Goal: Task Accomplishment & Management: Use online tool/utility

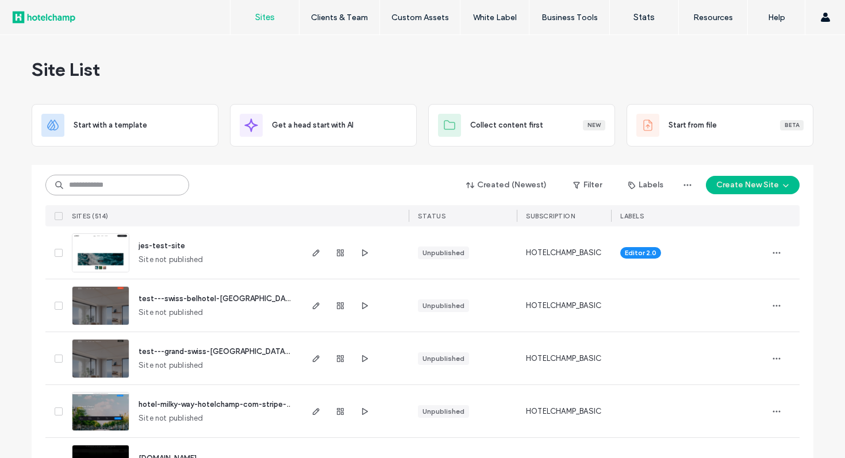
click at [137, 189] on input at bounding box center [117, 185] width 144 height 21
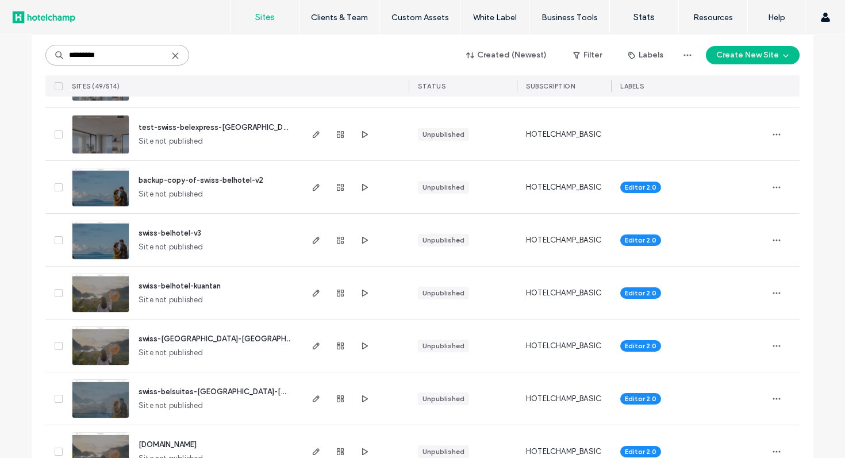
scroll to position [2373, 0]
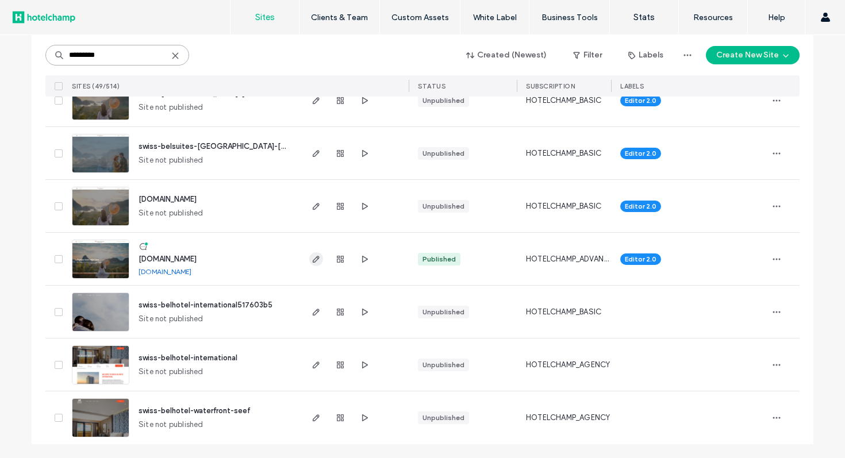
type input "*********"
click at [313, 258] on icon "button" at bounding box center [315, 259] width 9 height 9
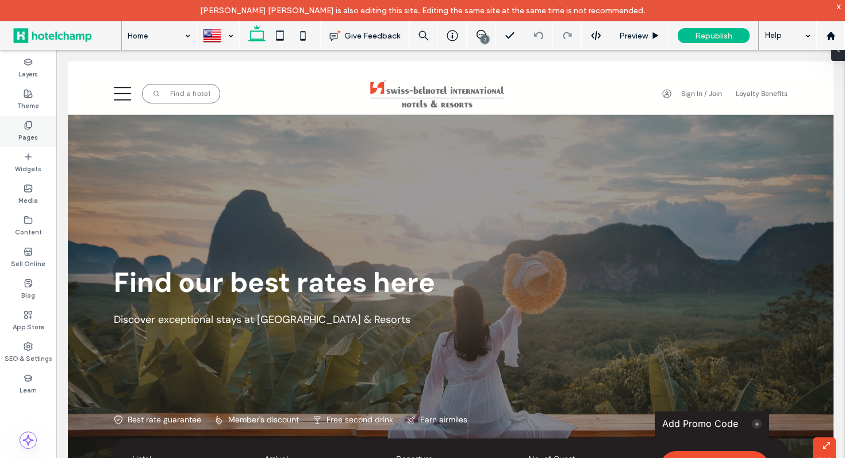
click at [22, 136] on label "Pages" at bounding box center [28, 136] width 20 height 13
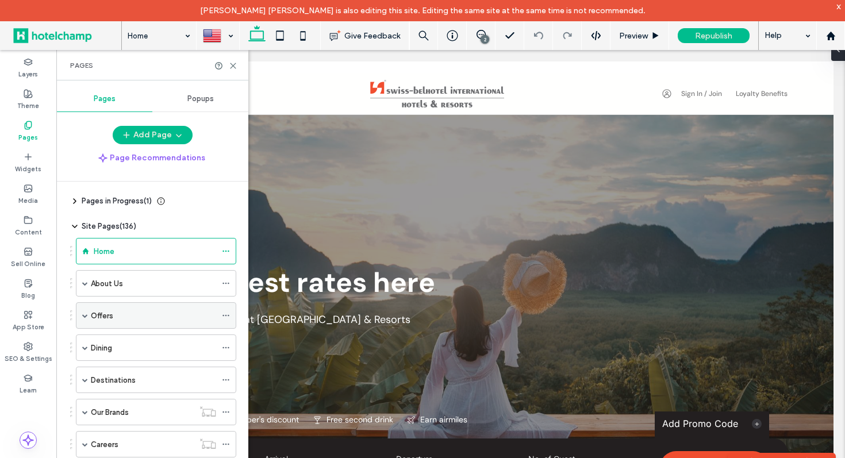
click at [86, 311] on span at bounding box center [85, 315] width 6 height 25
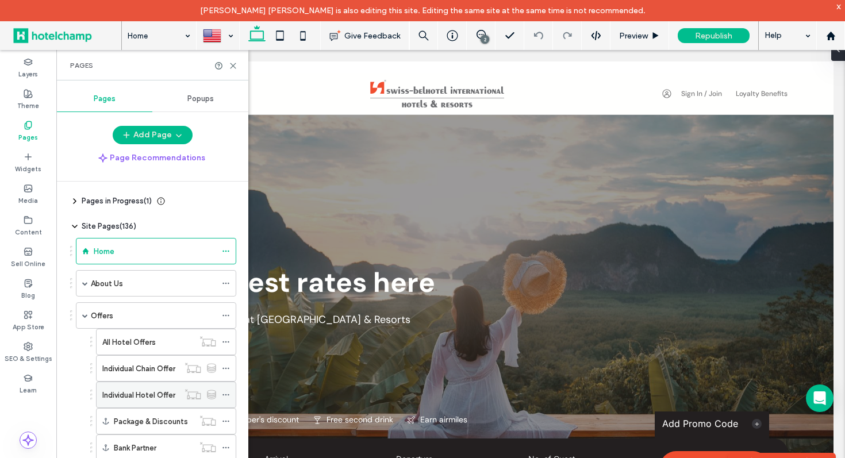
click at [134, 399] on label "Individual Hotel Offer" at bounding box center [138, 395] width 73 height 20
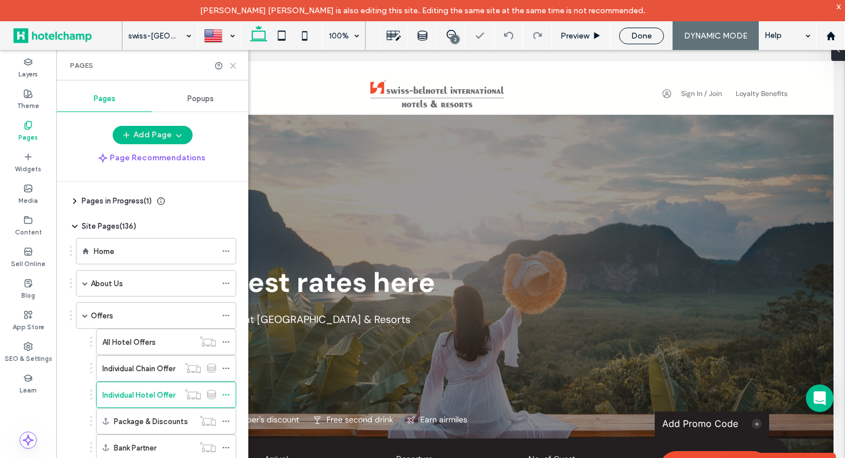
click at [234, 64] on use at bounding box center [232, 65] width 5 height 5
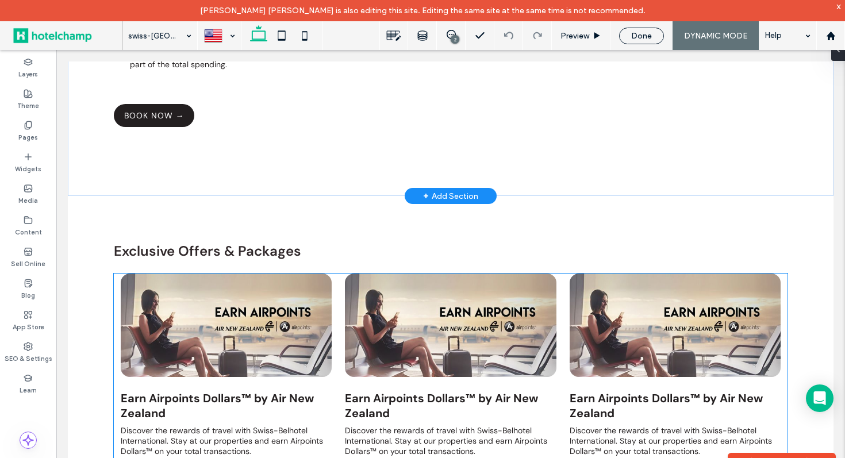
scroll to position [797, 0]
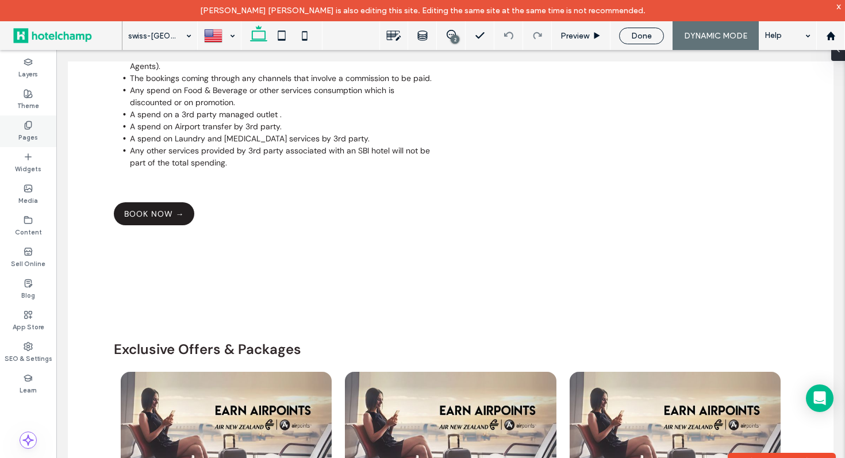
click at [28, 135] on label "Pages" at bounding box center [28, 136] width 20 height 13
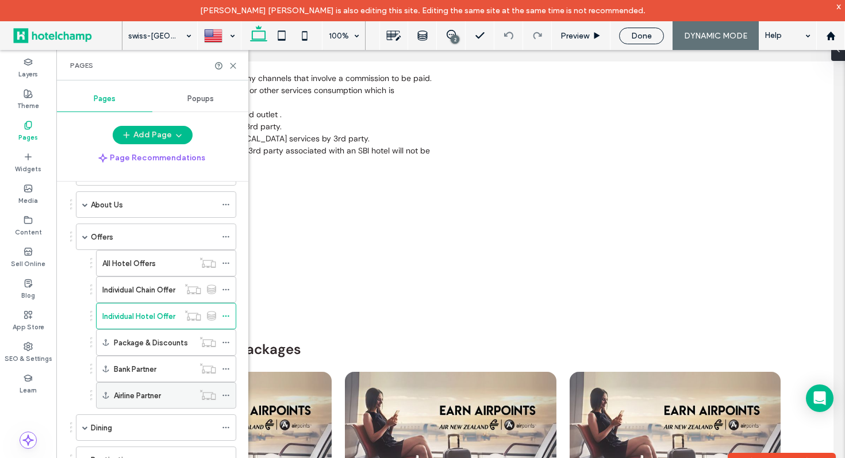
scroll to position [135, 0]
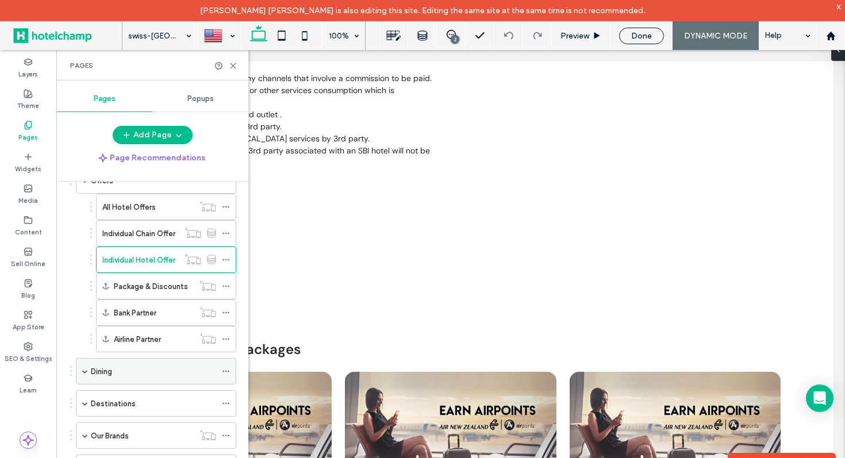
click at [86, 370] on span at bounding box center [85, 371] width 6 height 6
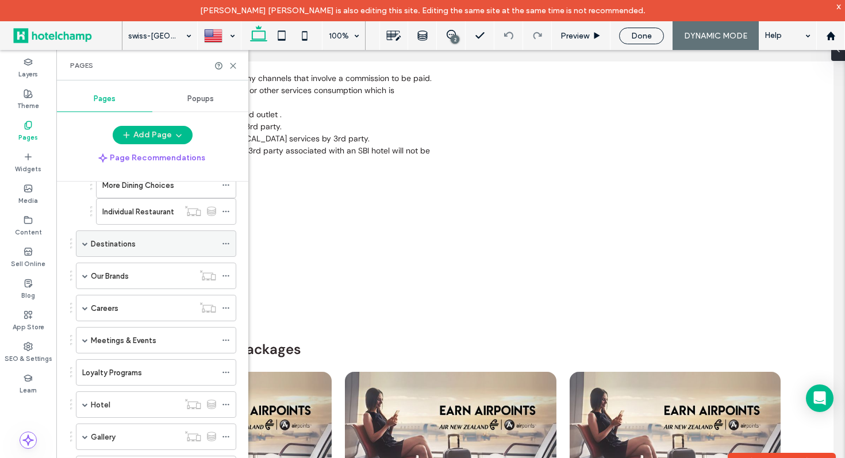
scroll to position [478, 0]
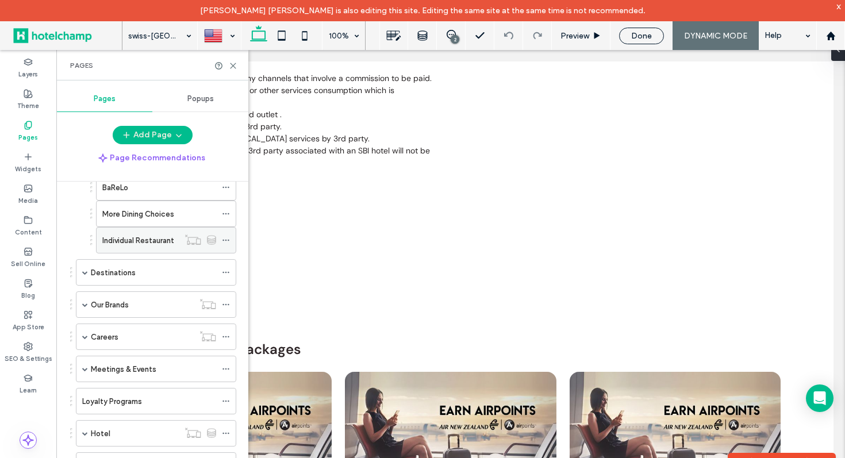
click at [121, 241] on label "Individual Restaurant" at bounding box center [138, 240] width 72 height 20
click at [233, 67] on icon at bounding box center [233, 65] width 9 height 9
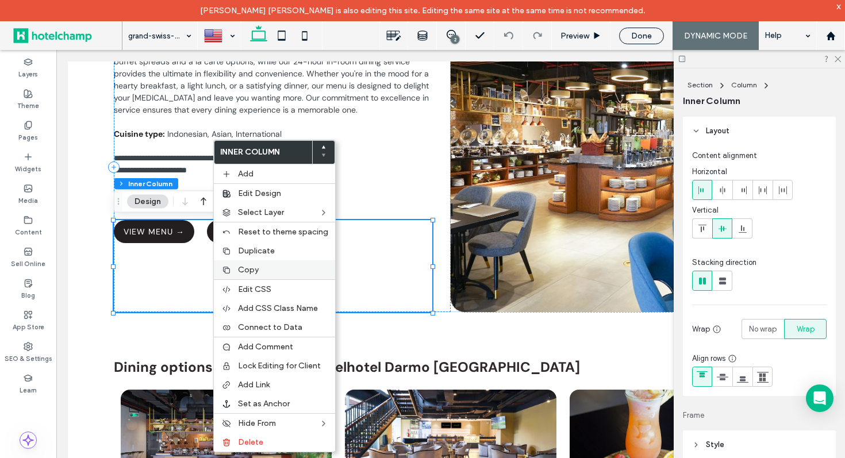
click at [261, 266] on label "Copy" at bounding box center [283, 270] width 90 height 10
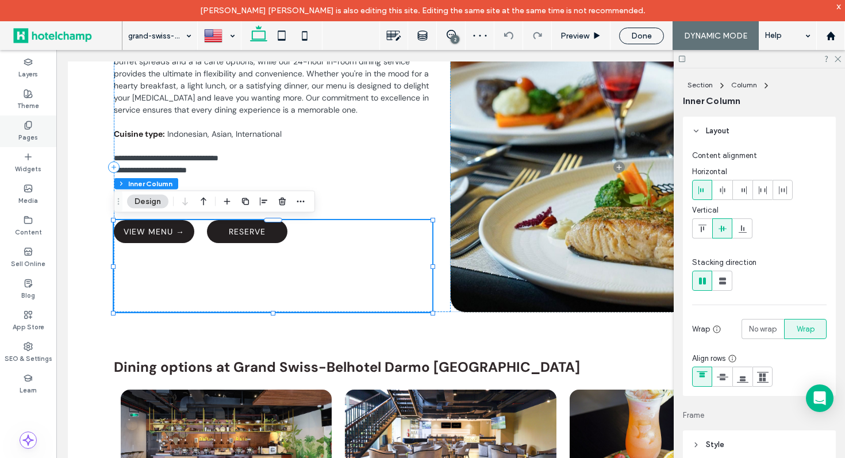
click at [33, 130] on label "Pages" at bounding box center [28, 136] width 20 height 13
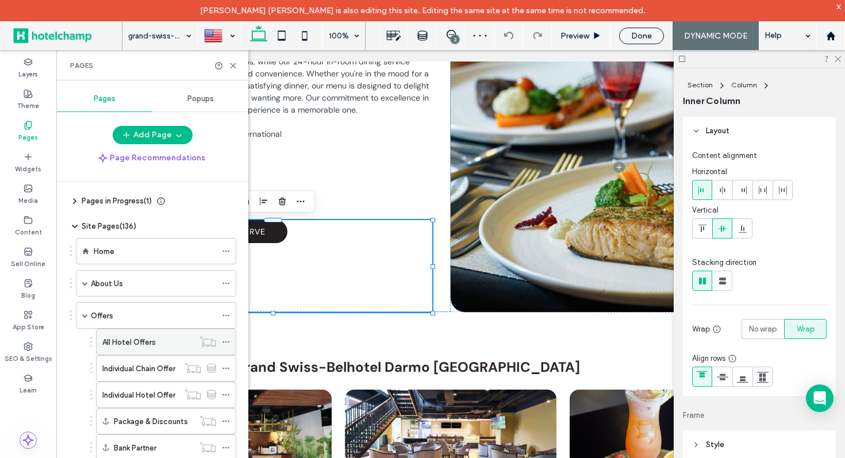
scroll to position [28, 0]
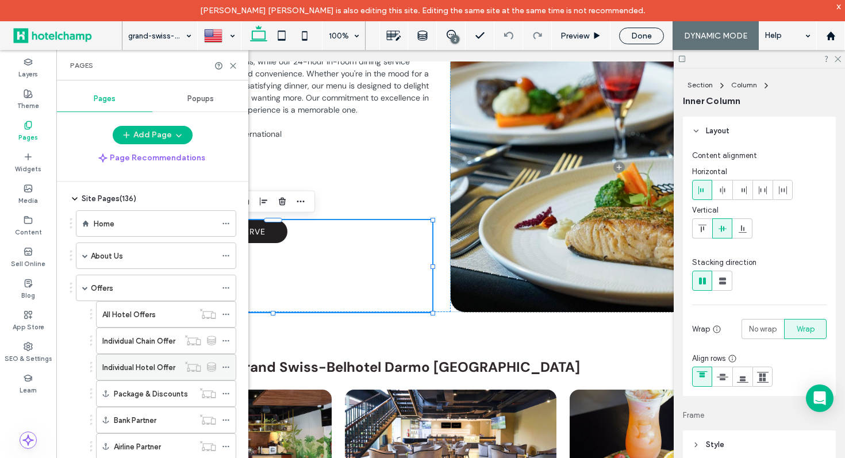
click at [133, 362] on label "Individual Hotel Offer" at bounding box center [138, 367] width 73 height 20
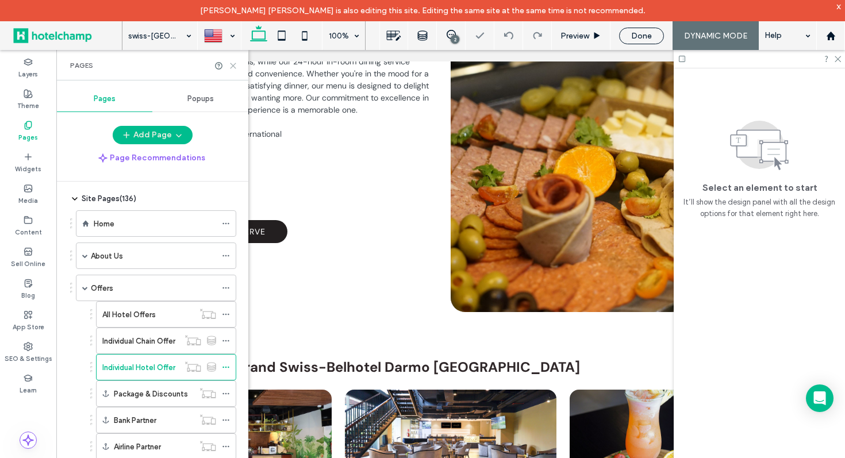
click at [233, 65] on use at bounding box center [232, 65] width 5 height 5
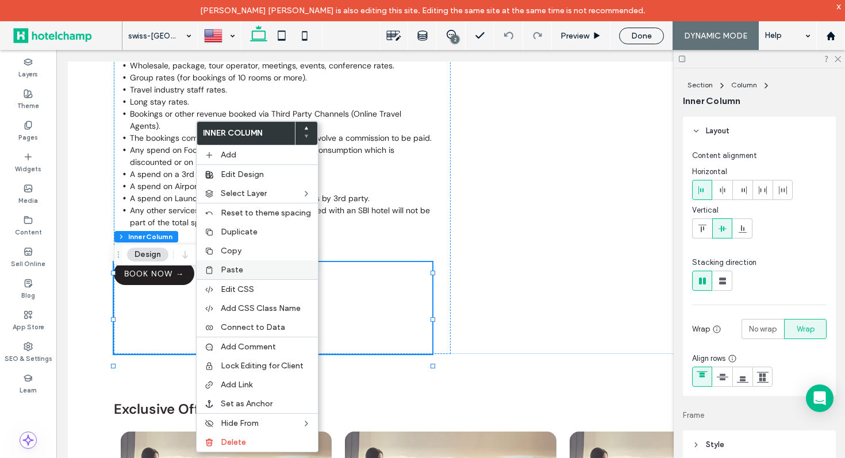
click at [241, 270] on label "Paste" at bounding box center [266, 270] width 90 height 10
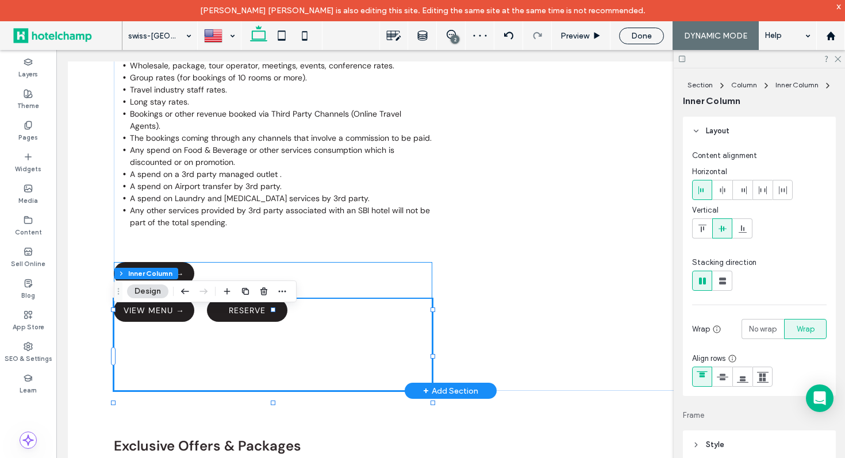
click at [356, 291] on div "BOOK NOW → VIEW MENU → RESERVE" at bounding box center [273, 326] width 318 height 129
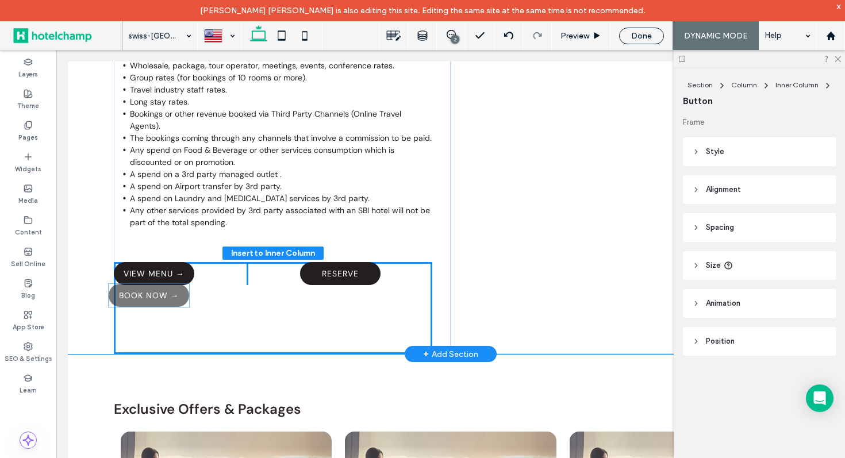
drag, startPoint x: 182, startPoint y: 289, endPoint x: 176, endPoint y: 299, distance: 11.6
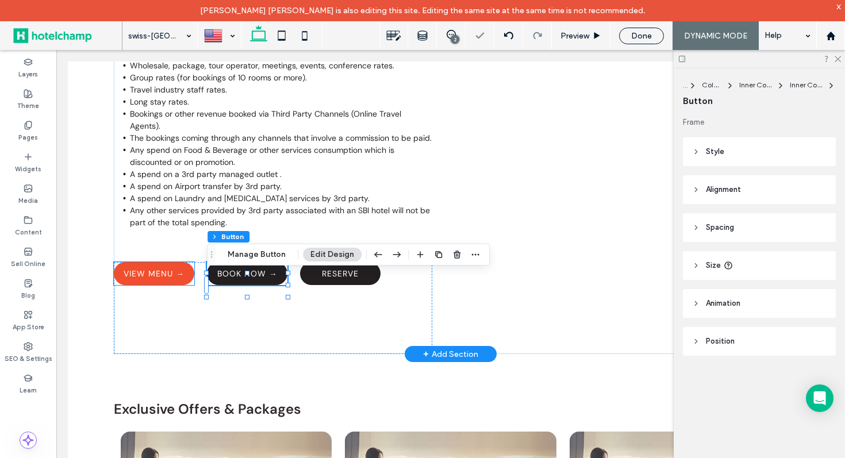
click at [174, 279] on span "VIEW MENU →" at bounding box center [154, 273] width 61 height 10
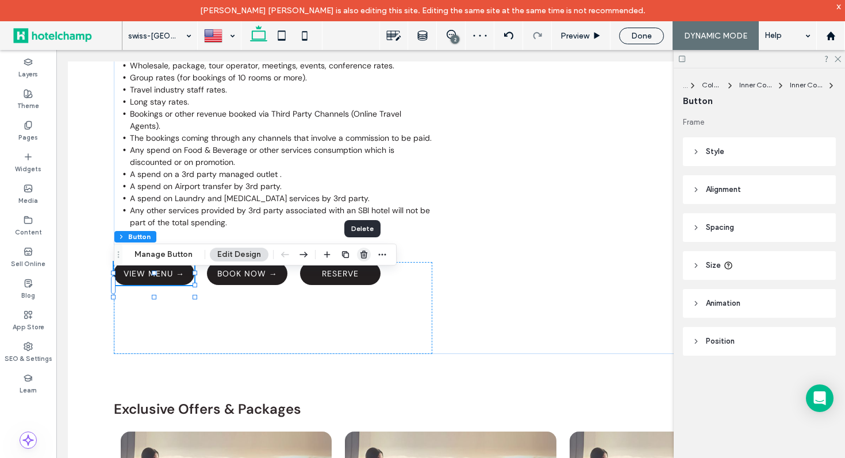
click at [362, 251] on use "button" at bounding box center [363, 254] width 7 height 7
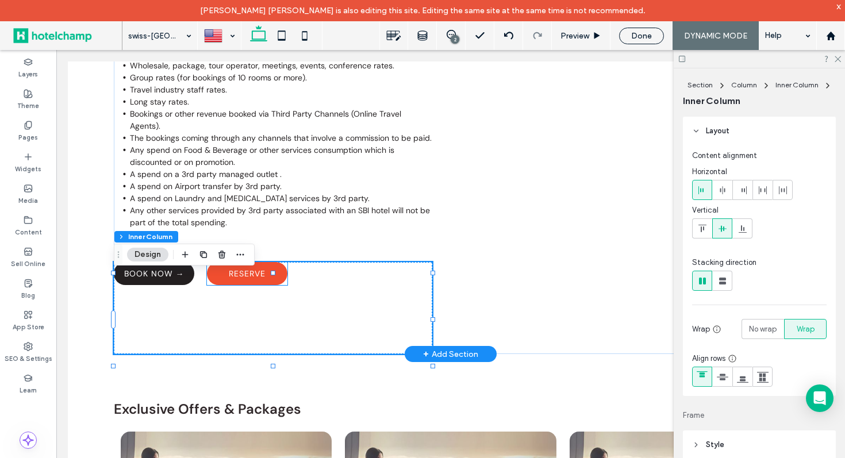
click at [253, 285] on link "RESERVE" at bounding box center [247, 273] width 80 height 23
click at [253, 285] on div "RESERVE" at bounding box center [247, 273] width 80 height 23
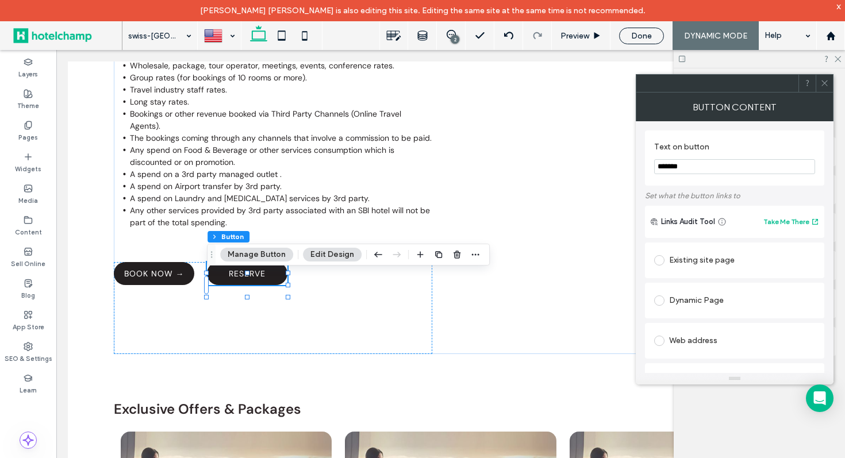
click at [703, 172] on input "*******" at bounding box center [734, 166] width 161 height 15
type input "********"
click at [828, 83] on icon at bounding box center [824, 83] width 9 height 9
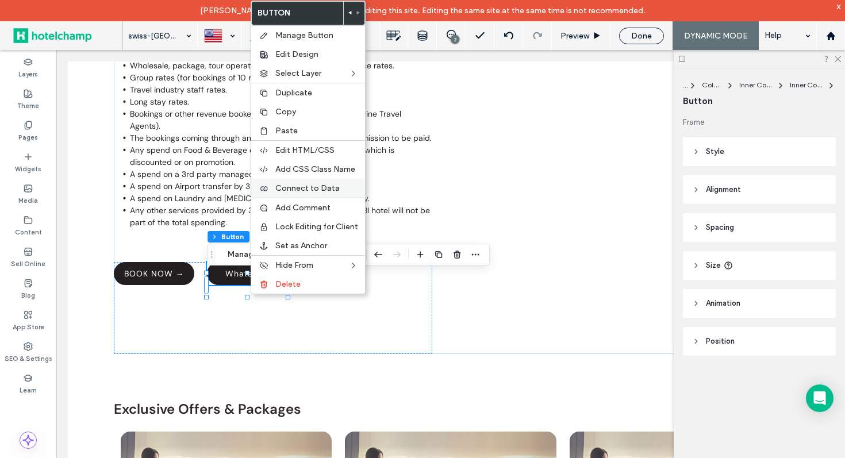
click at [320, 187] on span "Connect to Data" at bounding box center [307, 188] width 64 height 10
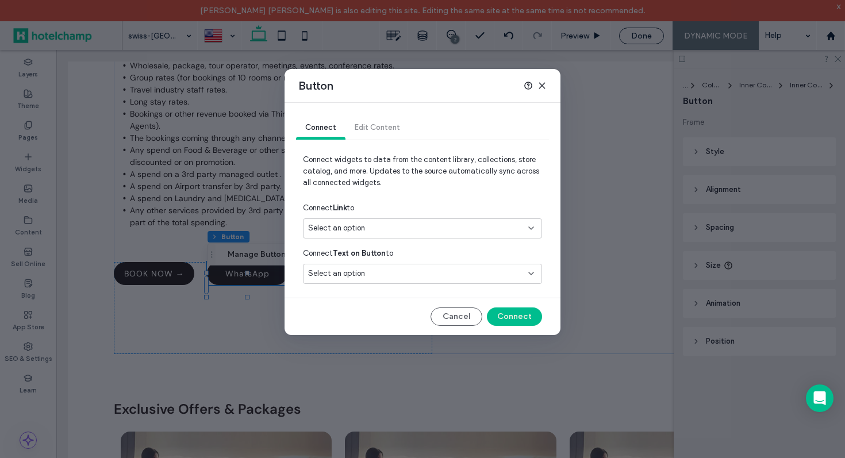
click at [409, 225] on div "Select an option" at bounding box center [415, 227] width 215 height 11
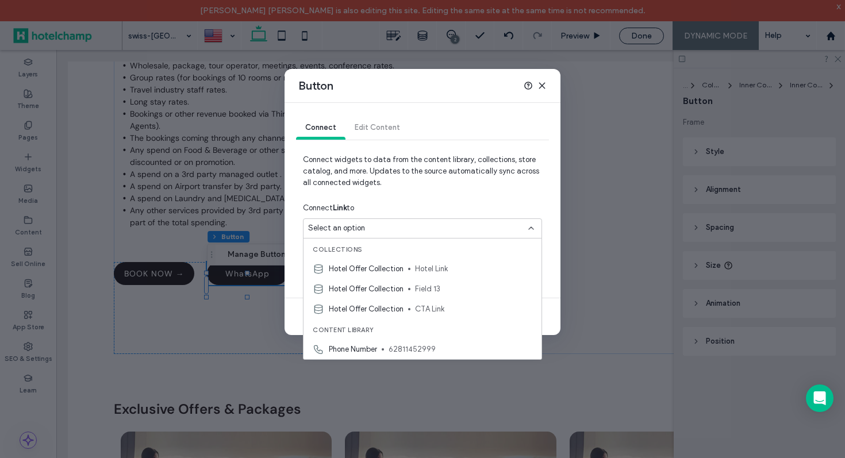
click at [541, 86] on use at bounding box center [541, 85] width 5 height 5
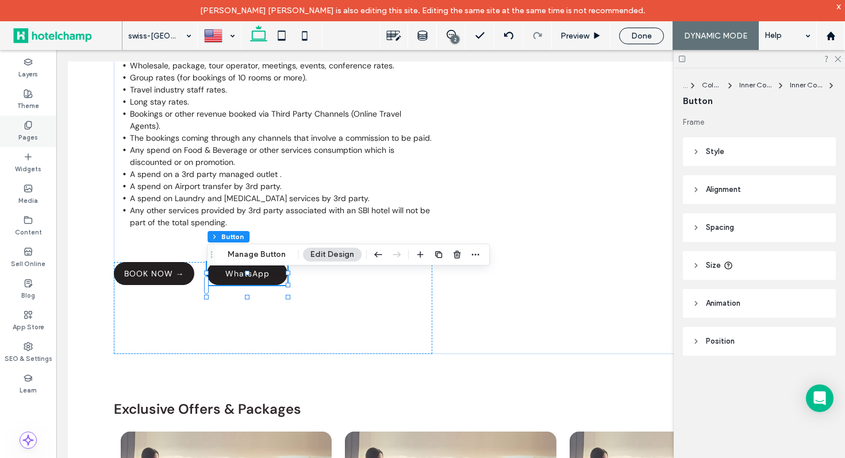
click at [32, 127] on icon at bounding box center [28, 125] width 9 height 9
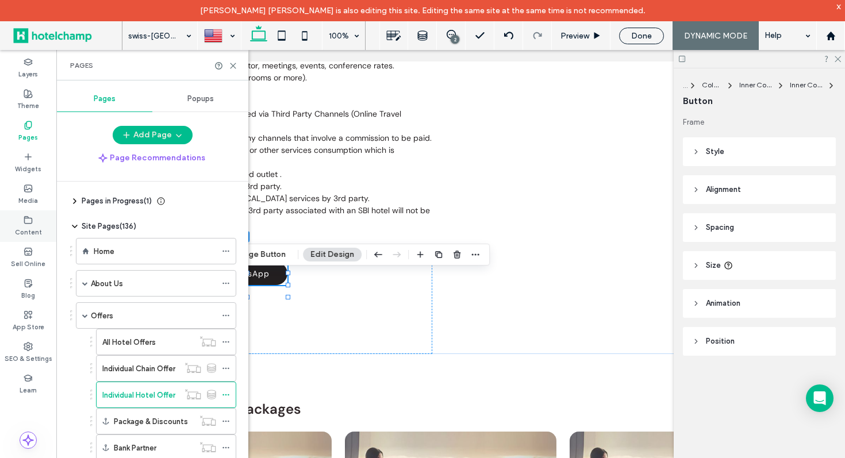
click at [30, 220] on icon at bounding box center [28, 219] width 9 height 9
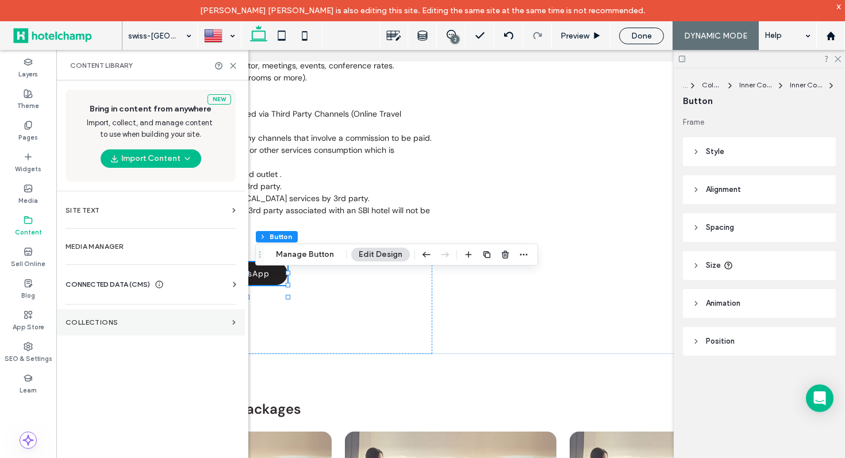
click at [134, 321] on label "Collections" at bounding box center [147, 322] width 162 height 8
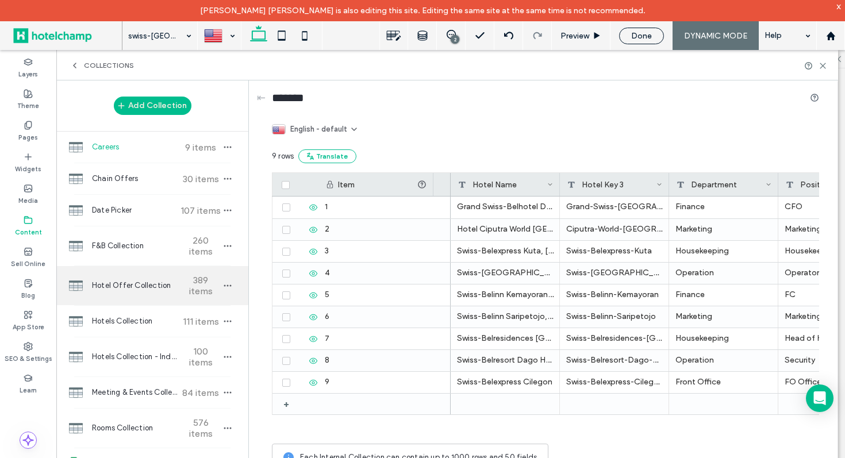
click at [149, 291] on span "Hotel Offer Collection" at bounding box center [135, 285] width 86 height 11
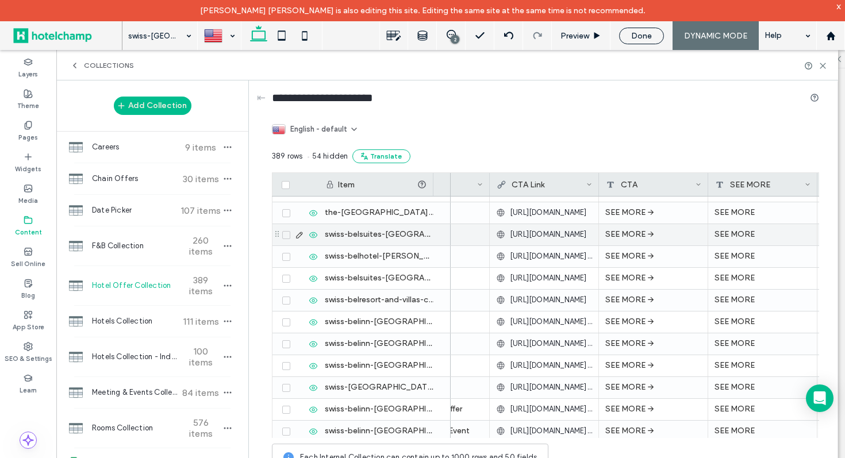
scroll to position [17, 0]
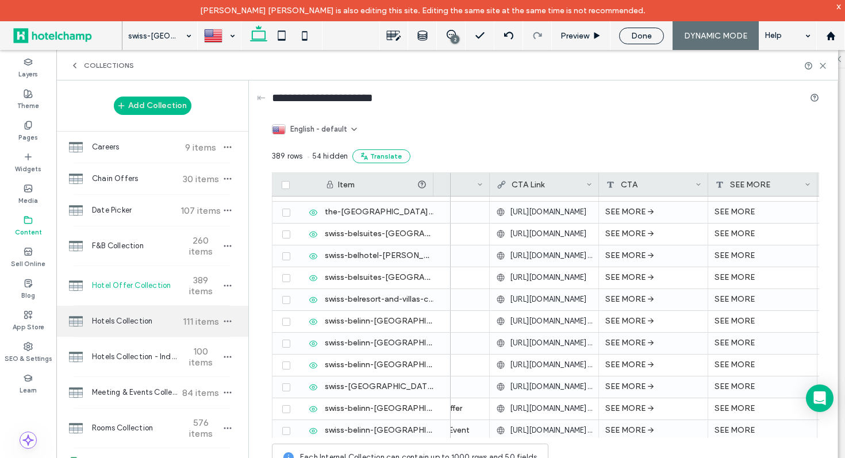
click at [155, 320] on span "Hotels Collection" at bounding box center [135, 320] width 86 height 11
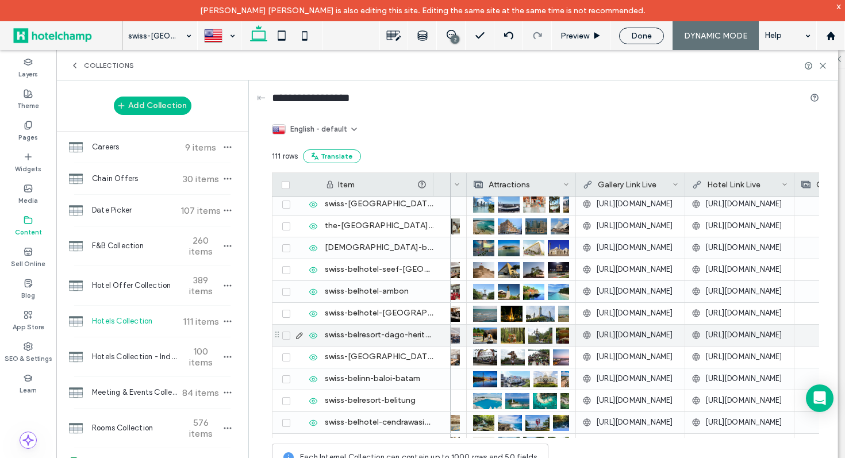
scroll to position [0, 2659]
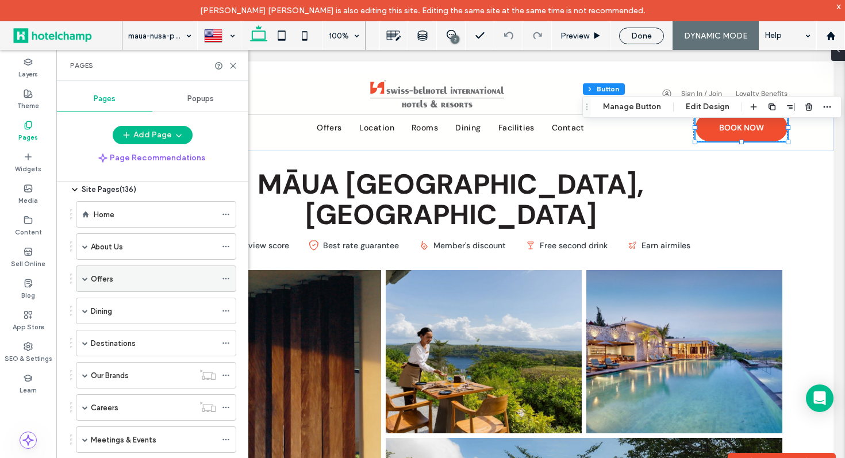
click at [86, 279] on span at bounding box center [85, 279] width 6 height 6
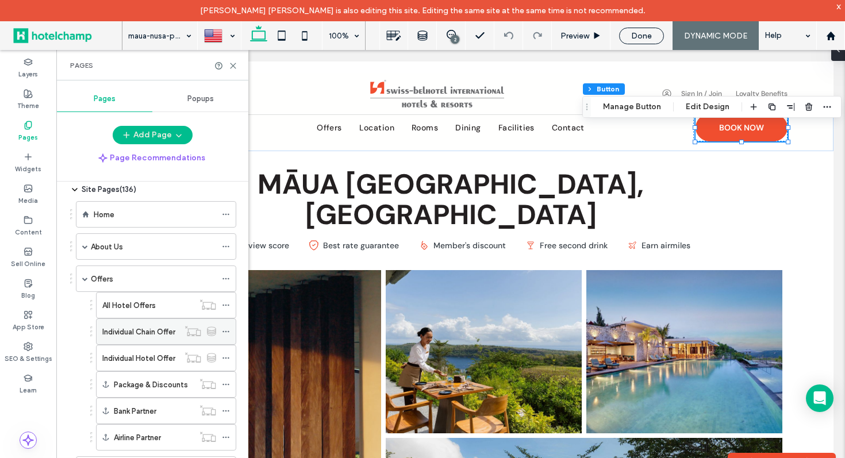
click at [146, 337] on div "Individual Chain Offer" at bounding box center [140, 331] width 76 height 25
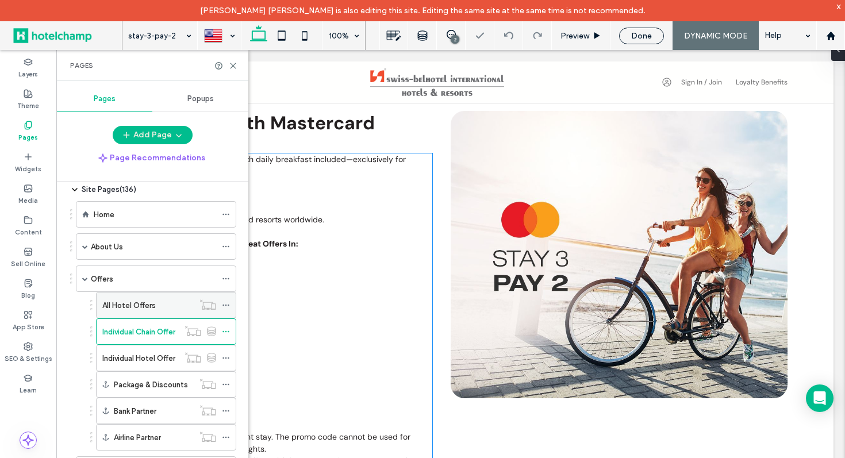
scroll to position [430, 0]
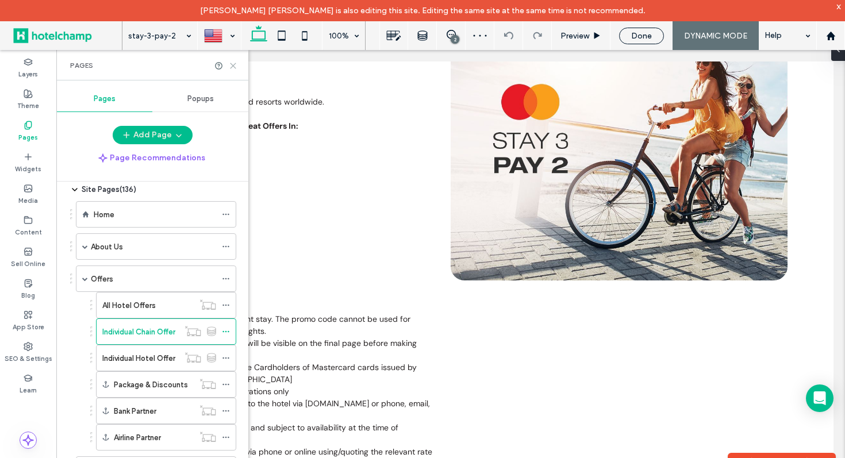
click at [233, 67] on icon at bounding box center [233, 65] width 9 height 9
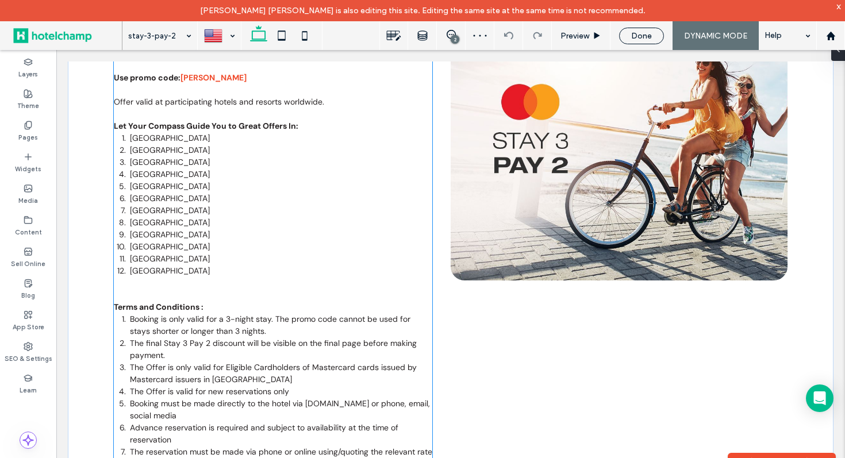
scroll to position [922, 0]
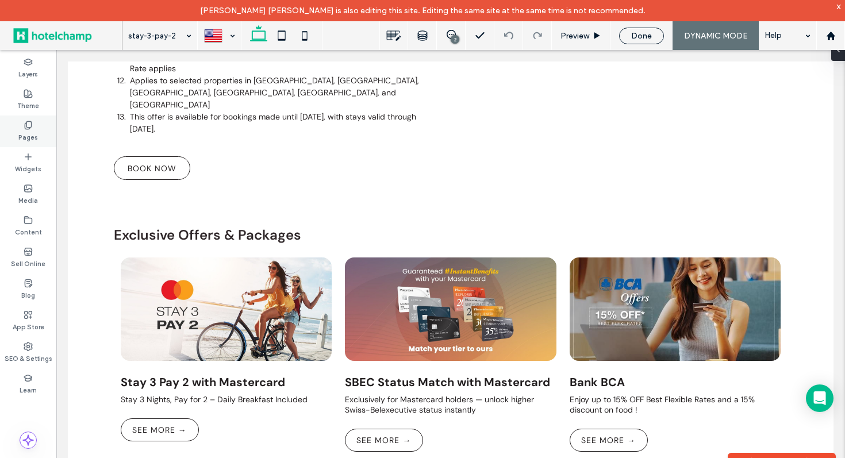
click at [30, 130] on label "Pages" at bounding box center [28, 136] width 20 height 13
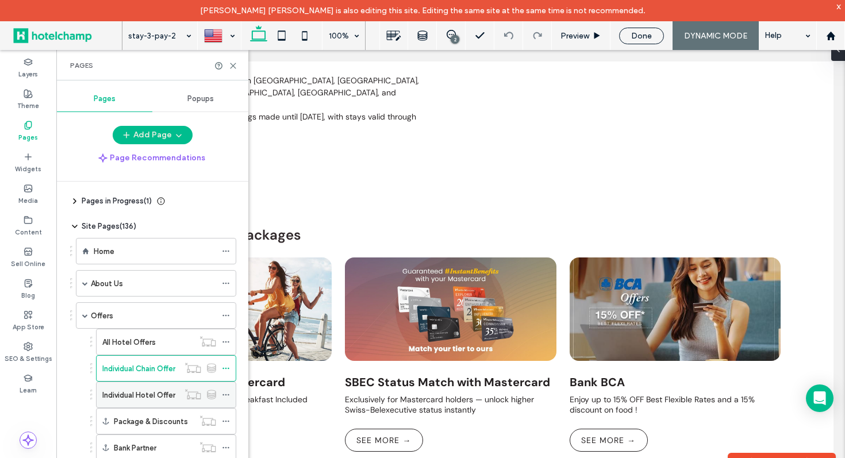
click at [140, 391] on label "Individual Hotel Offer" at bounding box center [138, 395] width 73 height 20
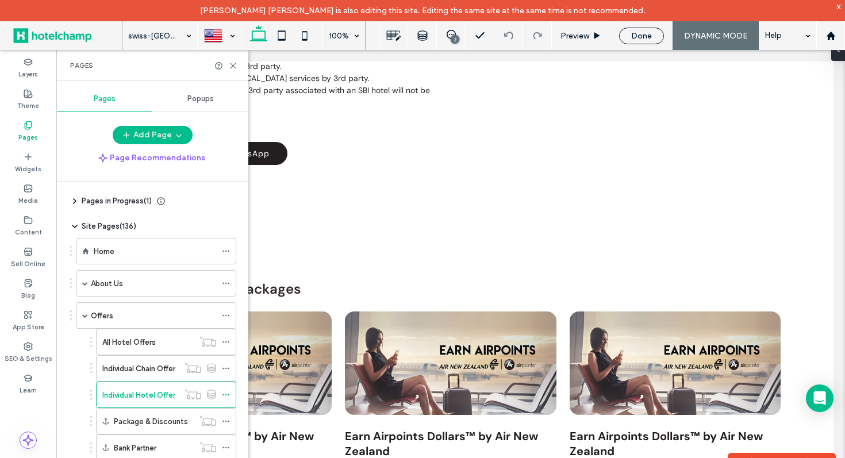
scroll to position [857, 0]
click at [234, 64] on use at bounding box center [232, 65] width 5 height 5
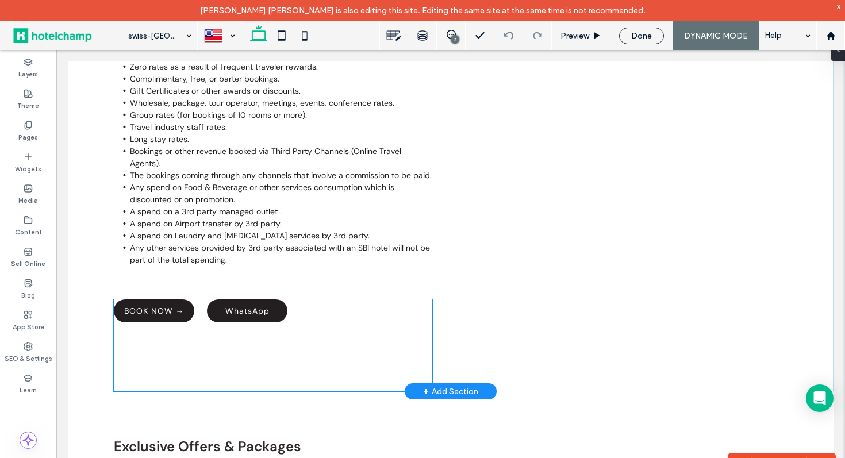
scroll to position [707, 0]
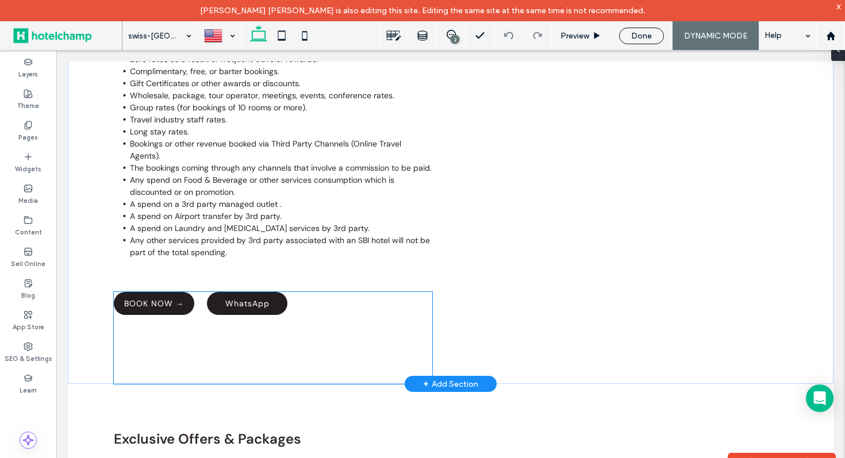
click at [180, 328] on div "BOOK NOW → WhatsApp" at bounding box center [273, 338] width 318 height 92
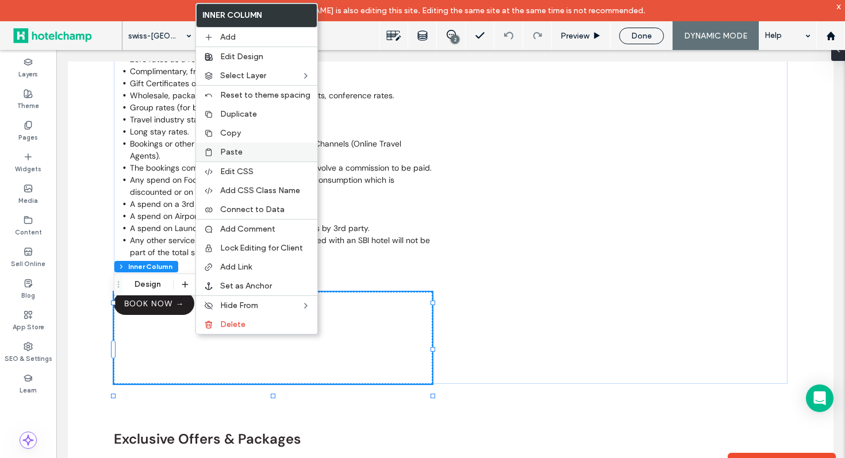
click at [255, 149] on label "Paste" at bounding box center [265, 152] width 90 height 10
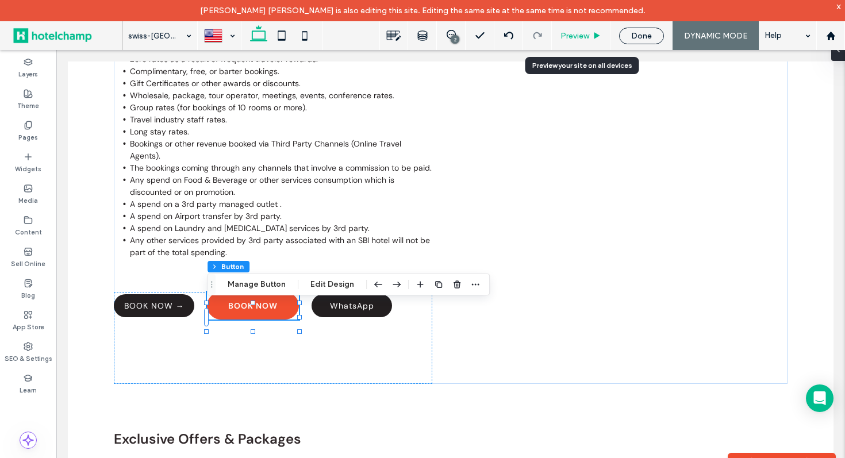
click at [576, 38] on span "Preview" at bounding box center [574, 36] width 29 height 10
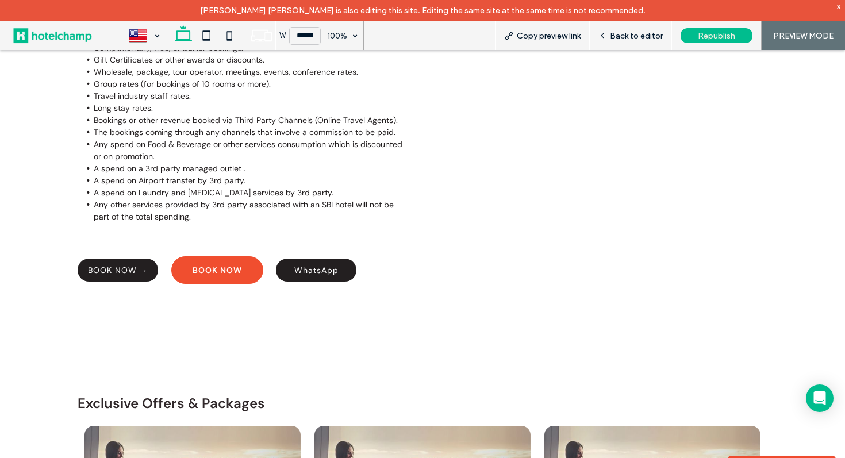
scroll to position [696, 0]
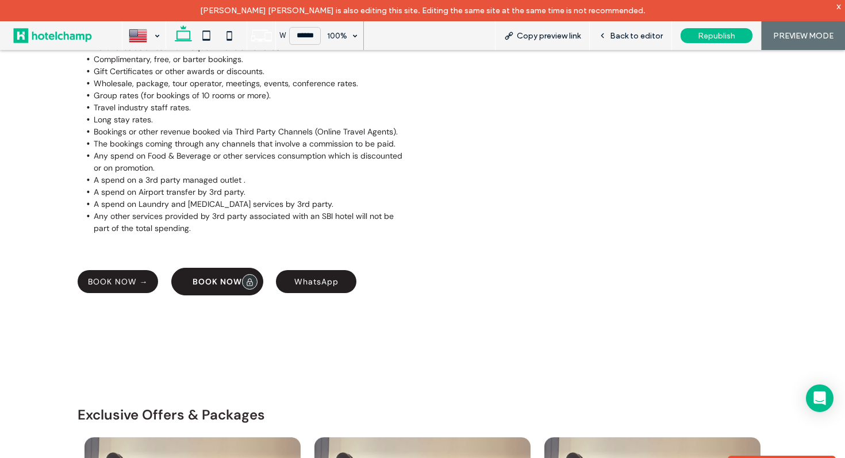
click at [198, 287] on span "BOOK NOW" at bounding box center [217, 281] width 49 height 10
click at [606, 39] on icon at bounding box center [602, 36] width 8 height 8
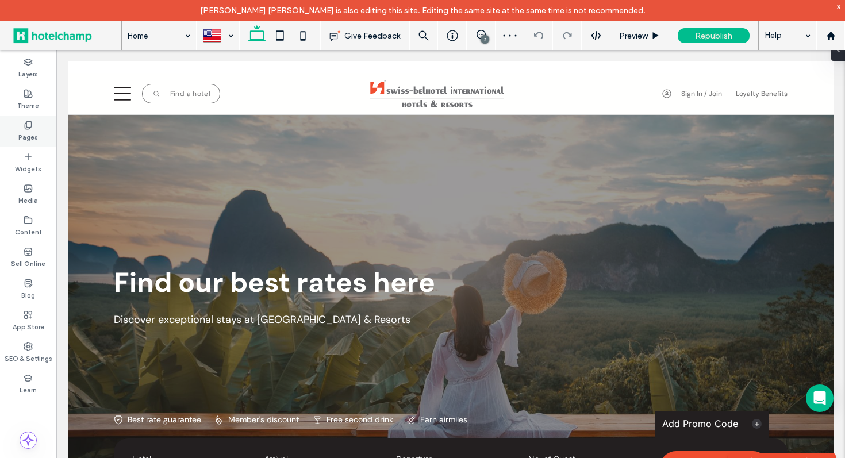
click at [31, 129] on icon at bounding box center [28, 125] width 9 height 9
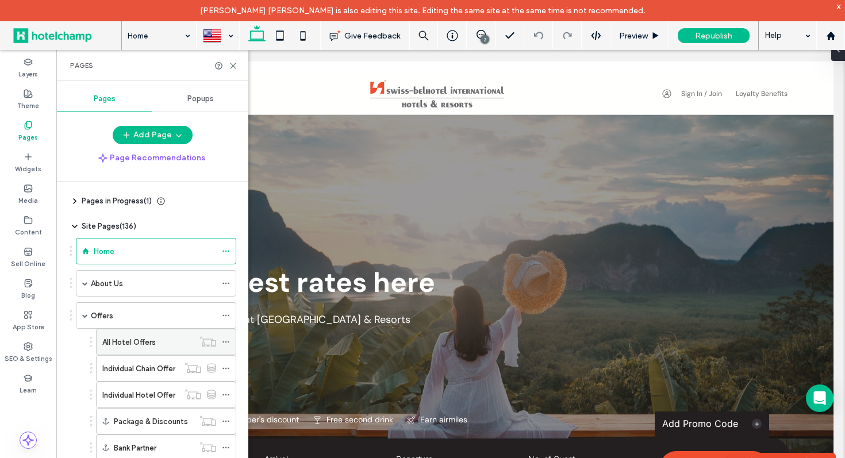
scroll to position [107, 0]
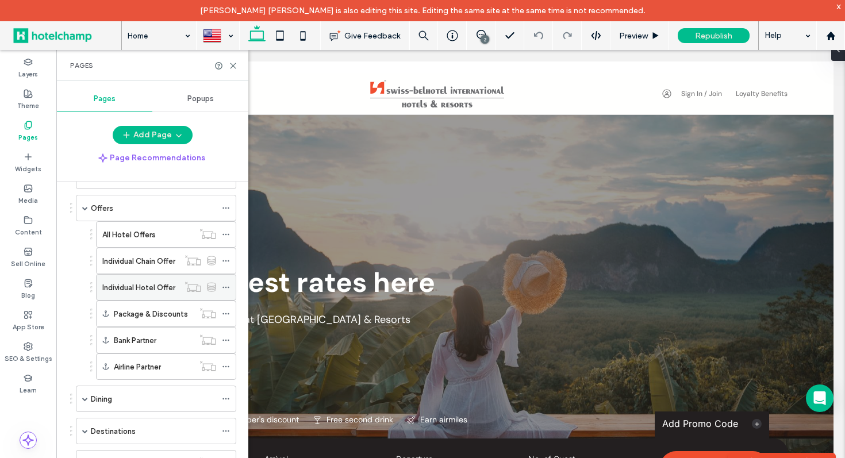
click at [140, 283] on label "Individual Hotel Offer" at bounding box center [138, 288] width 73 height 20
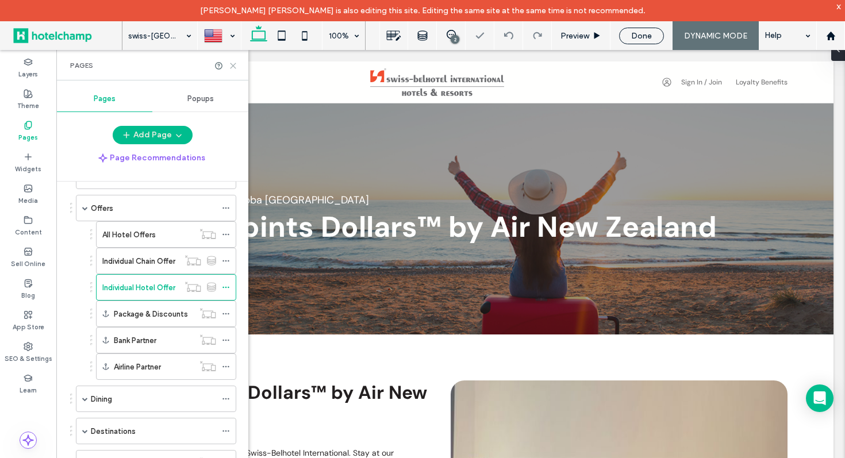
click at [233, 64] on icon at bounding box center [233, 65] width 9 height 9
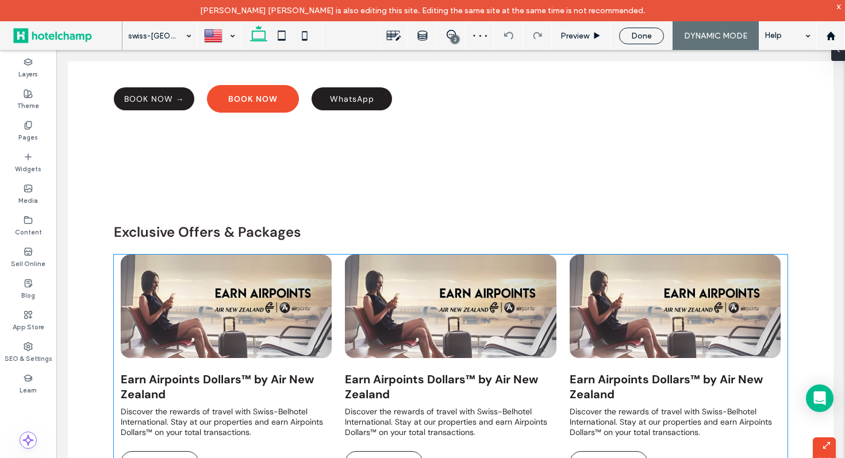
scroll to position [869, 0]
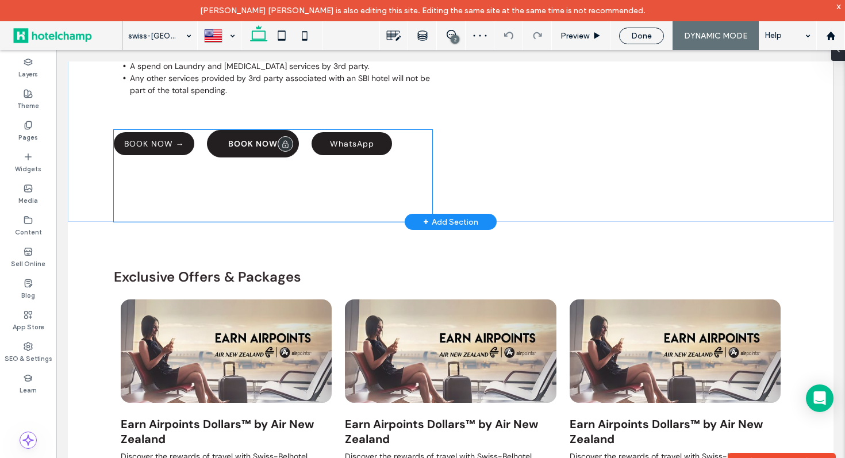
click at [261, 149] on span "BOOK NOW" at bounding box center [252, 143] width 49 height 10
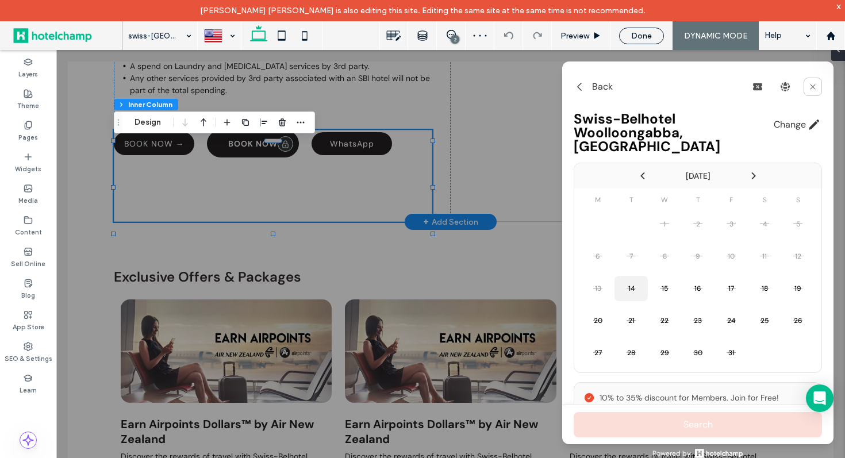
click at [261, 157] on div at bounding box center [450, 263] width 788 height 426
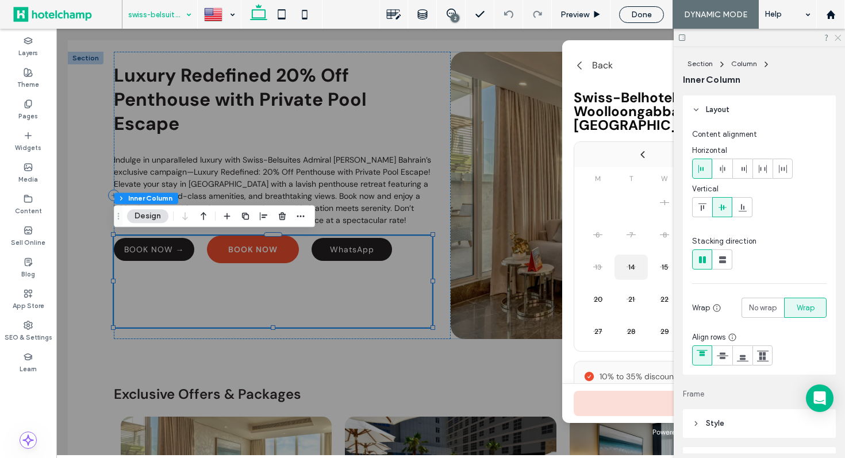
click at [838, 38] on use at bounding box center [837, 38] width 6 height 6
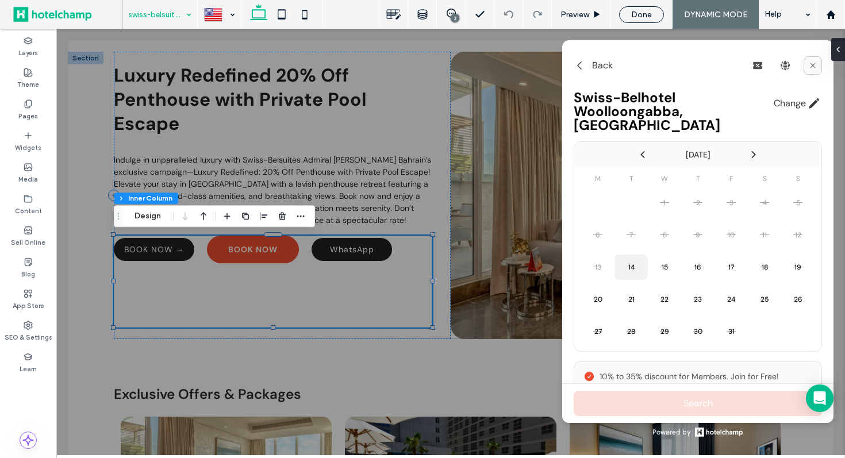
click at [809, 65] on icon at bounding box center [812, 65] width 9 height 9
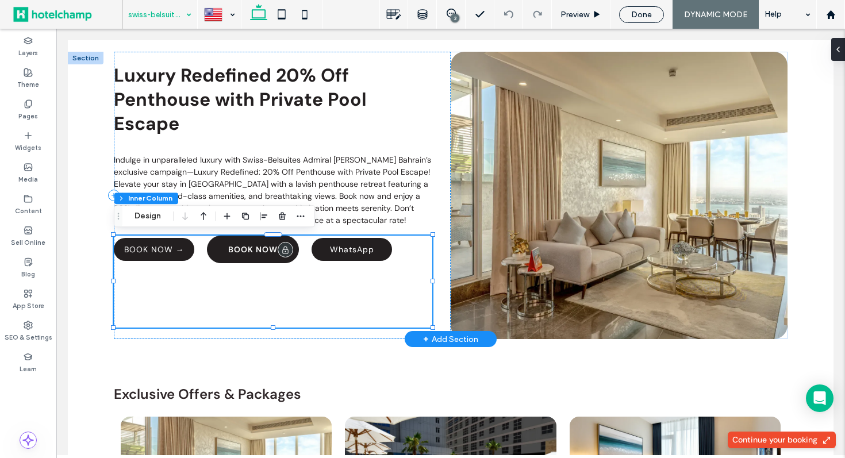
click at [244, 251] on span "BOOK NOW" at bounding box center [252, 249] width 49 height 10
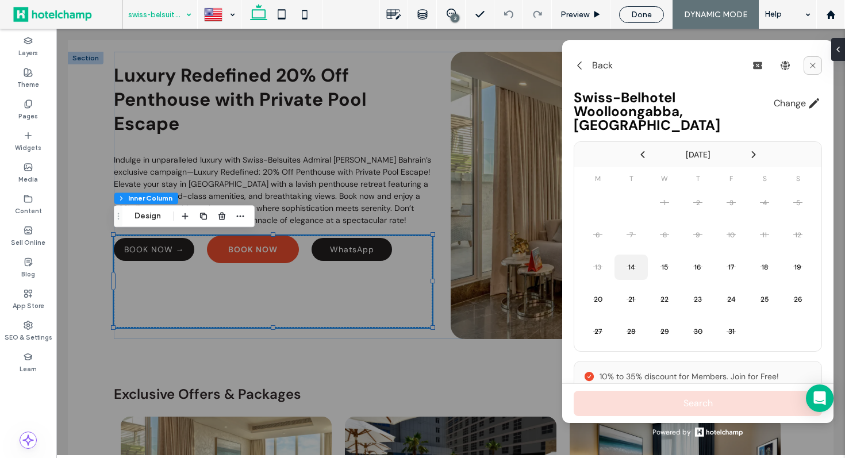
click at [815, 68] on icon at bounding box center [812, 65] width 9 height 9
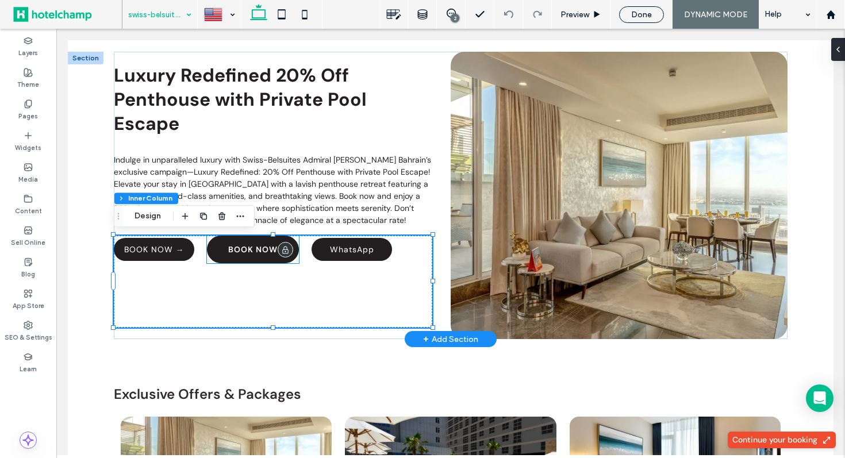
click at [268, 253] on span "BOOK NOW" at bounding box center [252, 249] width 49 height 10
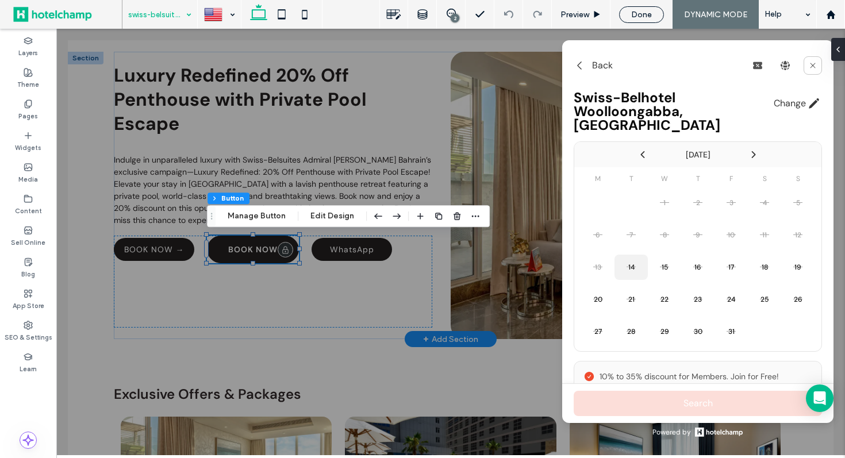
type input "**"
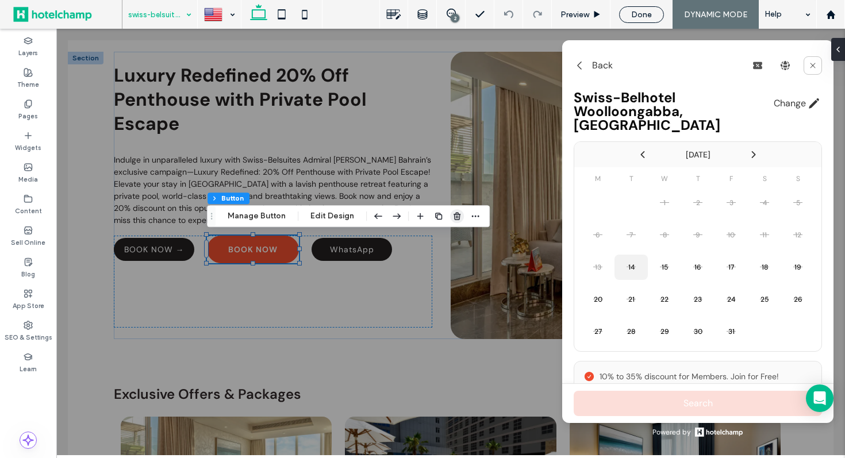
click at [456, 214] on use "button" at bounding box center [456, 216] width 7 height 7
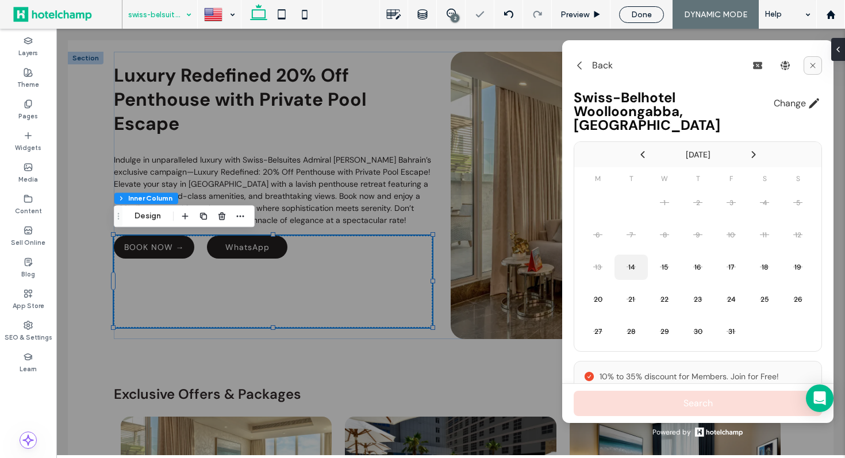
click at [812, 64] on icon at bounding box center [812, 65] width 9 height 9
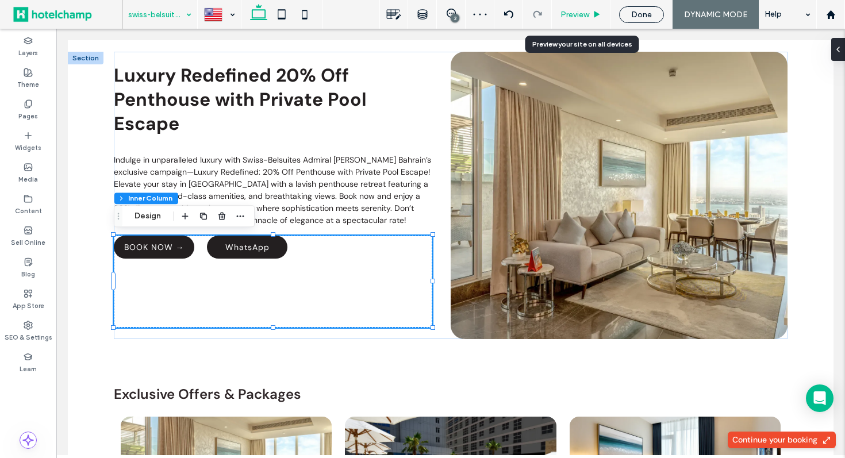
click at [577, 16] on span "Preview" at bounding box center [574, 15] width 29 height 10
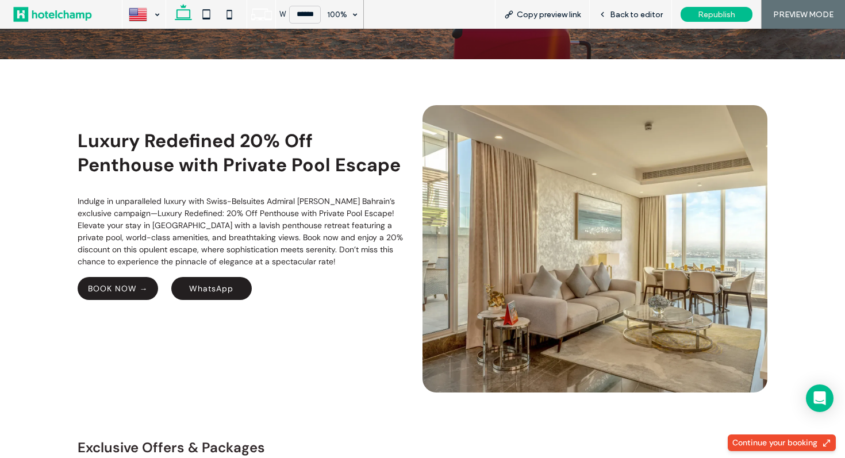
scroll to position [240, 0]
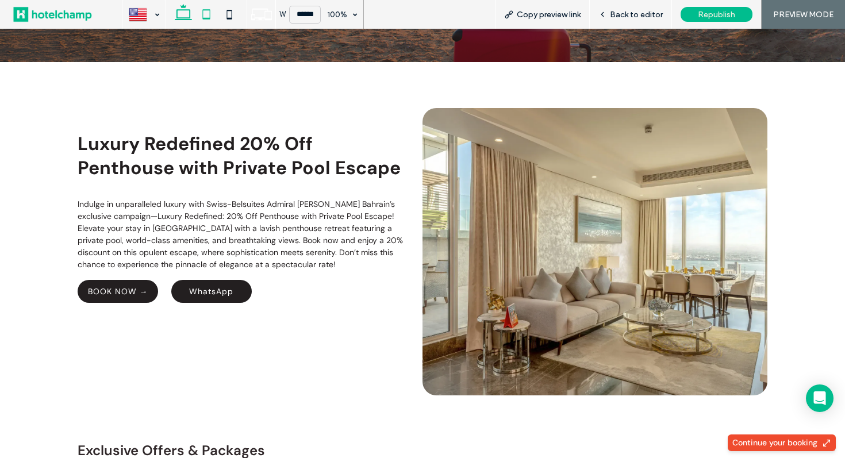
click at [205, 16] on icon at bounding box center [206, 14] width 23 height 23
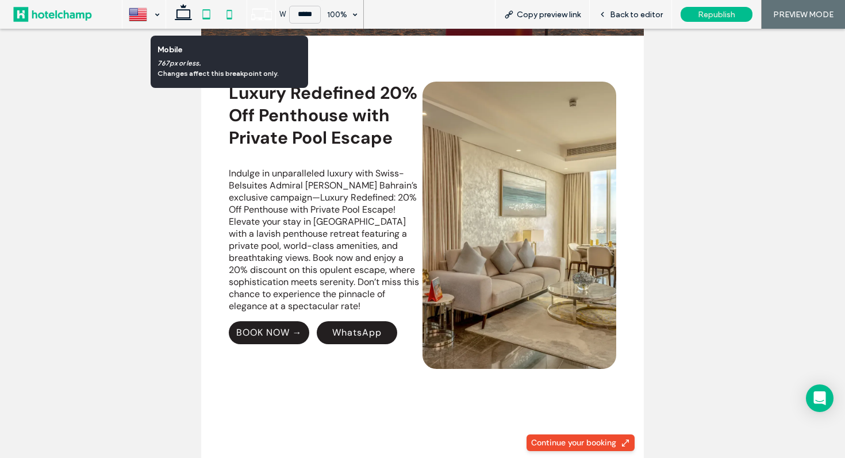
click at [233, 18] on icon at bounding box center [229, 14] width 23 height 23
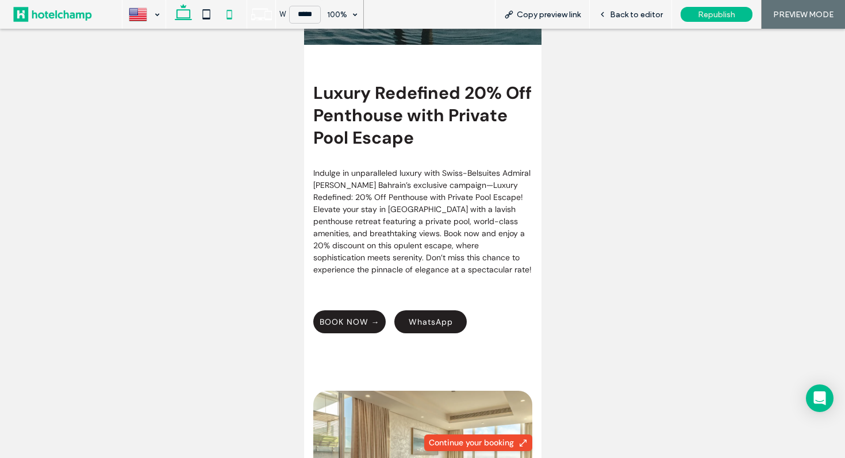
click at [182, 13] on icon at bounding box center [183, 14] width 23 height 23
type input "******"
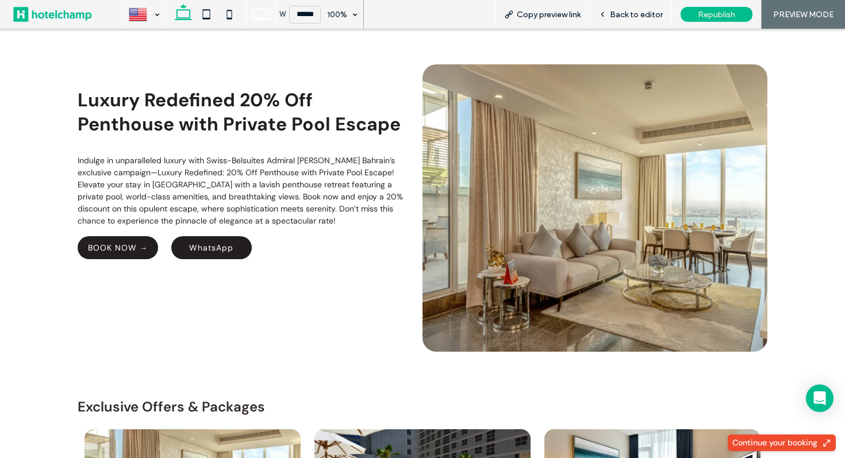
scroll to position [266, 0]
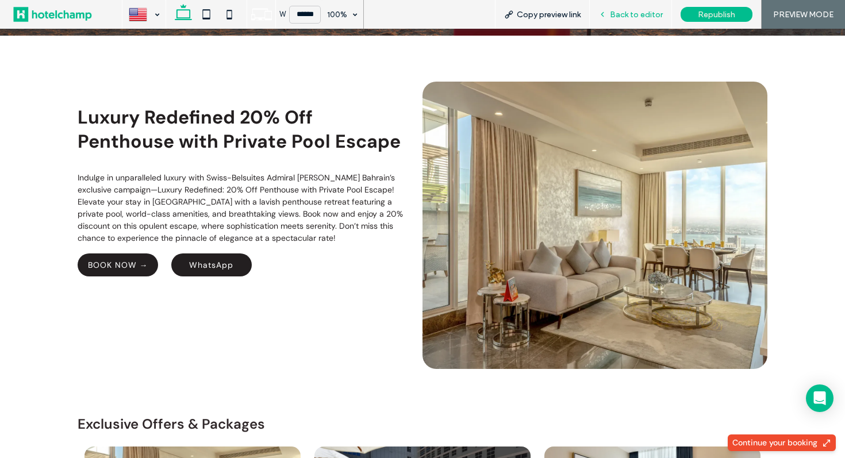
click at [637, 11] on span "Back to editor" at bounding box center [636, 15] width 53 height 10
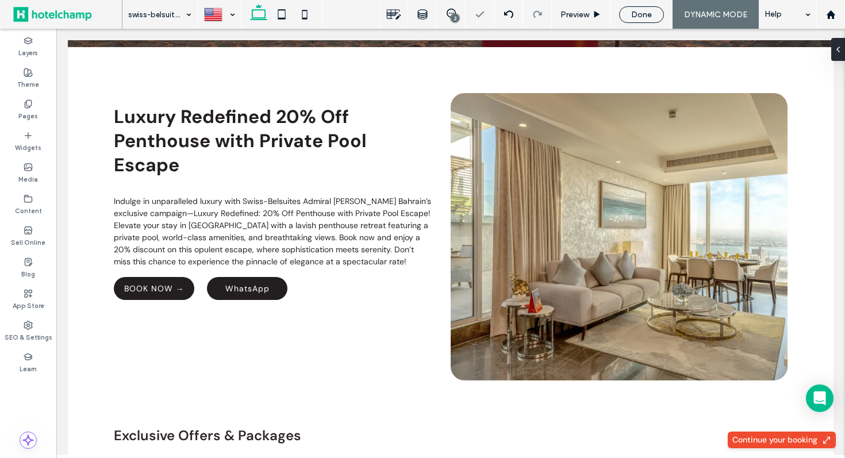
scroll to position [278, 0]
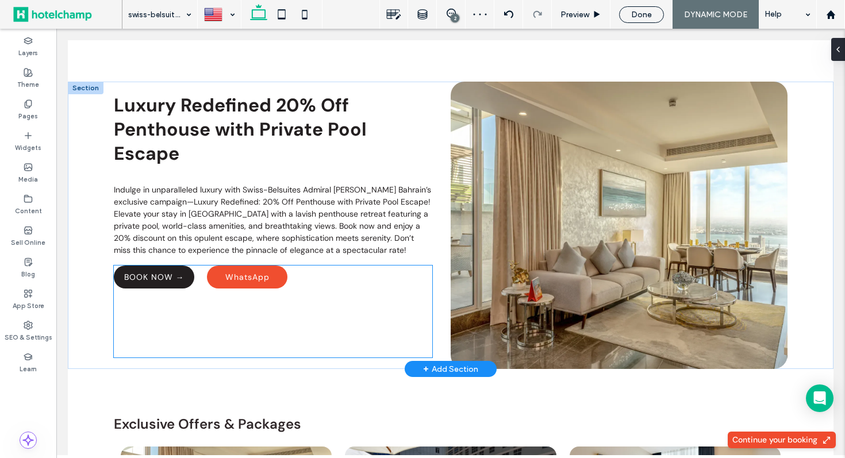
click at [251, 274] on span "WhatsApp" at bounding box center [247, 277] width 44 height 10
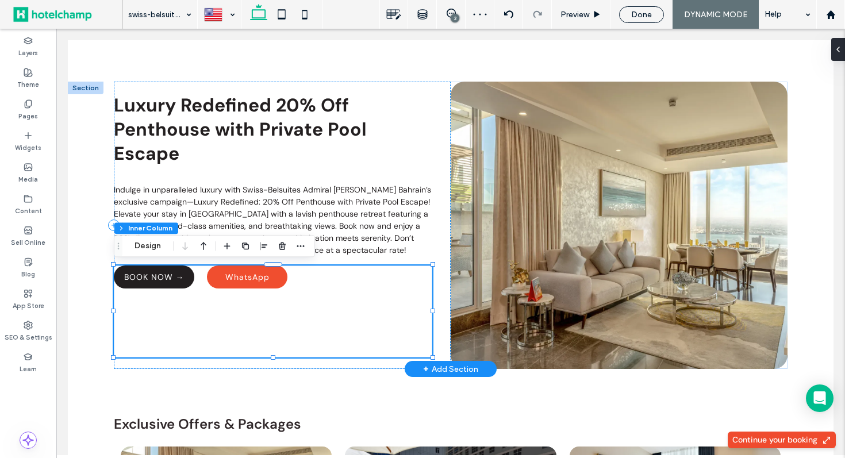
click at [251, 274] on span "WhatsApp" at bounding box center [247, 277] width 44 height 10
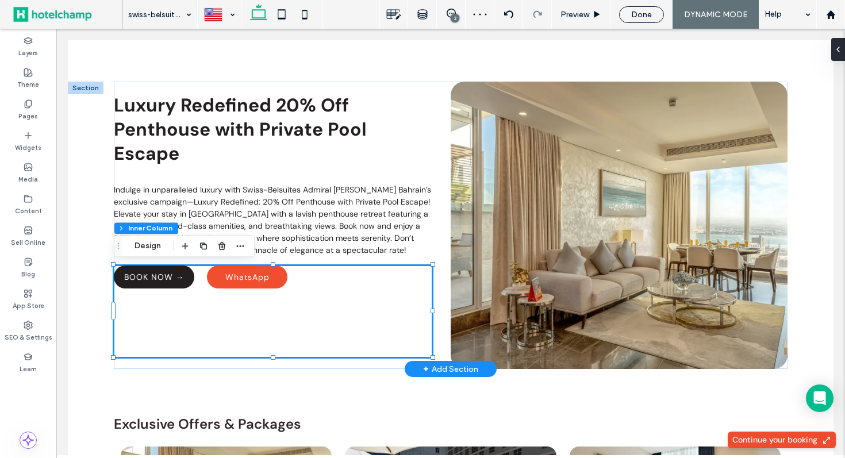
click at [251, 274] on span "WhatsApp" at bounding box center [247, 277] width 44 height 10
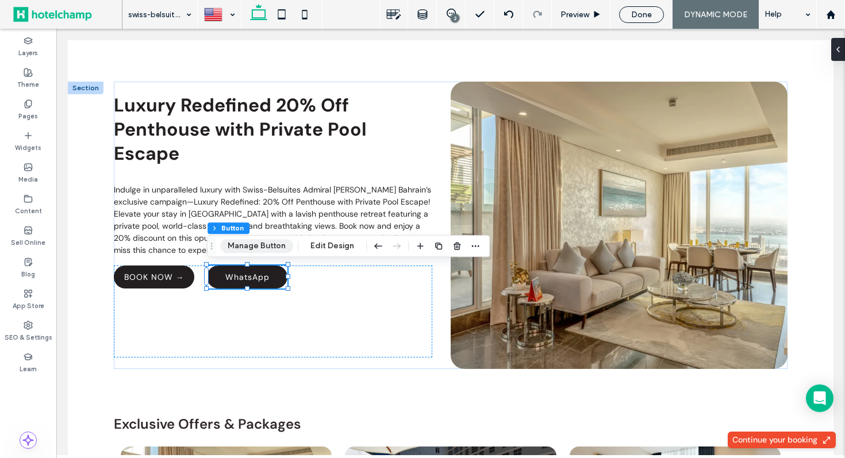
click at [267, 244] on button "Manage Button" at bounding box center [256, 246] width 73 height 14
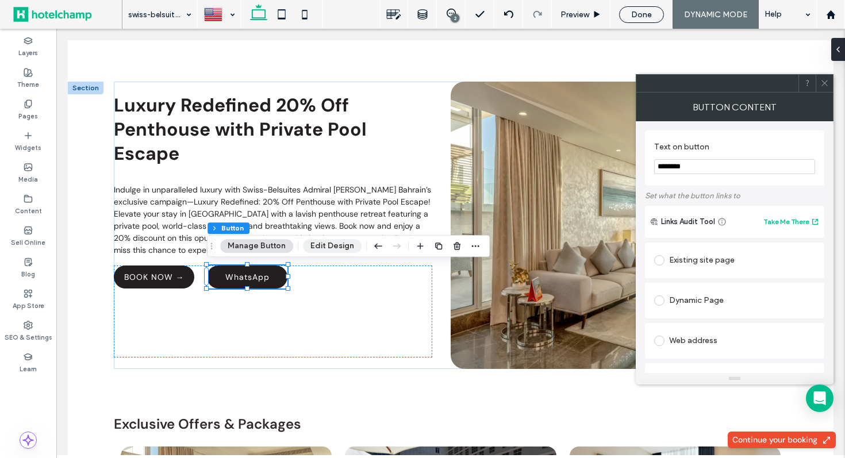
click at [332, 245] on button "Edit Design" at bounding box center [332, 246] width 59 height 14
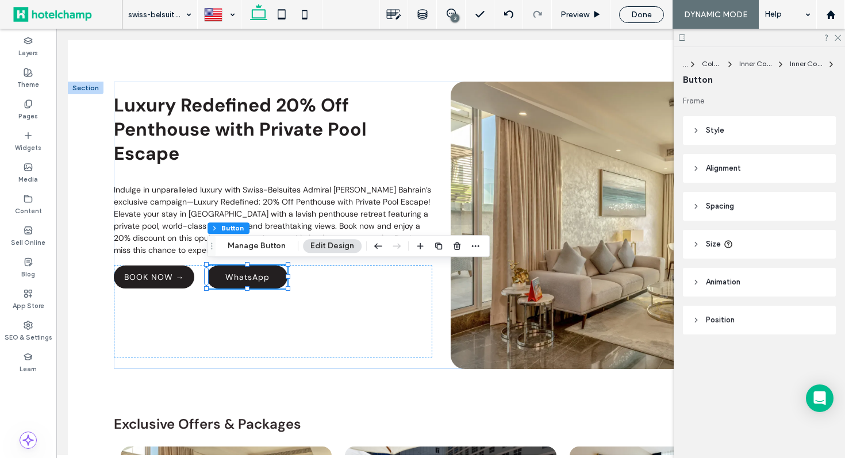
click at [751, 129] on header "Style" at bounding box center [759, 130] width 153 height 29
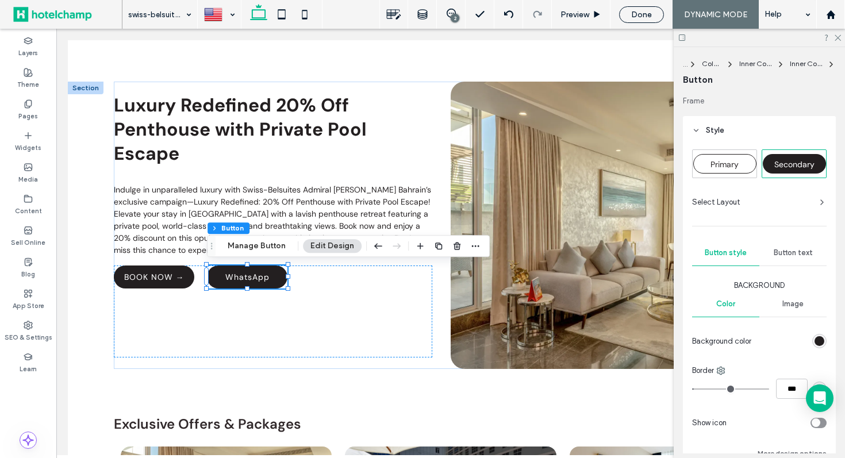
click at [733, 166] on span "Primary" at bounding box center [724, 164] width 28 height 10
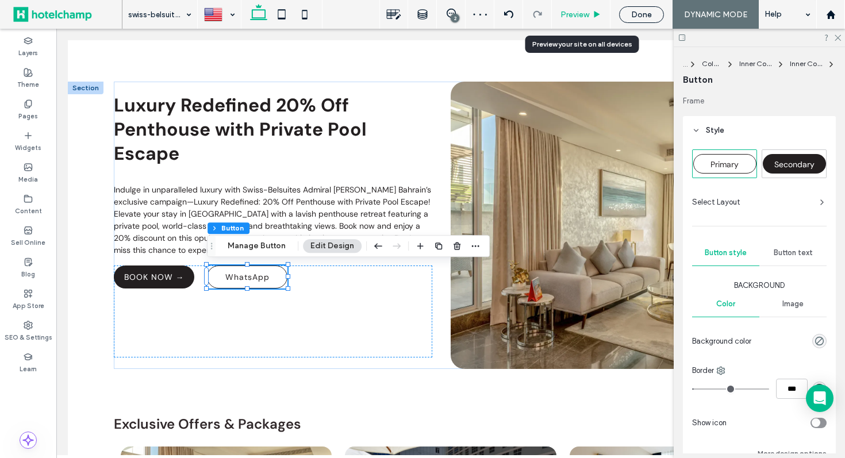
click at [567, 14] on span "Preview" at bounding box center [574, 15] width 29 height 10
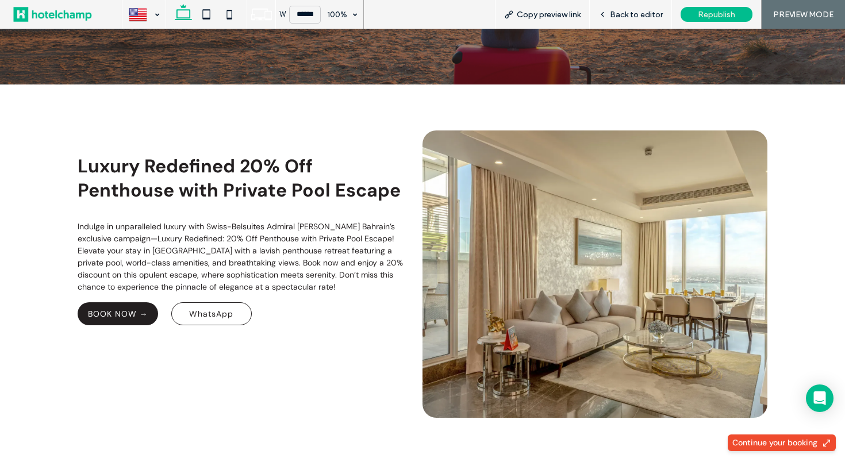
scroll to position [214, 0]
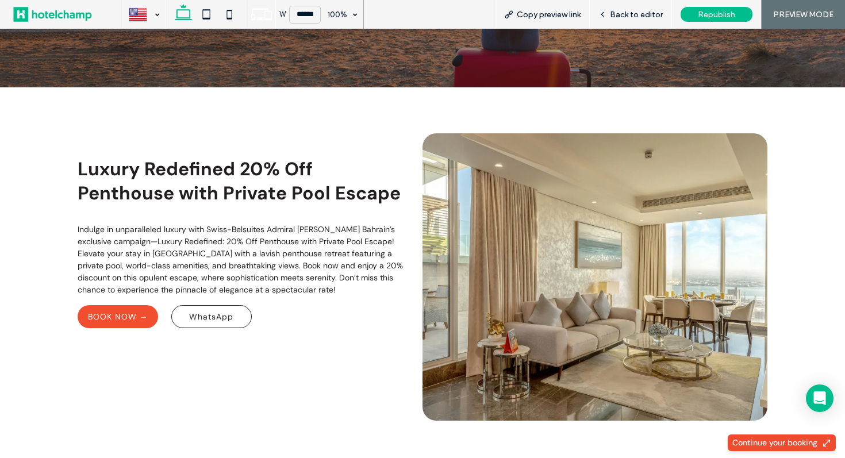
click at [120, 318] on span "BOOK NOW →" at bounding box center [118, 316] width 60 height 10
click at [620, 16] on span "Back to editor" at bounding box center [636, 15] width 53 height 10
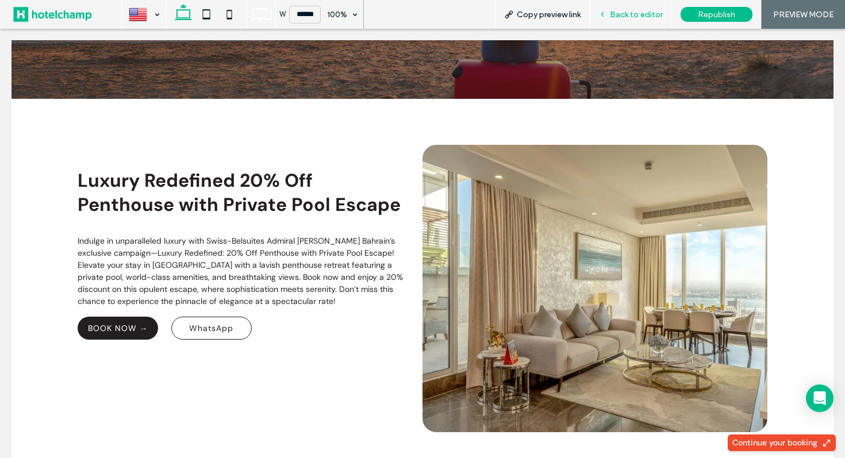
scroll to position [226, 0]
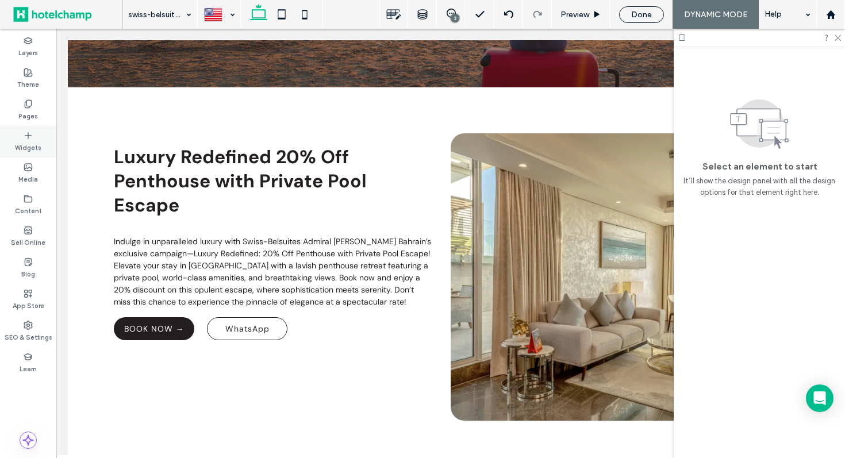
click at [26, 137] on icon at bounding box center [28, 135] width 9 height 9
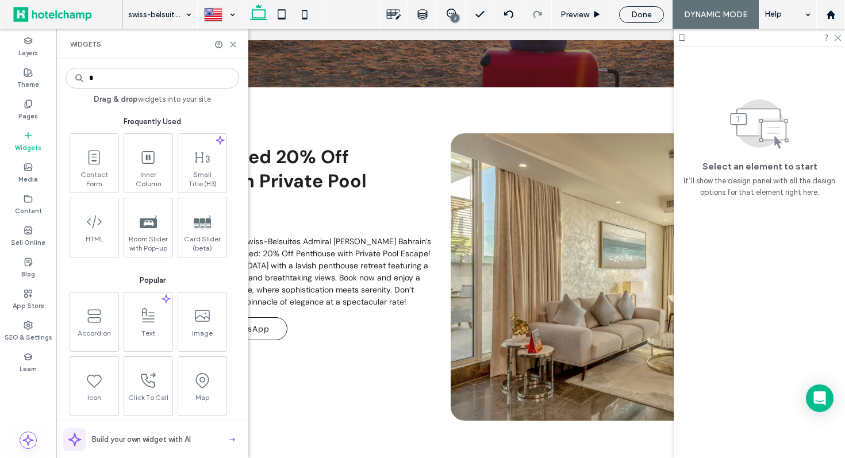
type input "*"
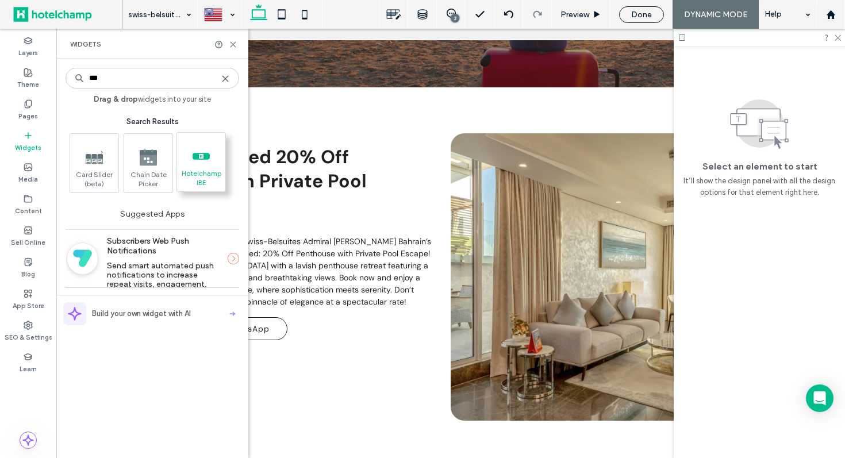
type input "***"
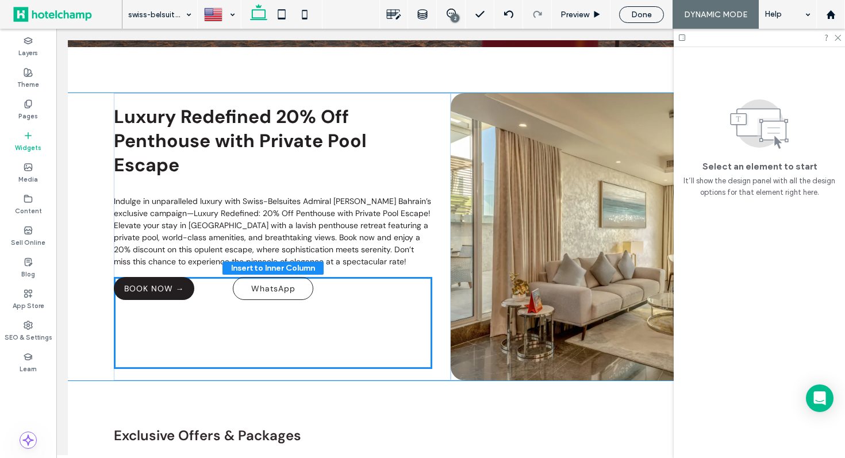
scroll to position [275, 0]
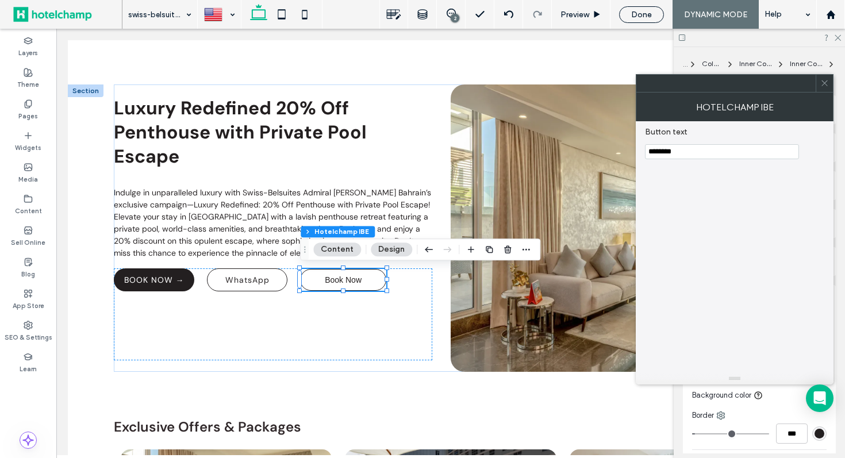
click at [723, 151] on input "********" at bounding box center [722, 151] width 154 height 15
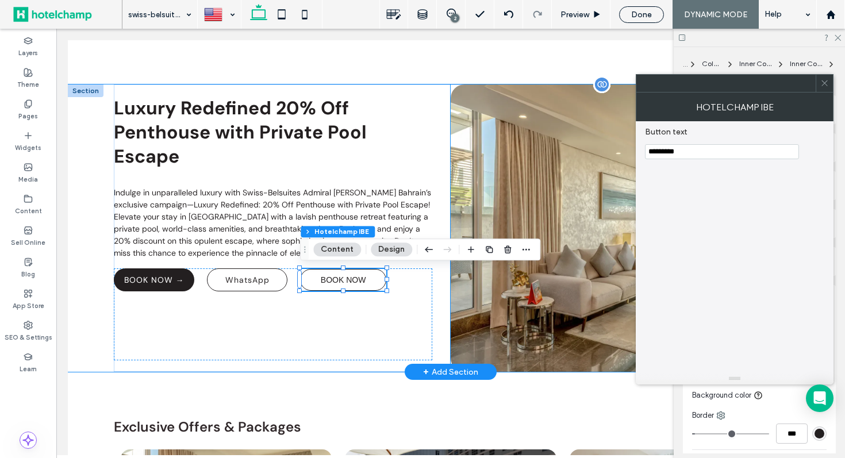
paste input "**"
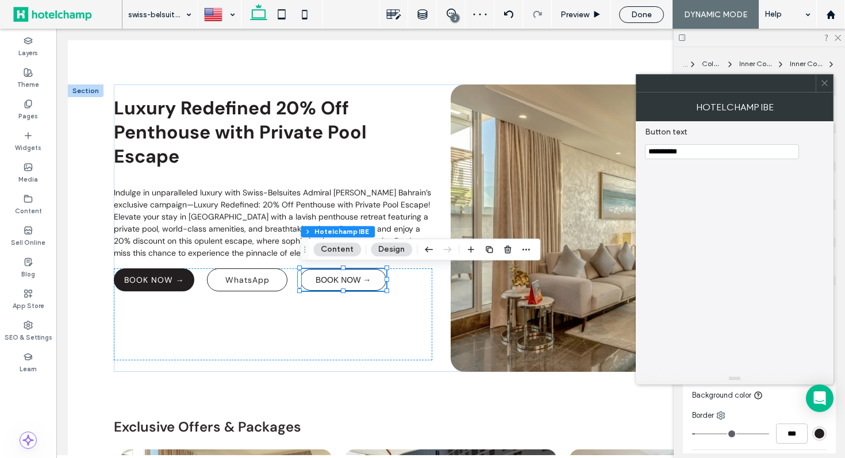
type input "**********"
click at [825, 82] on use at bounding box center [824, 83] width 6 height 6
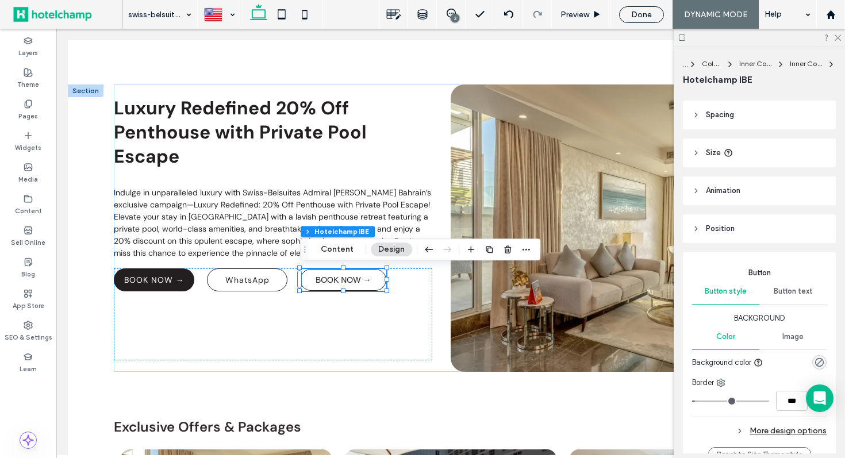
scroll to position [0, 0]
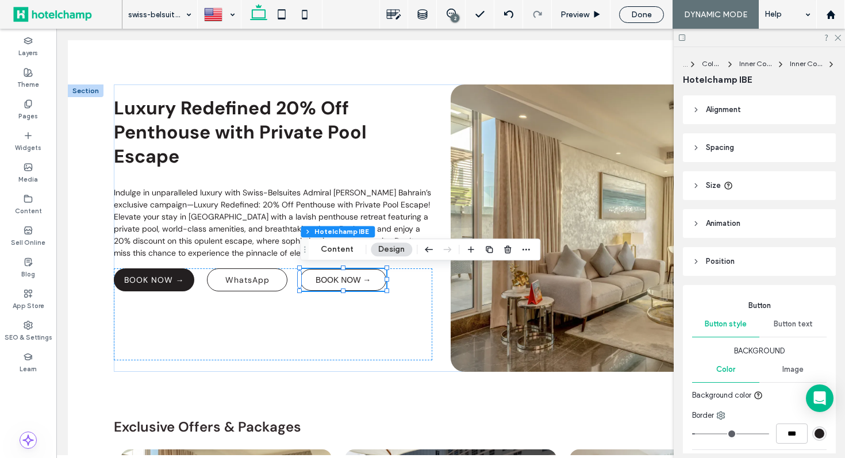
click at [749, 115] on header "Alignment" at bounding box center [759, 109] width 153 height 29
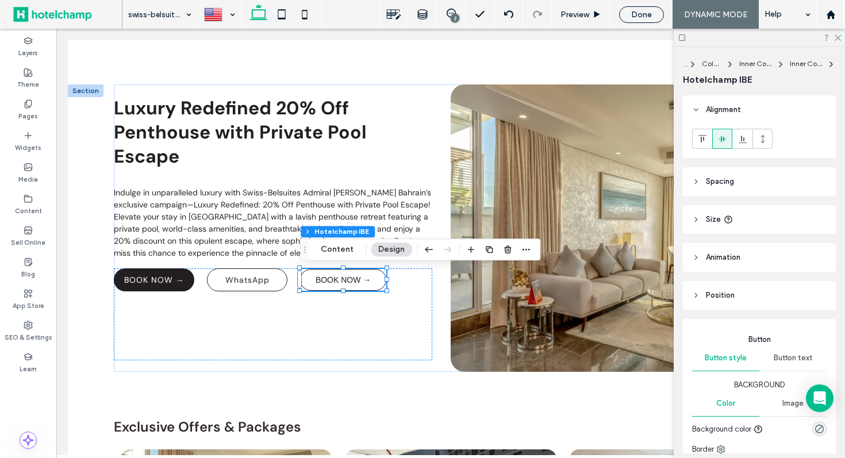
click at [749, 115] on header "Alignment" at bounding box center [759, 109] width 153 height 29
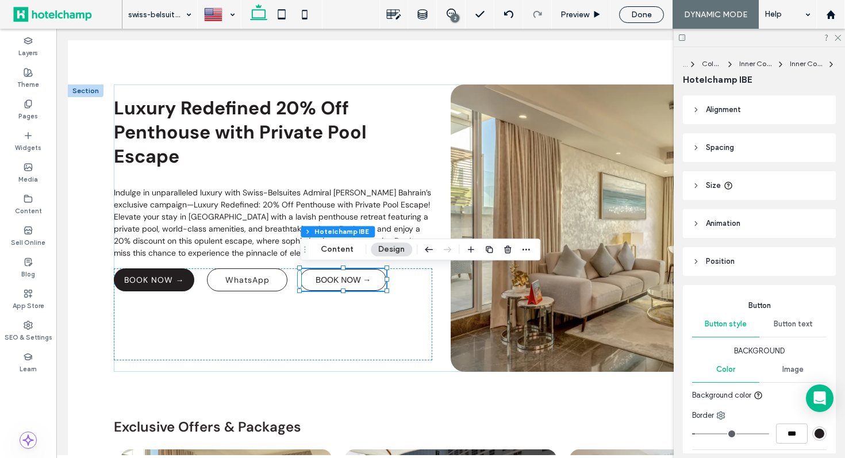
scroll to position [103, 0]
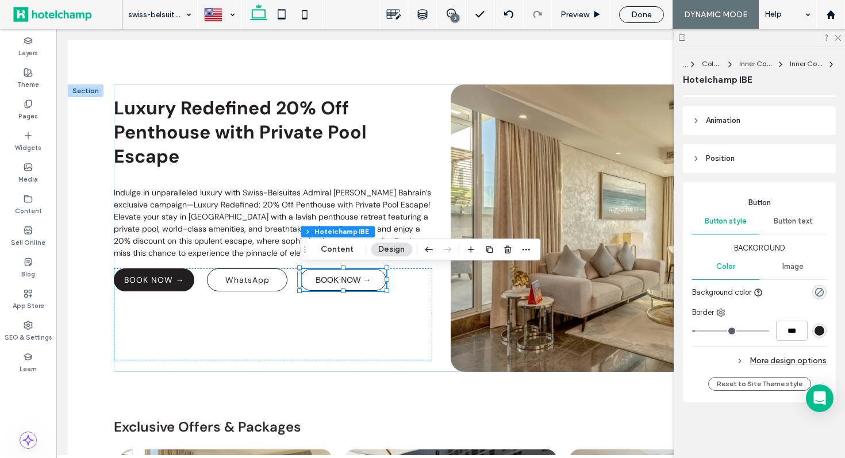
click at [800, 220] on span "Button text" at bounding box center [792, 221] width 39 height 9
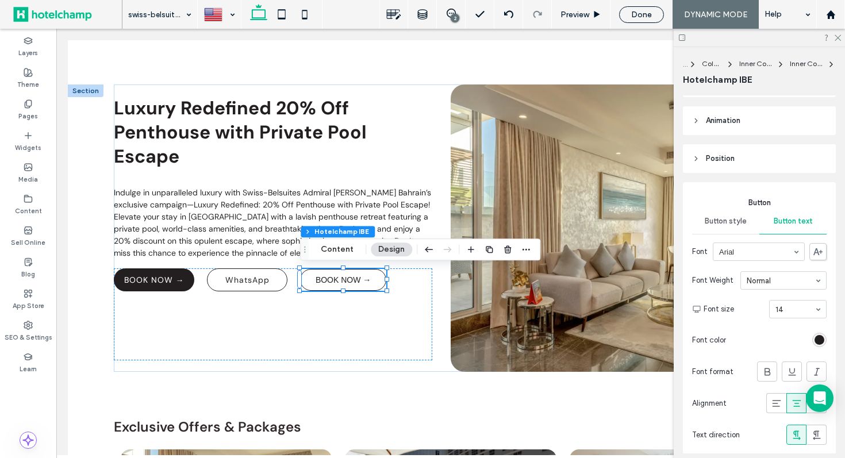
click at [725, 219] on span "Button style" at bounding box center [726, 221] width 42 height 9
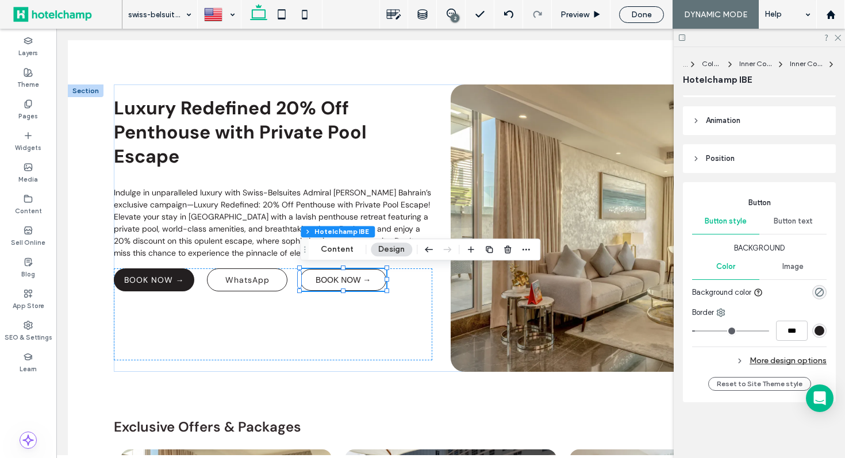
click at [818, 286] on div "rgba(0, 0, 0, 0)" at bounding box center [819, 292] width 14 height 14
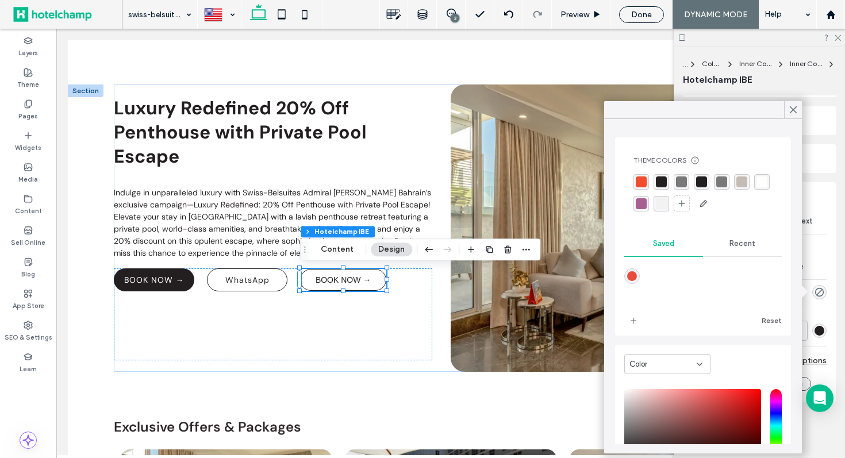
click at [661, 181] on div "rgba(35, 31, 32, 1)" at bounding box center [661, 181] width 11 height 11
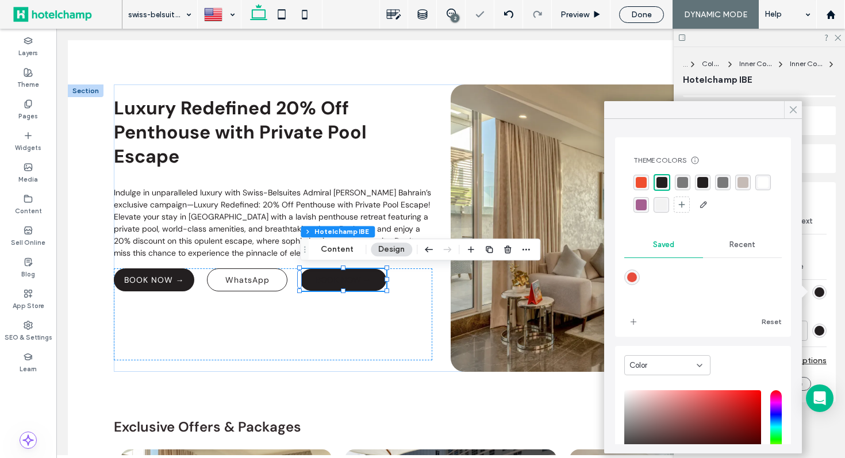
click at [792, 107] on icon at bounding box center [793, 110] width 10 height 10
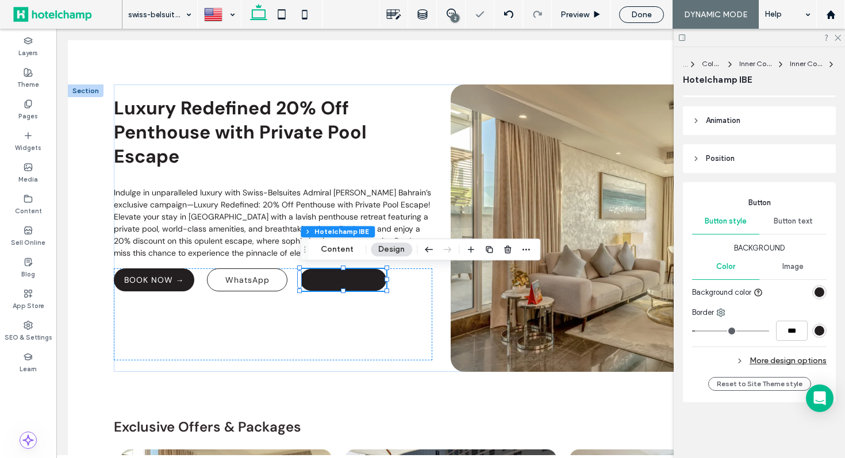
click at [804, 217] on span "Button text" at bounding box center [792, 221] width 39 height 9
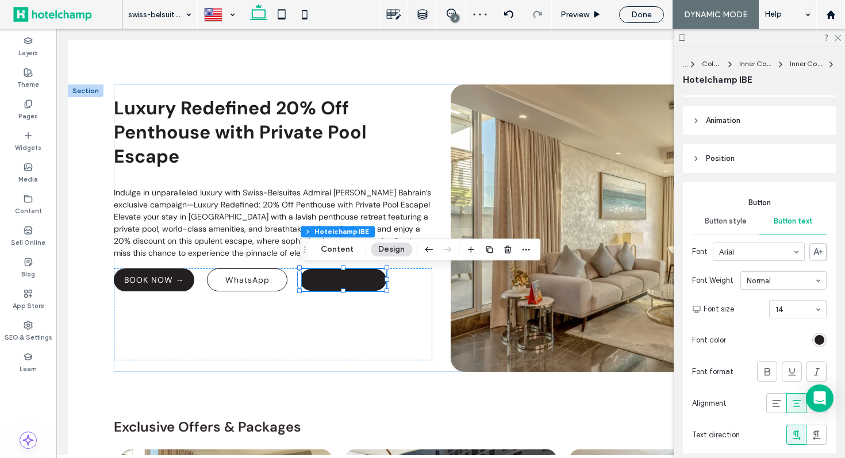
click at [815, 338] on div "rgb(35, 31, 32)" at bounding box center [819, 340] width 10 height 10
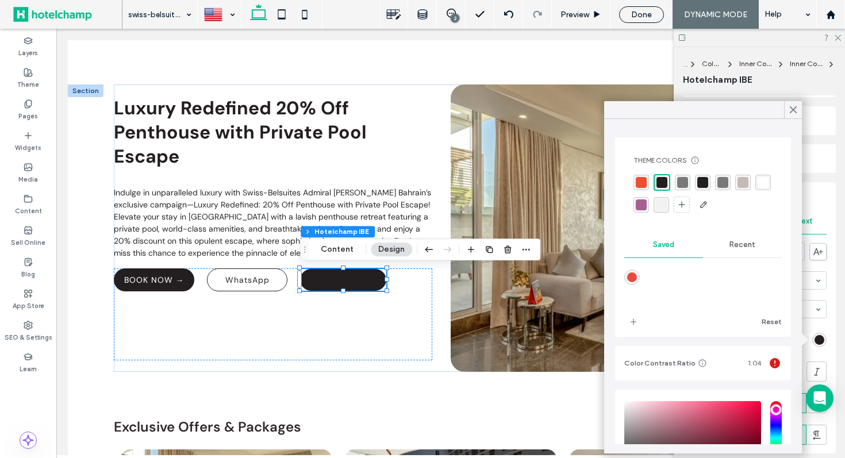
click at [761, 180] on div "rgba(255, 255, 254, 1)" at bounding box center [762, 182] width 11 height 11
click at [792, 112] on icon at bounding box center [793, 110] width 10 height 10
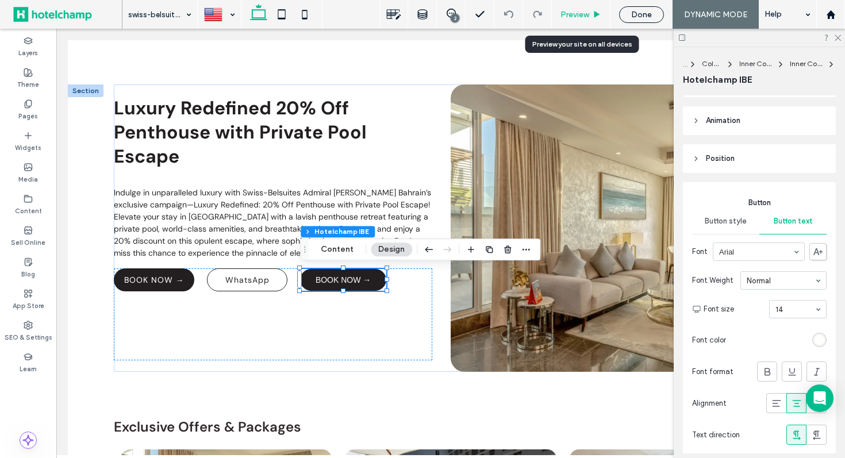
click at [573, 14] on span "Preview" at bounding box center [574, 15] width 29 height 10
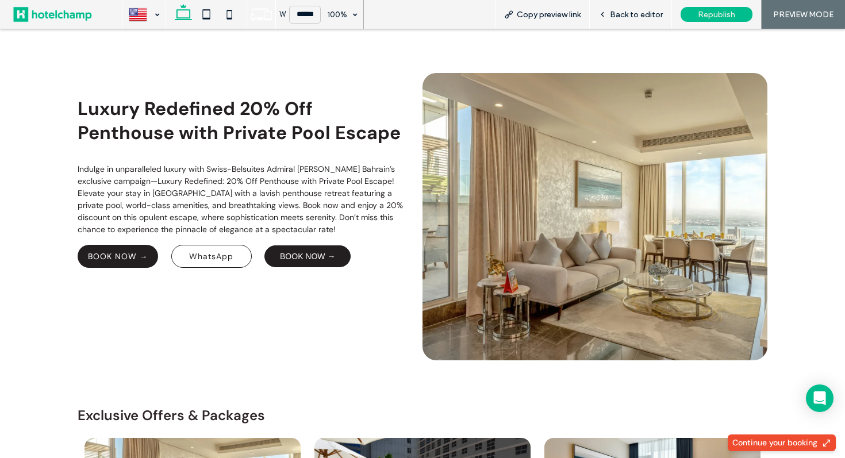
scroll to position [263, 0]
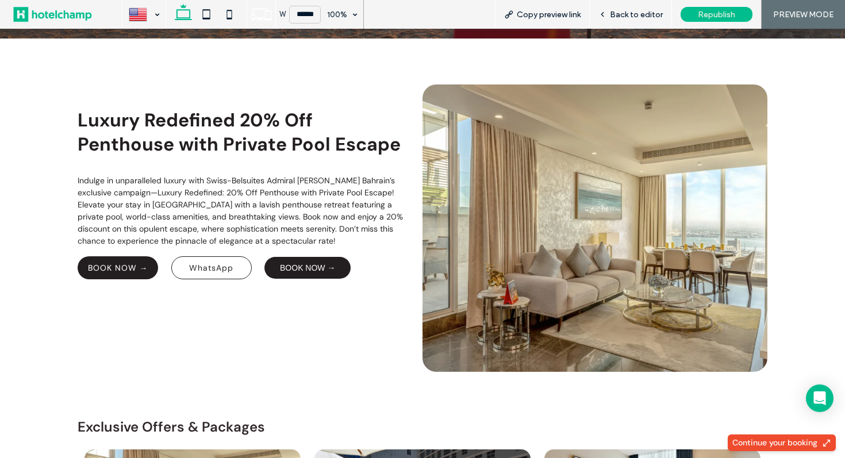
click at [302, 268] on span "BOOK NOW →" at bounding box center [307, 267] width 55 height 21
click at [602, 16] on icon at bounding box center [602, 14] width 8 height 8
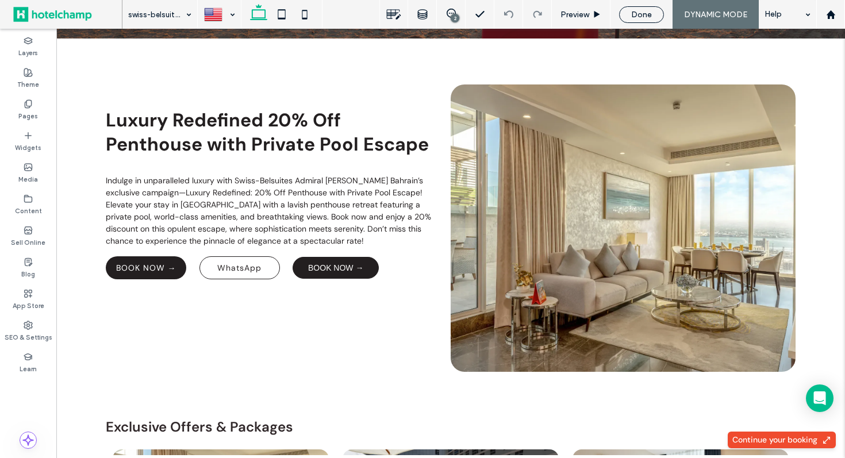
scroll to position [275, 0]
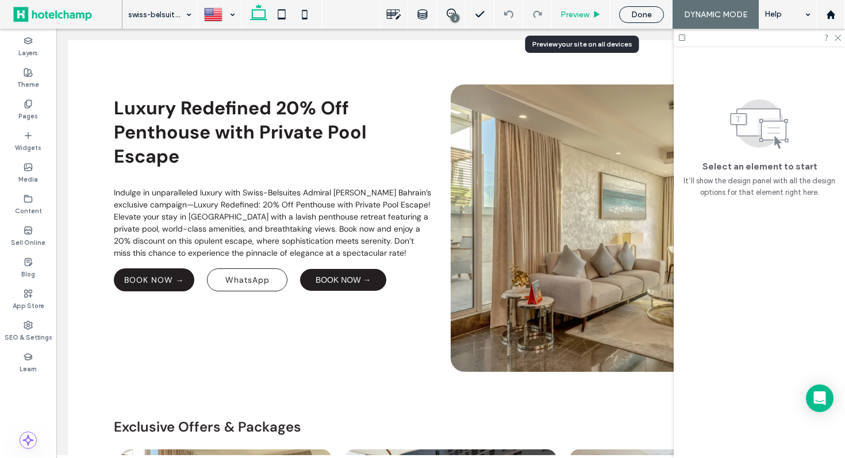
click at [576, 11] on span "Preview" at bounding box center [574, 15] width 29 height 10
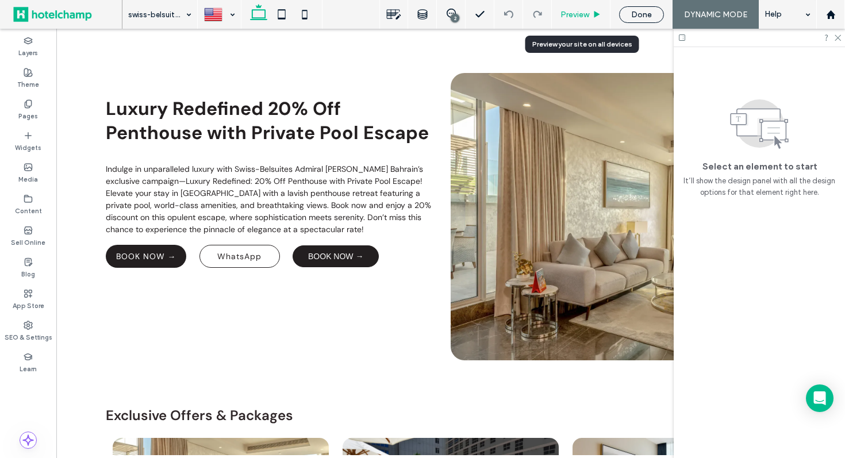
scroll to position [263, 0]
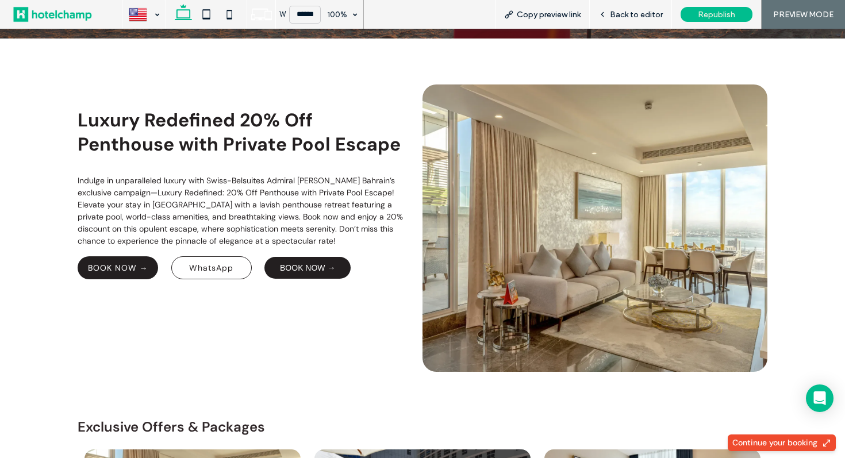
click at [313, 268] on span "BOOK NOW →" at bounding box center [307, 267] width 55 height 21
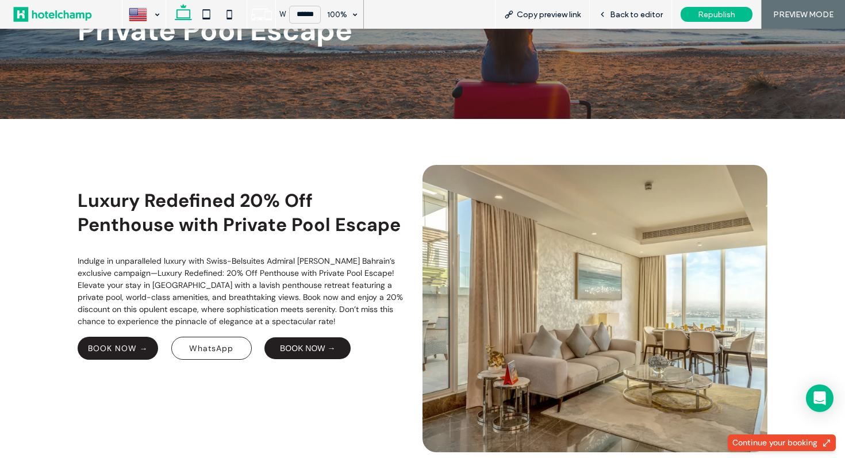
scroll to position [397, 0]
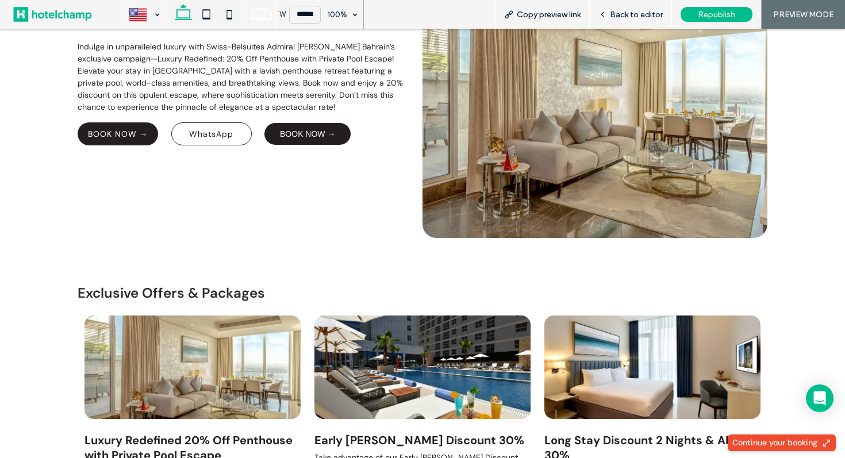
click at [307, 132] on span "BOOK NOW →" at bounding box center [307, 134] width 55 height 21
click at [603, 15] on icon at bounding box center [602, 14] width 8 height 8
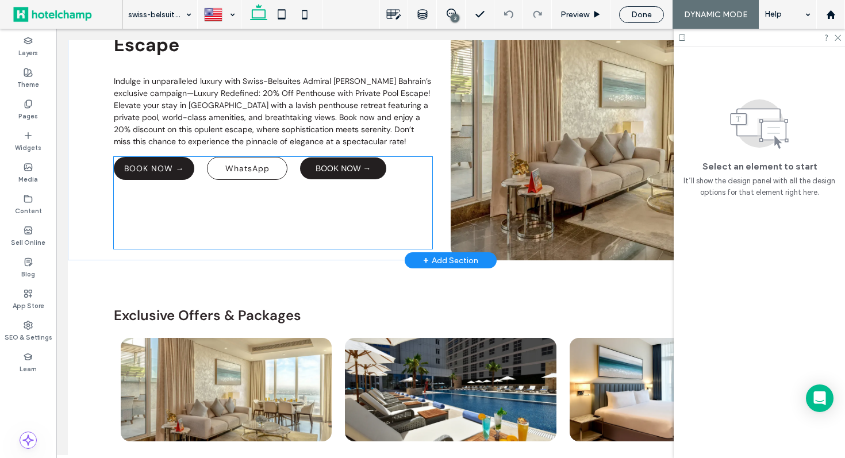
scroll to position [356, 0]
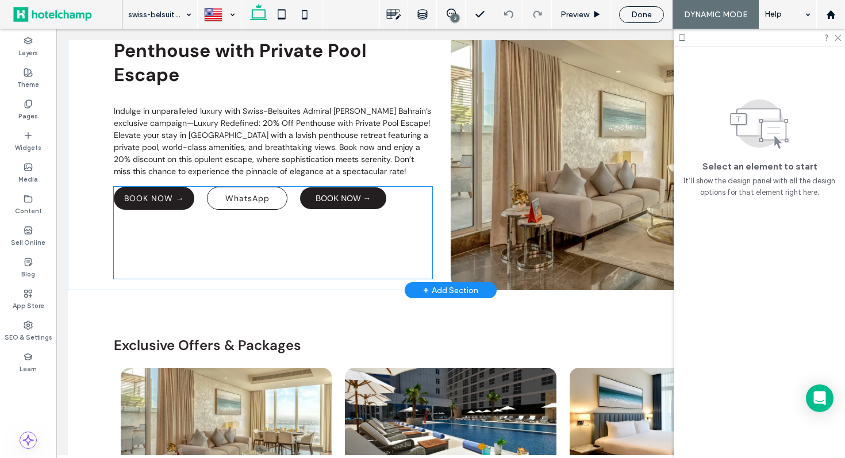
click at [335, 193] on span "BOOK NOW →" at bounding box center [342, 198] width 55 height 21
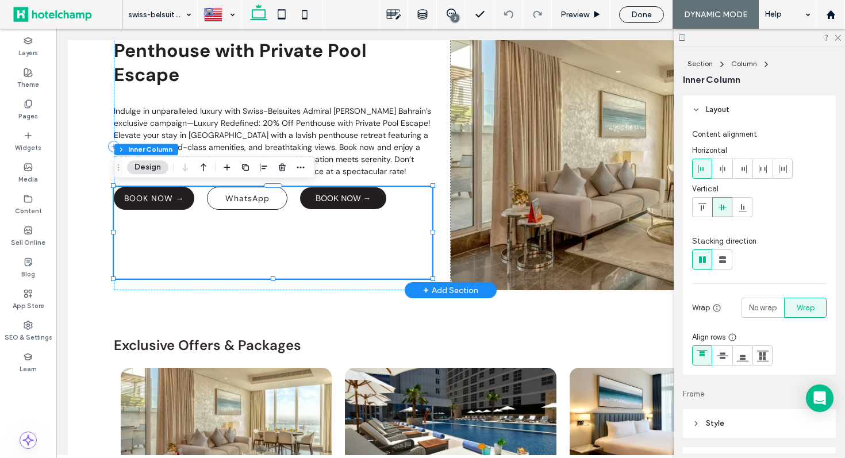
click at [335, 193] on span "BOOK NOW →" at bounding box center [342, 198] width 55 height 21
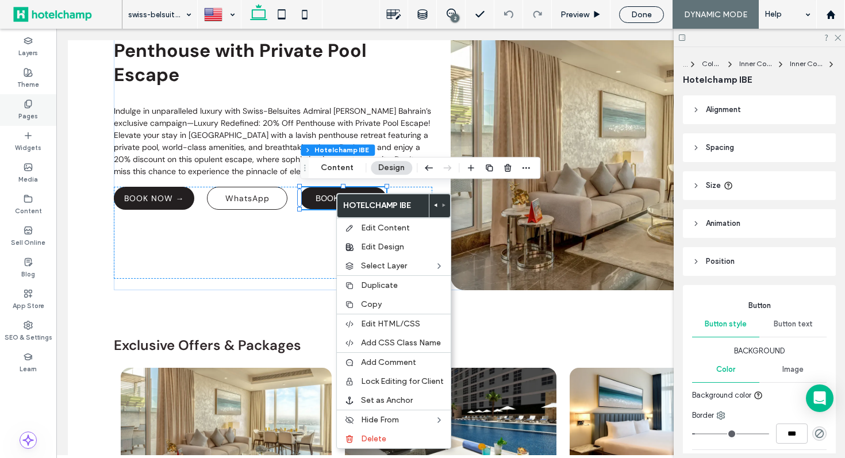
click at [29, 110] on label "Pages" at bounding box center [28, 115] width 20 height 13
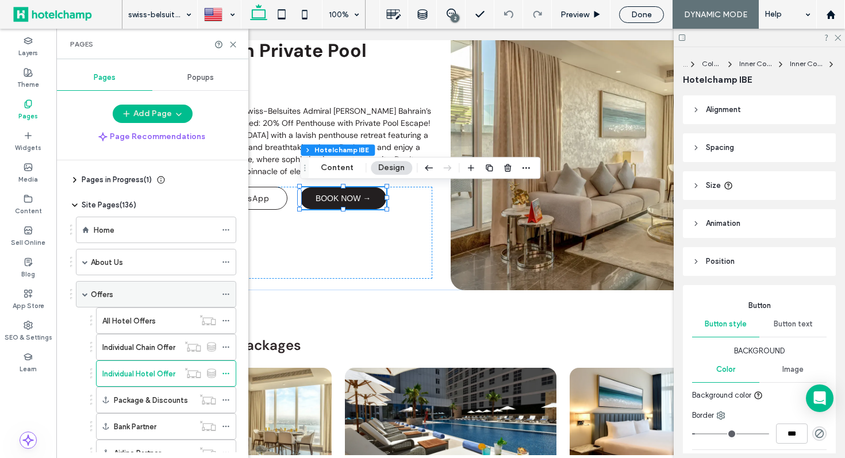
click at [82, 295] on span at bounding box center [85, 294] width 6 height 6
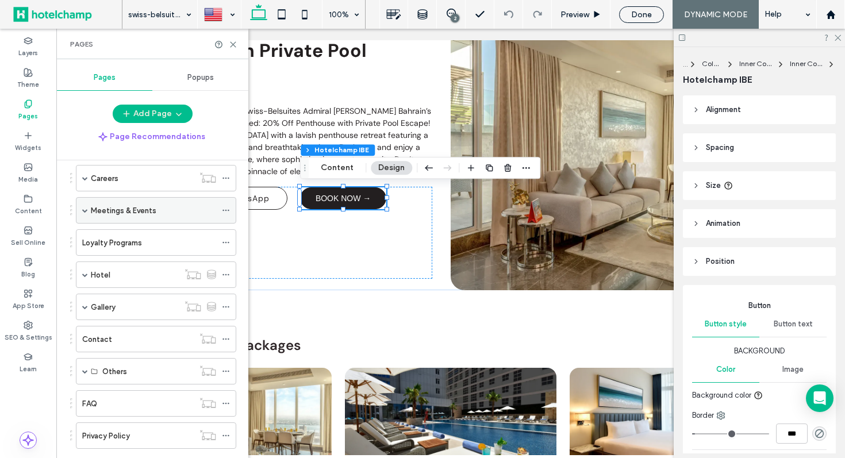
scroll to position [251, 0]
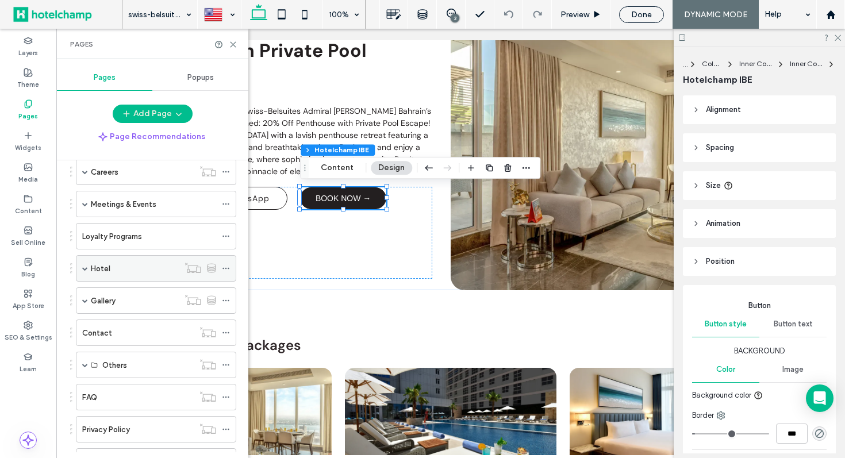
click at [83, 265] on span at bounding box center [85, 268] width 6 height 6
click at [116, 268] on div "Hotel" at bounding box center [135, 269] width 88 height 12
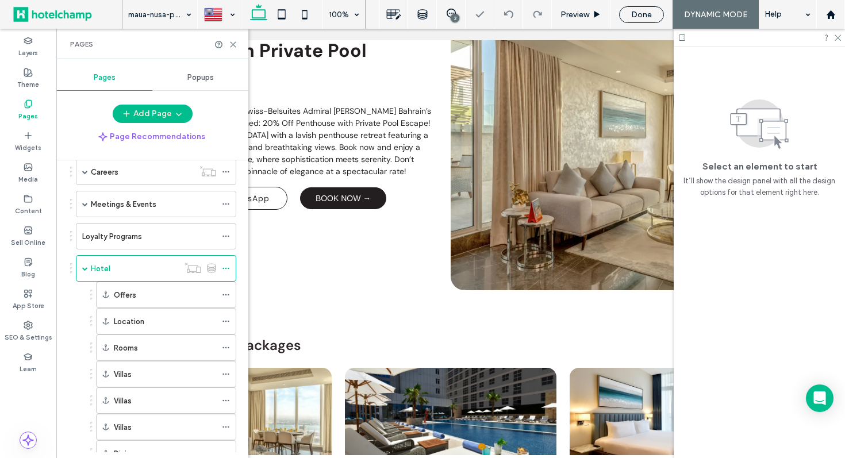
click at [838, 37] on use at bounding box center [837, 38] width 6 height 6
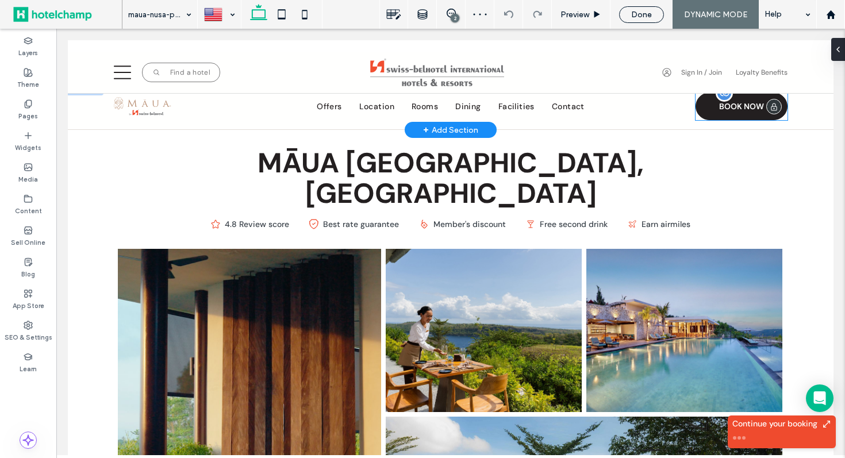
click at [746, 107] on span "BOOK NOW" at bounding box center [741, 106] width 45 height 10
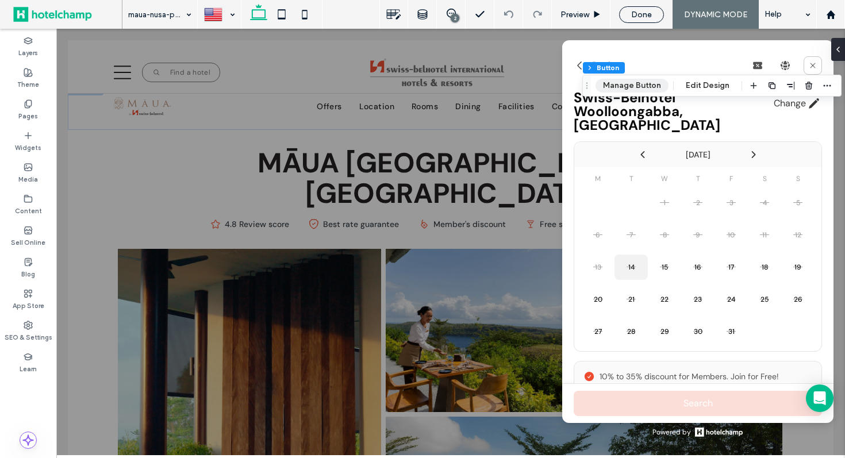
click at [649, 85] on button "Manage Button" at bounding box center [631, 86] width 73 height 14
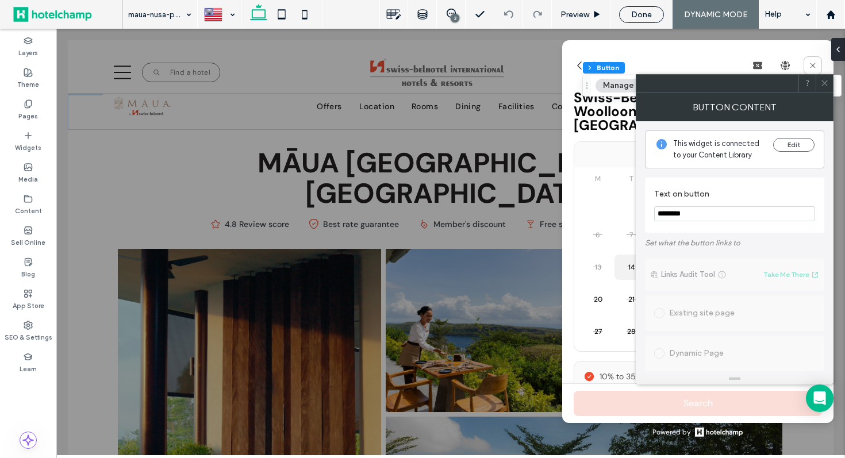
click at [823, 87] on span at bounding box center [824, 83] width 9 height 17
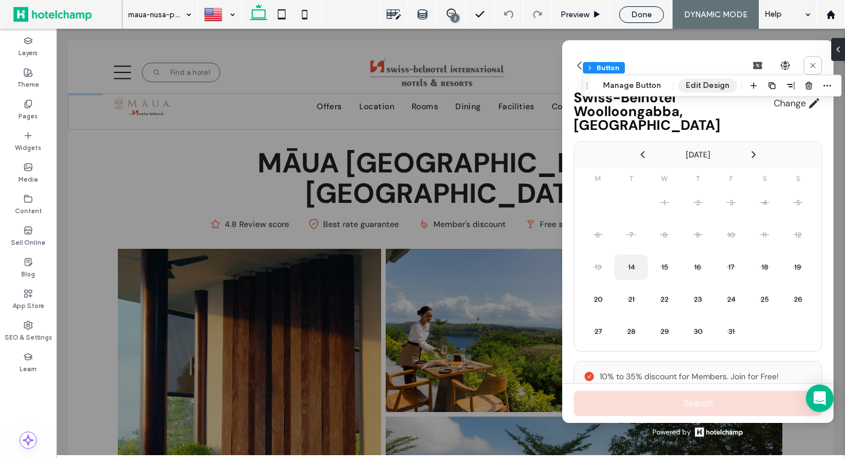
click at [691, 87] on button "Edit Design" at bounding box center [707, 86] width 59 height 14
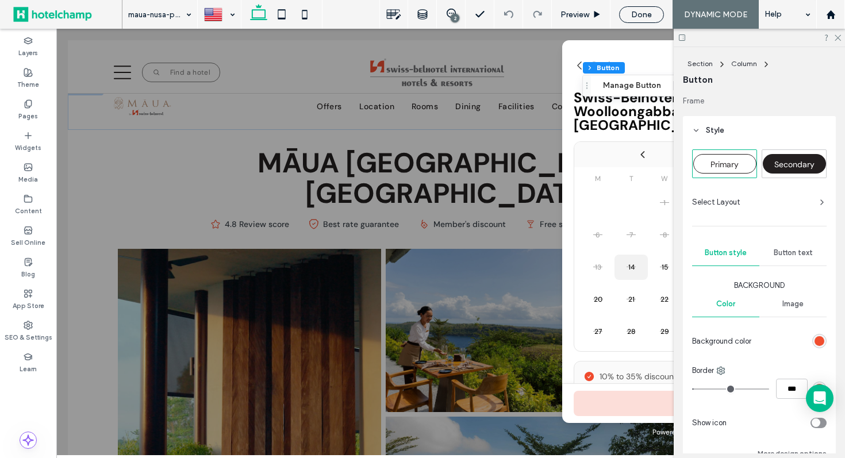
click at [705, 130] on header "Style" at bounding box center [759, 130] width 153 height 29
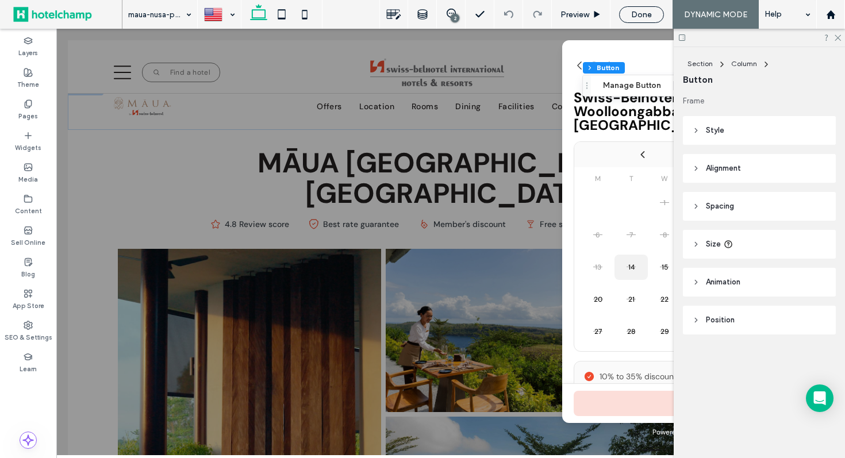
click at [696, 167] on use at bounding box center [696, 169] width 2 height 4
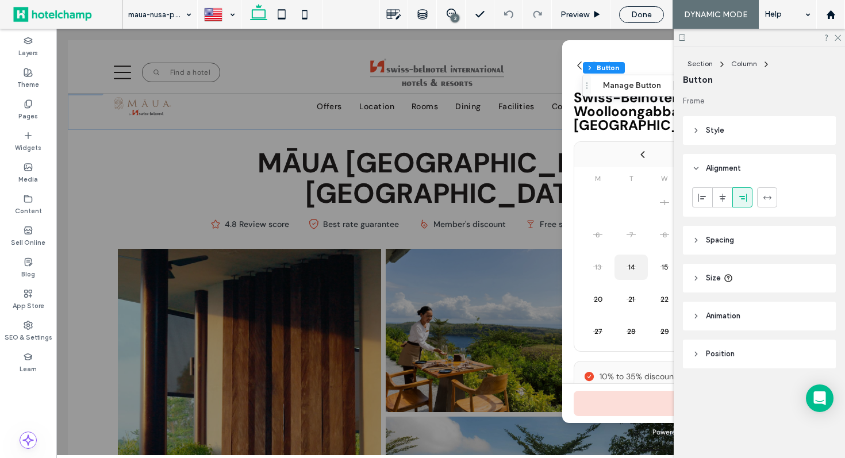
click at [696, 167] on icon at bounding box center [696, 168] width 8 height 8
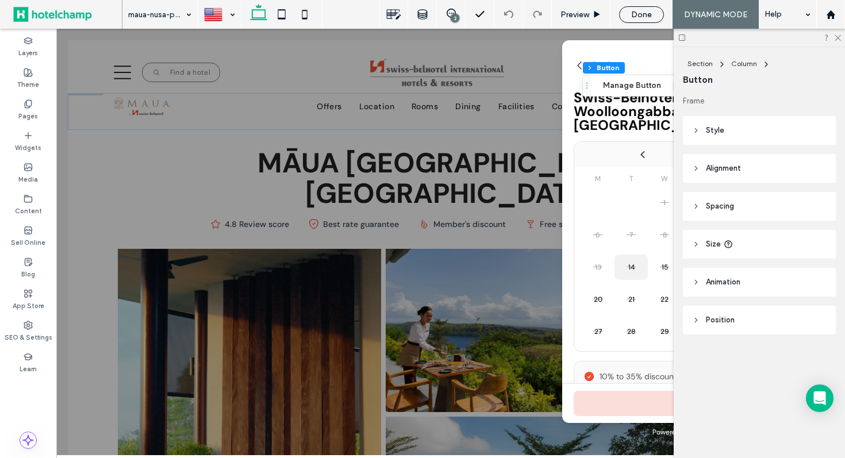
click at [699, 120] on header "Style" at bounding box center [759, 130] width 153 height 29
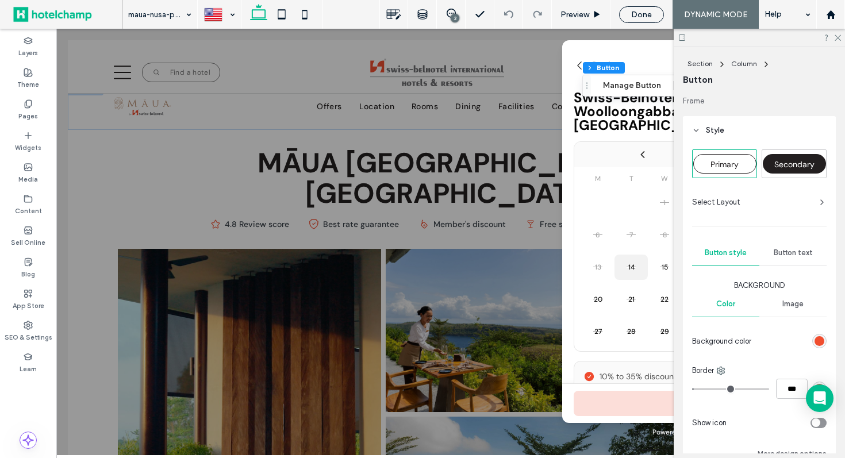
click at [699, 120] on header "Style" at bounding box center [759, 130] width 153 height 29
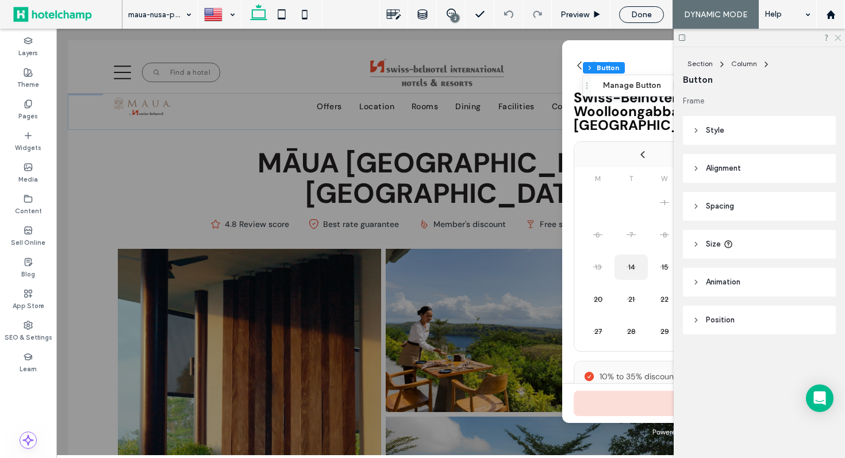
click at [840, 35] on icon at bounding box center [836, 36] width 7 height 7
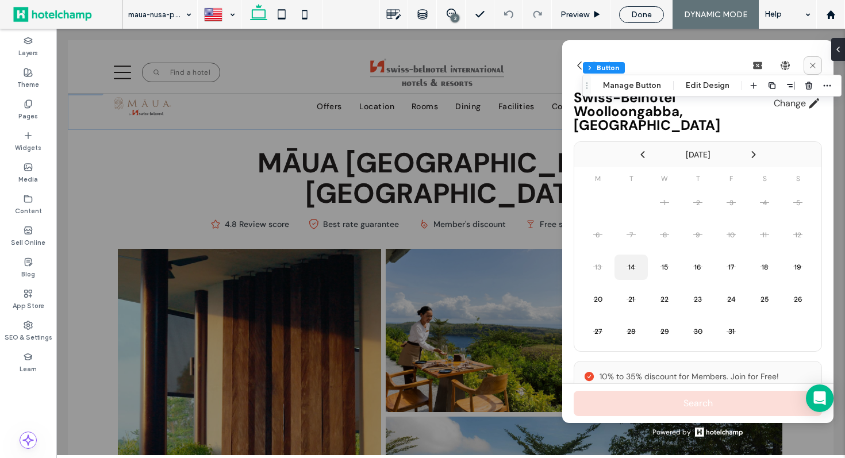
click at [811, 64] on icon at bounding box center [812, 65] width 5 height 5
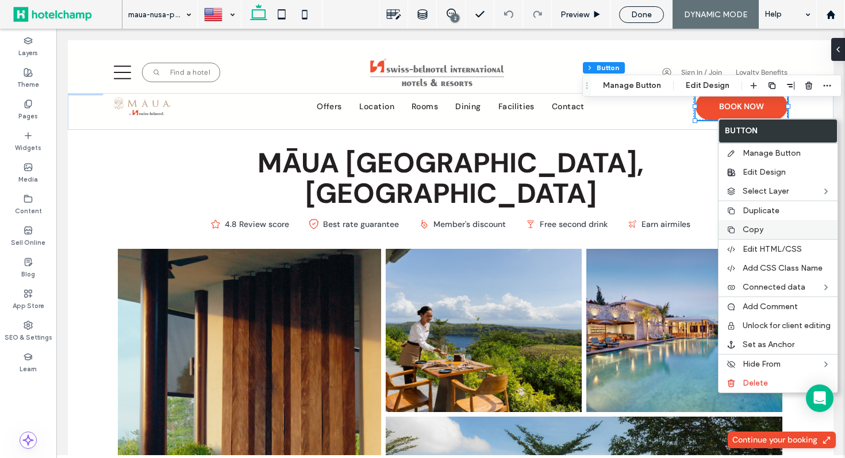
click at [760, 226] on span "Copy" at bounding box center [752, 230] width 21 height 10
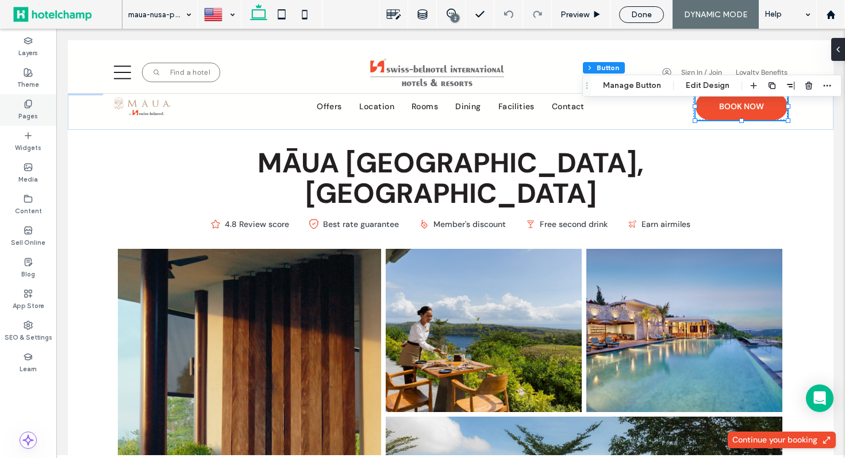
click at [31, 112] on label "Pages" at bounding box center [28, 115] width 20 height 13
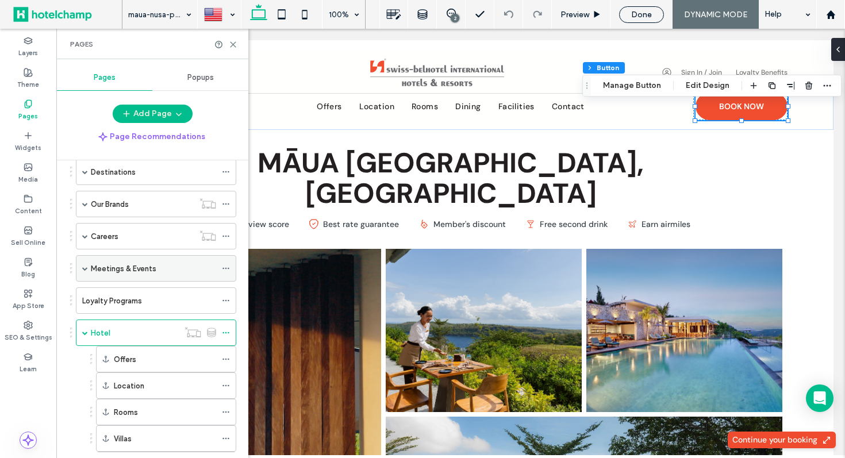
scroll to position [235, 0]
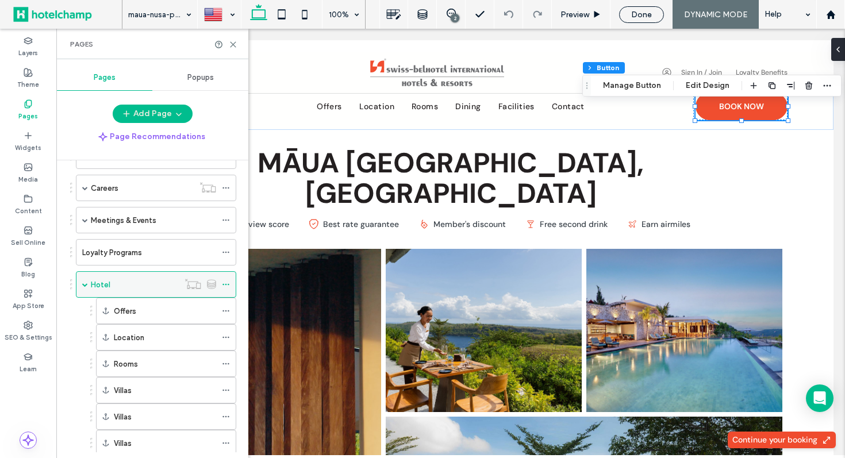
click at [84, 283] on span at bounding box center [85, 285] width 6 height 6
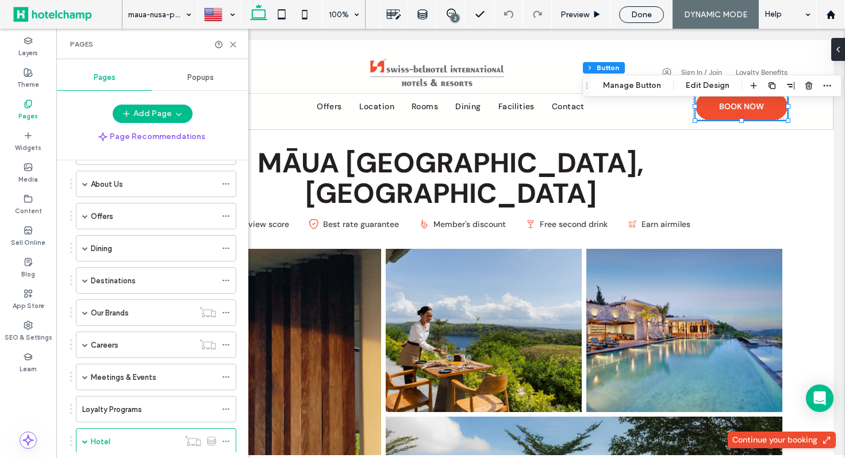
scroll to position [76, 0]
click at [86, 218] on span at bounding box center [85, 218] width 6 height 6
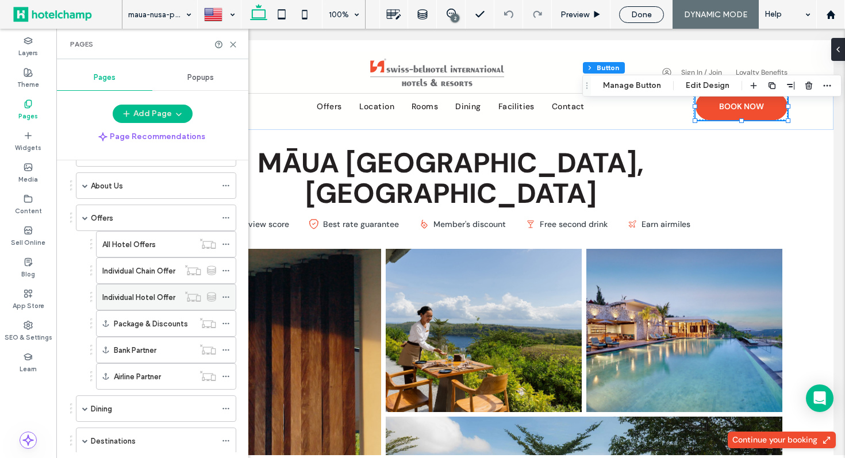
click at [146, 299] on label "Individual Hotel Offer" at bounding box center [138, 297] width 73 height 20
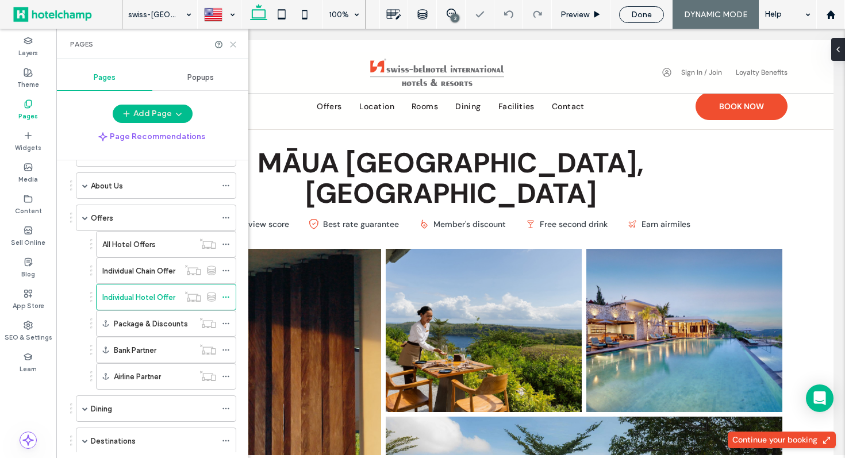
click at [233, 43] on use at bounding box center [232, 44] width 5 height 5
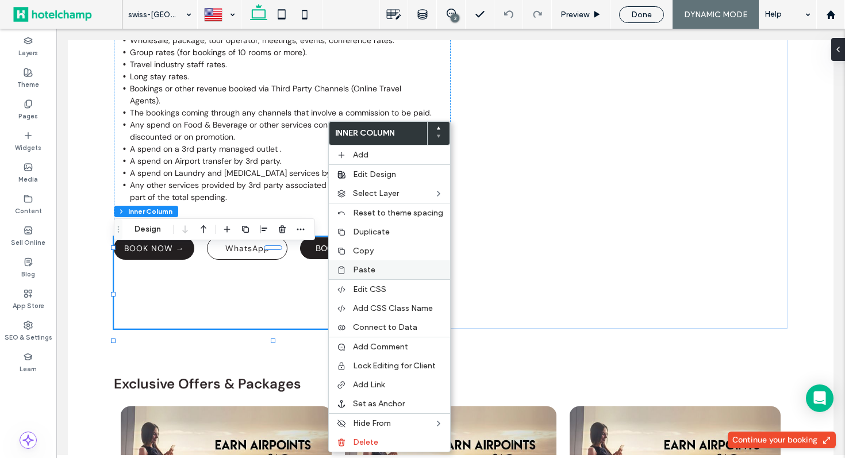
click at [368, 272] on span "Paste" at bounding box center [364, 270] width 22 height 10
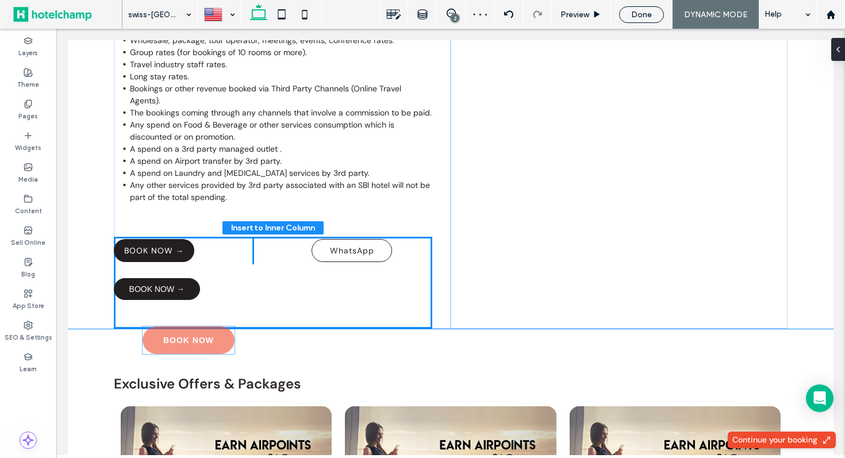
drag, startPoint x: 177, startPoint y: 371, endPoint x: 206, endPoint y: 342, distance: 40.2
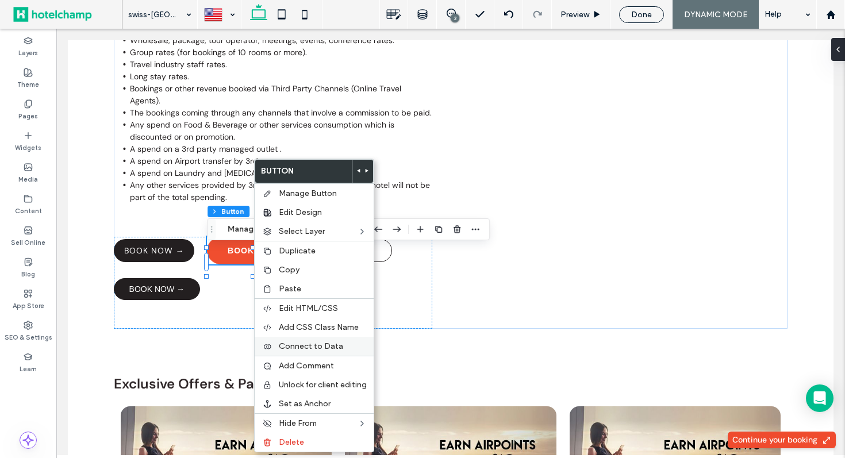
click at [340, 344] on span "Connect to Data" at bounding box center [311, 346] width 64 height 10
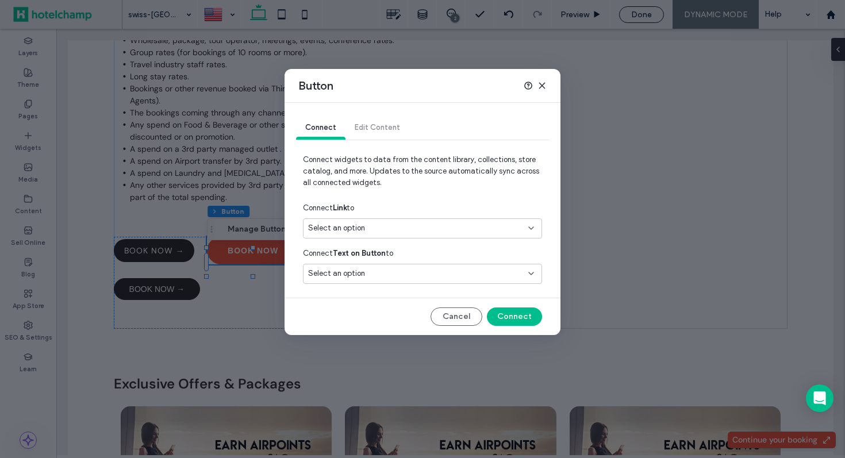
click at [479, 223] on div "Select an option" at bounding box center [415, 227] width 215 height 11
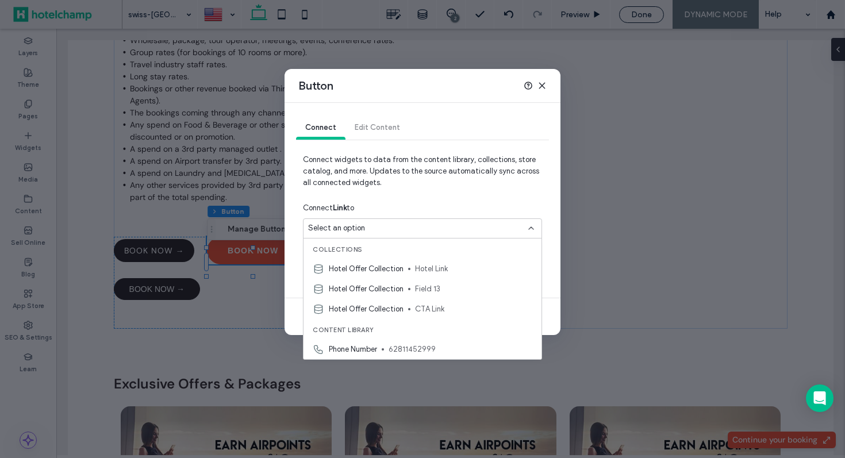
click at [545, 84] on icon at bounding box center [541, 85] width 9 height 9
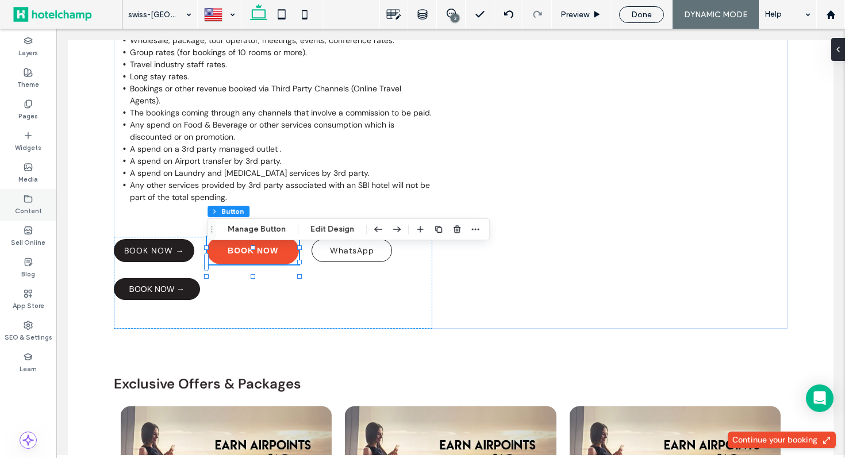
click at [27, 203] on icon at bounding box center [28, 198] width 9 height 9
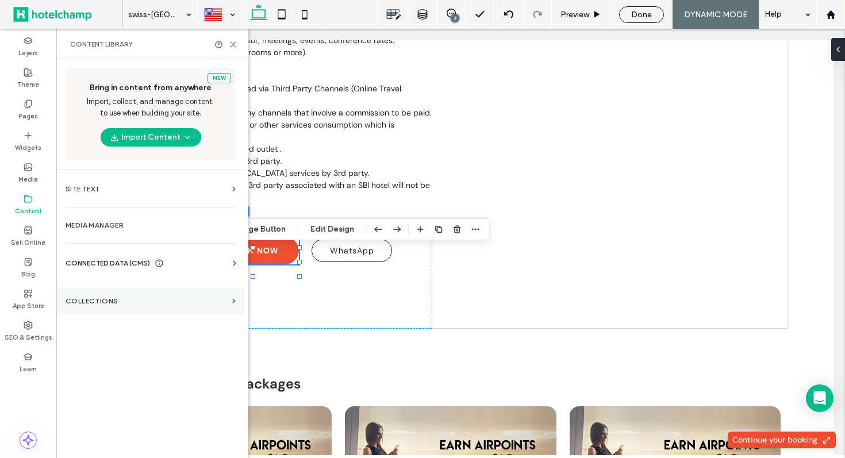
click at [133, 303] on label "Collections" at bounding box center [147, 301] width 162 height 8
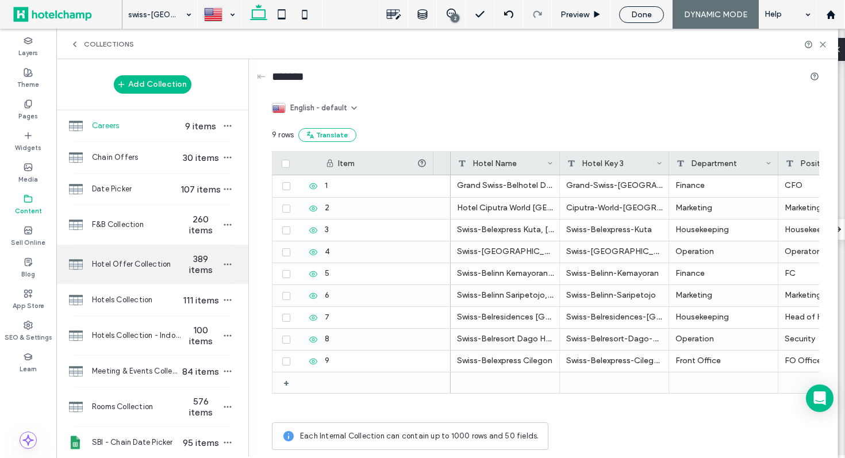
click at [145, 265] on span "Hotel Offer Collection" at bounding box center [136, 264] width 88 height 11
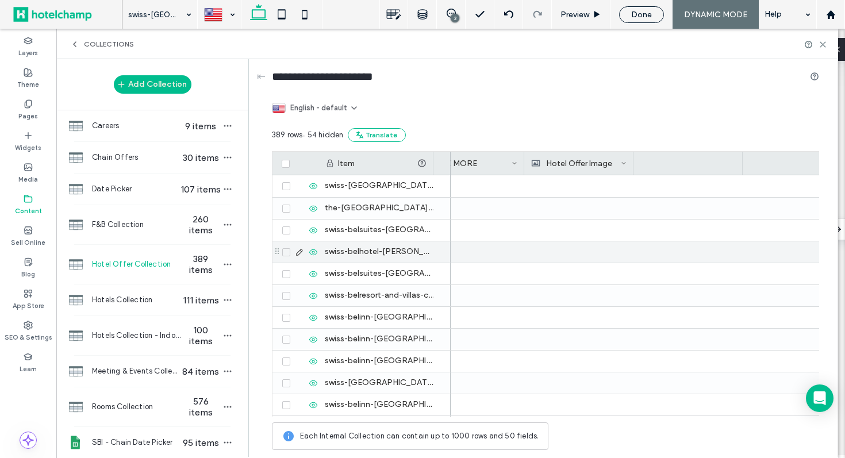
scroll to position [0, 1091]
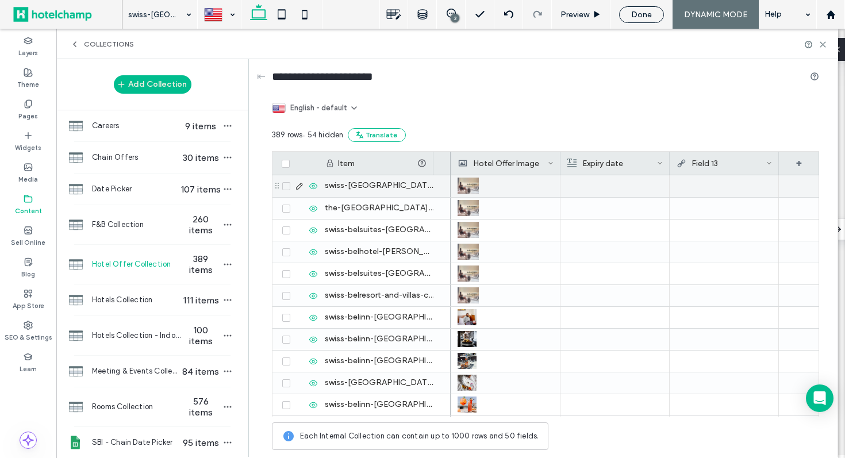
click at [706, 190] on div at bounding box center [724, 185] width 96 height 21
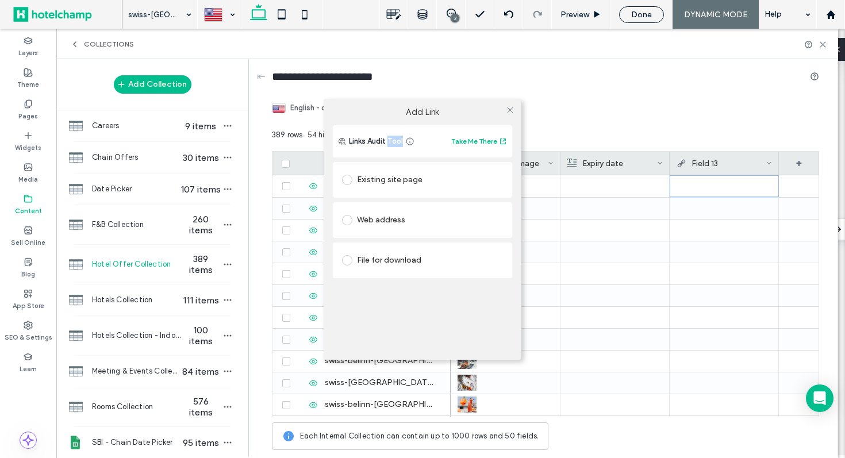
click at [706, 190] on div "Add Link Links Audit Tool Take Me There Existing site page Web address File for…" at bounding box center [422, 229] width 845 height 458
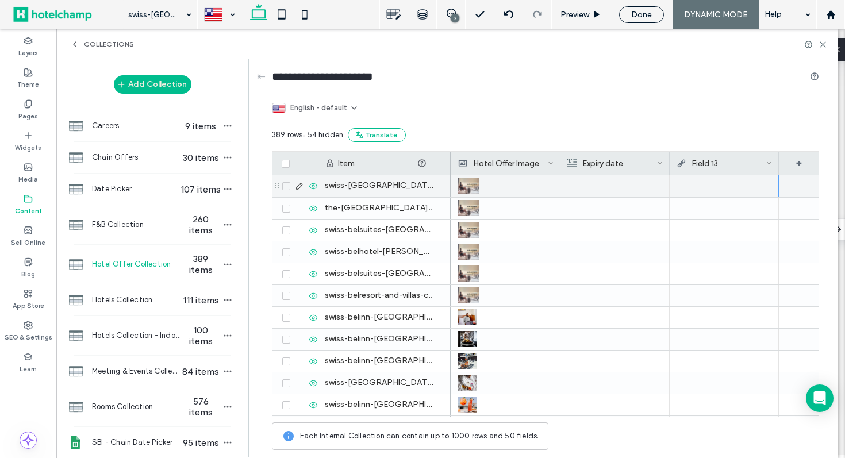
click at [699, 187] on div at bounding box center [724, 185] width 96 height 21
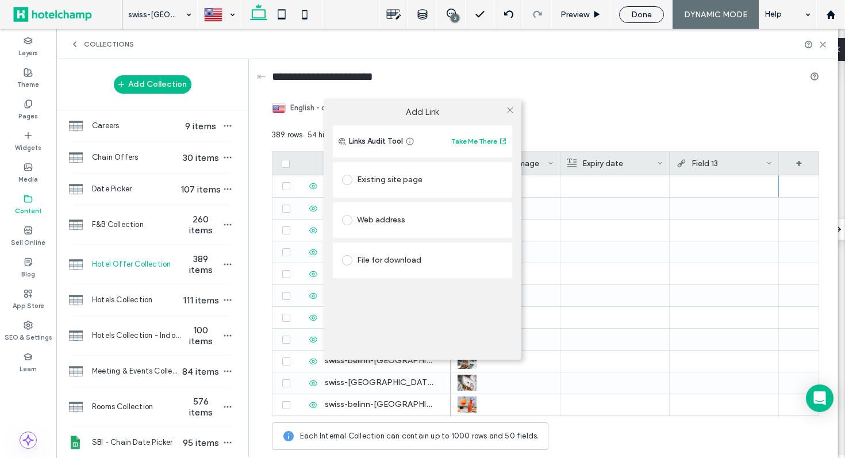
click at [391, 222] on div "Web address" at bounding box center [422, 220] width 161 height 18
click at [397, 239] on input "url" at bounding box center [422, 242] width 161 height 15
paste input "********"
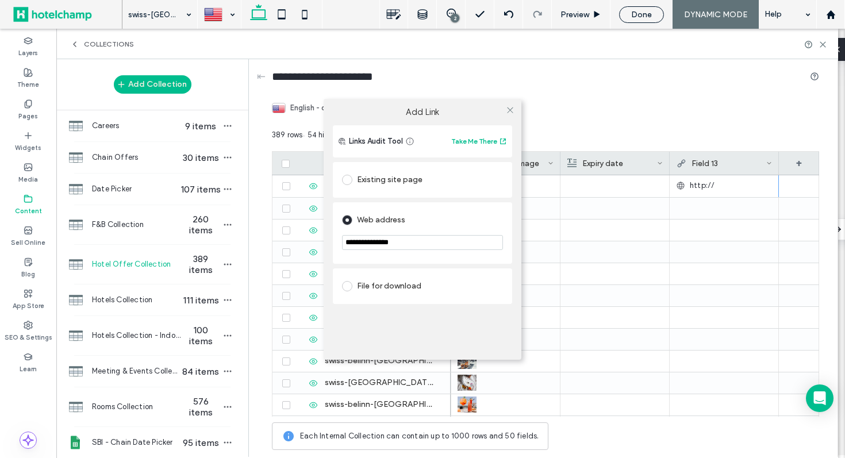
paste input "url"
type input "********"
click at [345, 261] on div "Web address ******** Invalid URL" at bounding box center [422, 237] width 179 height 71
click at [349, 283] on div "File for download" at bounding box center [422, 296] width 179 height 36
click at [382, 245] on input "********" at bounding box center [422, 242] width 161 height 15
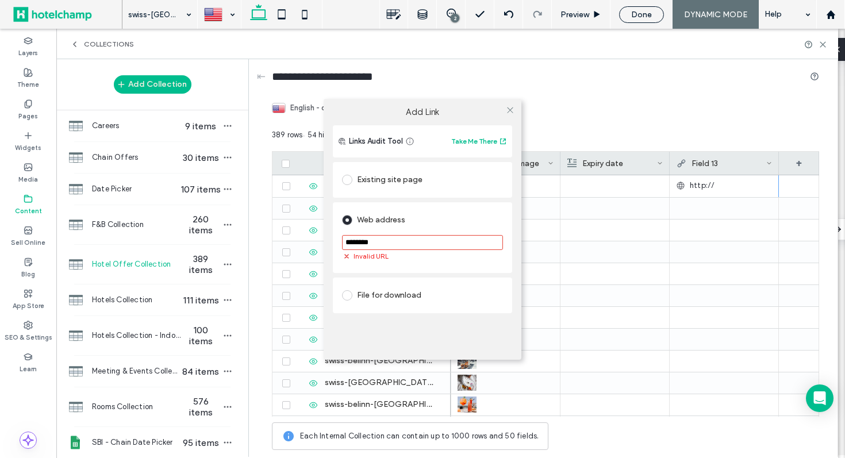
drag, startPoint x: 365, startPoint y: 241, endPoint x: 312, endPoint y: 241, distance: 53.4
click at [312, 241] on div "Add Link Links Audit Tool Take Me There Existing site page Web address ********…" at bounding box center [422, 229] width 845 height 458
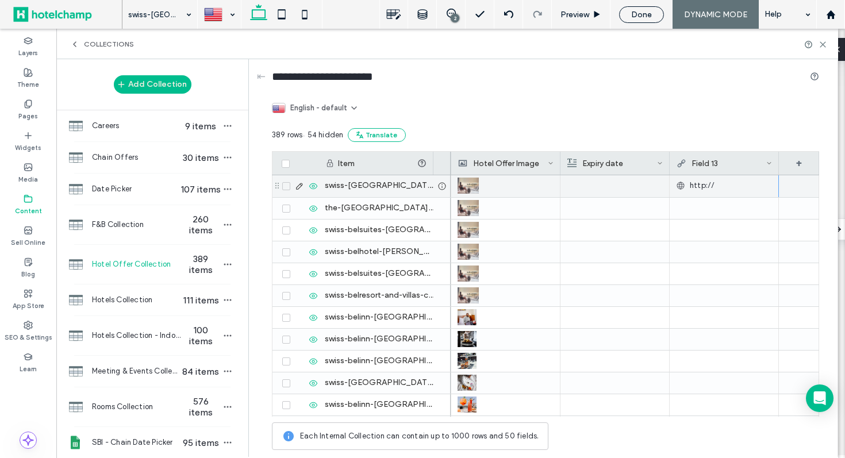
click at [729, 186] on div "http://" at bounding box center [724, 185] width 96 height 21
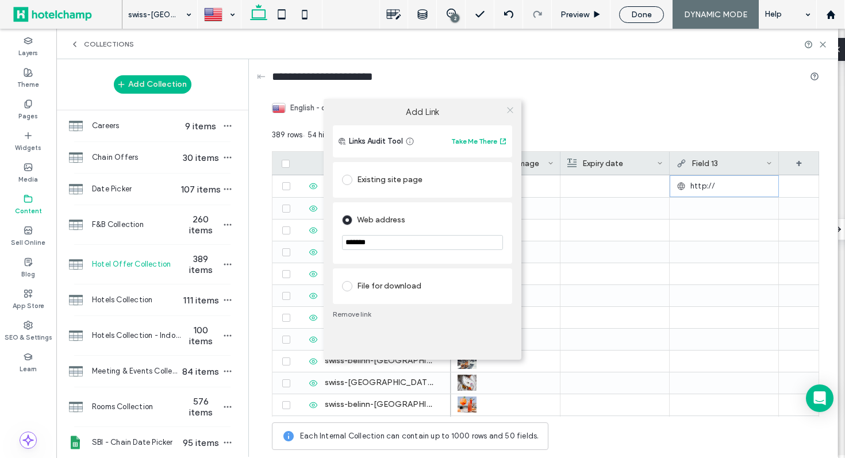
click at [511, 110] on icon at bounding box center [510, 110] width 9 height 9
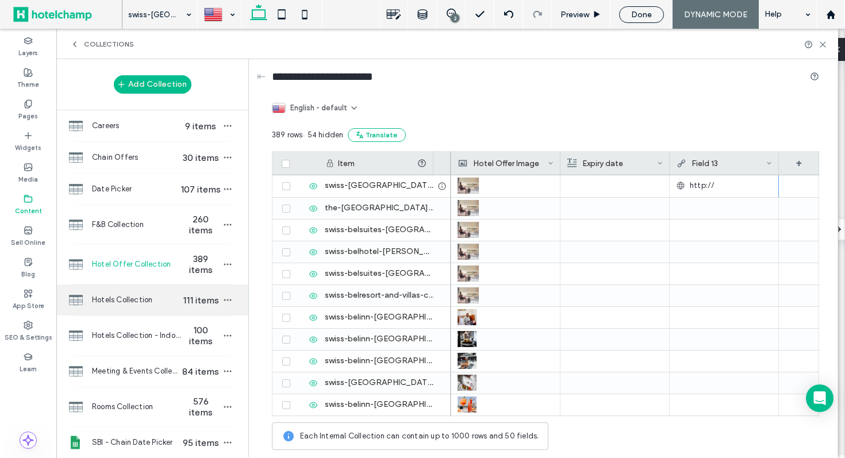
click at [133, 297] on span "Hotels Collection" at bounding box center [136, 299] width 88 height 11
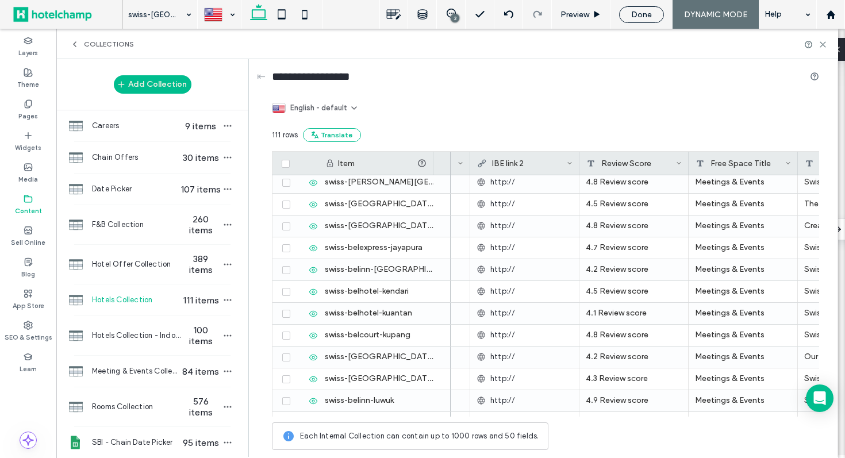
scroll to position [575, 0]
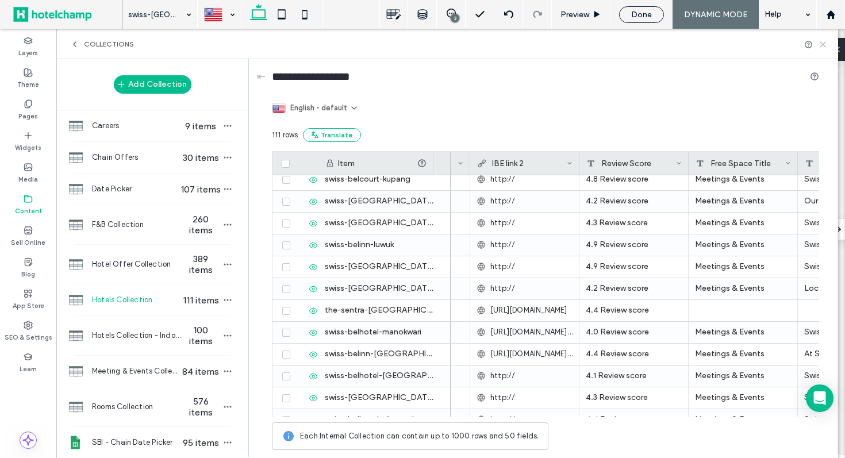
click at [822, 45] on icon at bounding box center [822, 44] width 9 height 9
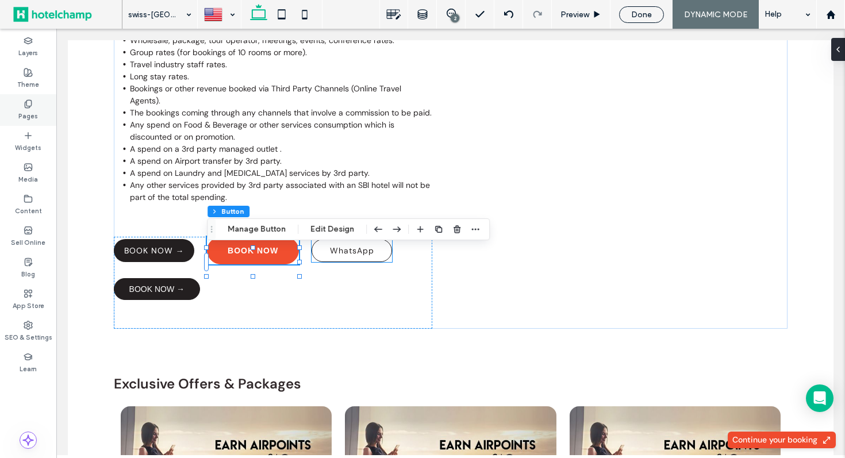
click at [43, 112] on div "Pages" at bounding box center [28, 110] width 56 height 32
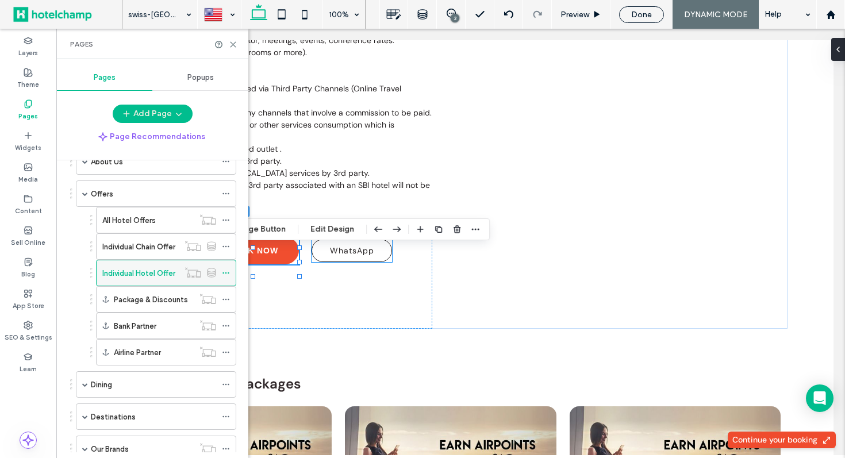
scroll to position [100, 0]
click at [142, 270] on label "Individual Hotel Offer" at bounding box center [138, 274] width 73 height 20
click at [233, 44] on use at bounding box center [232, 44] width 5 height 5
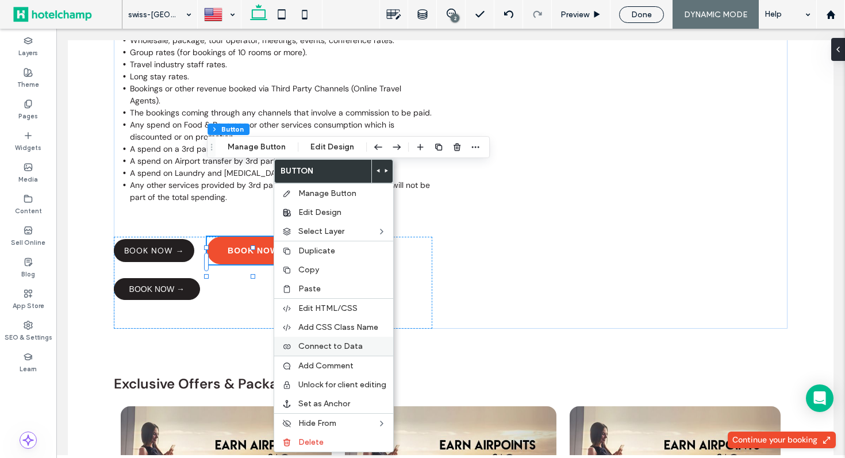
click at [360, 344] on label "Connect to Data" at bounding box center [342, 346] width 88 height 10
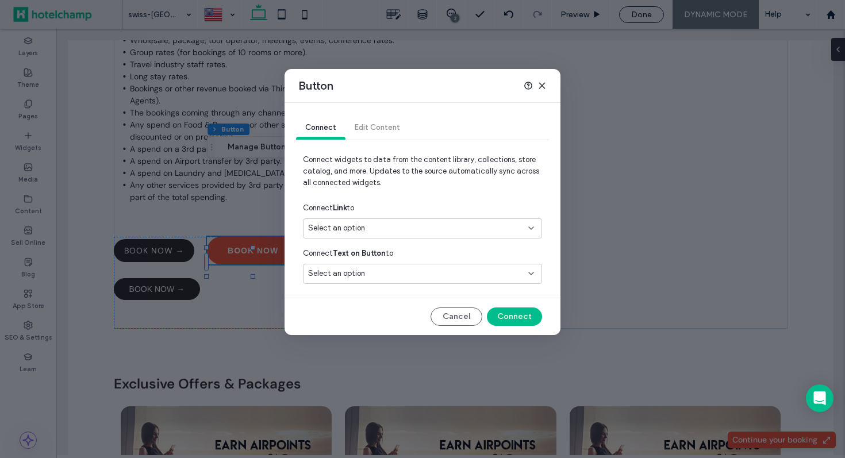
click at [488, 229] on div "Select an option" at bounding box center [415, 227] width 215 height 11
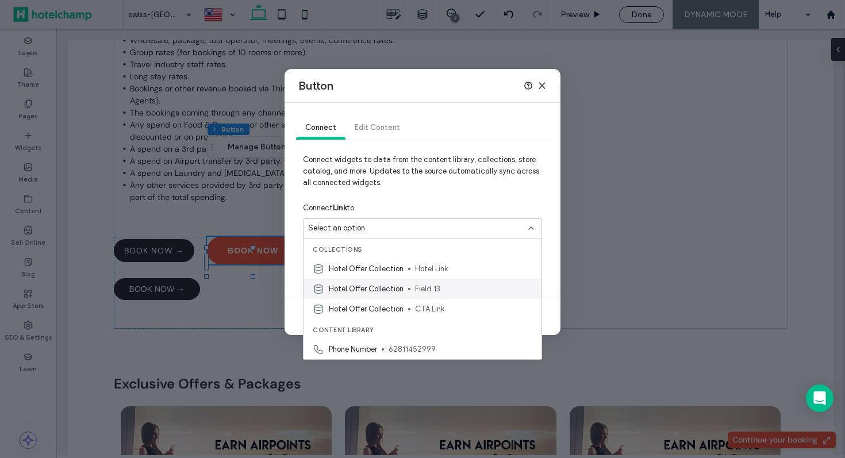
click at [463, 294] on span "Field 13" at bounding box center [473, 288] width 117 height 11
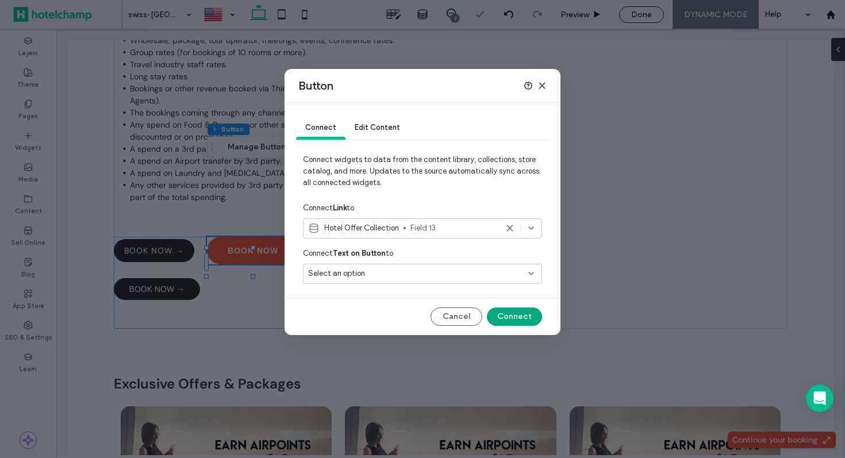
click at [514, 314] on button "Connect" at bounding box center [514, 316] width 55 height 18
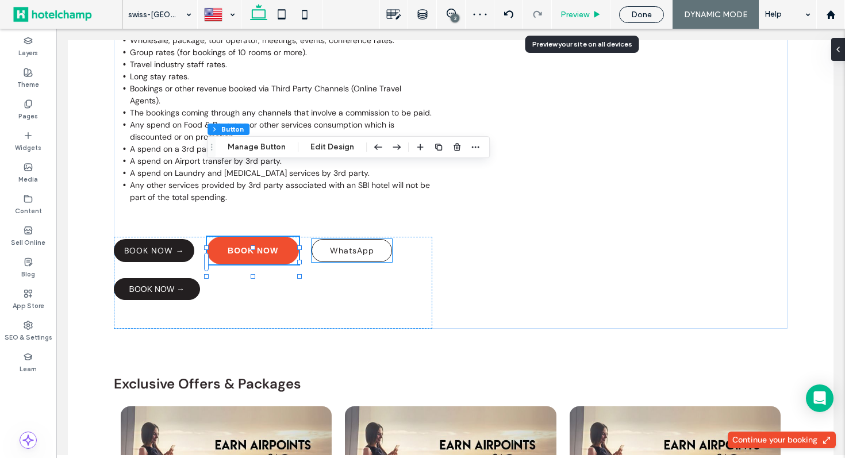
click at [578, 16] on span "Preview" at bounding box center [574, 15] width 29 height 10
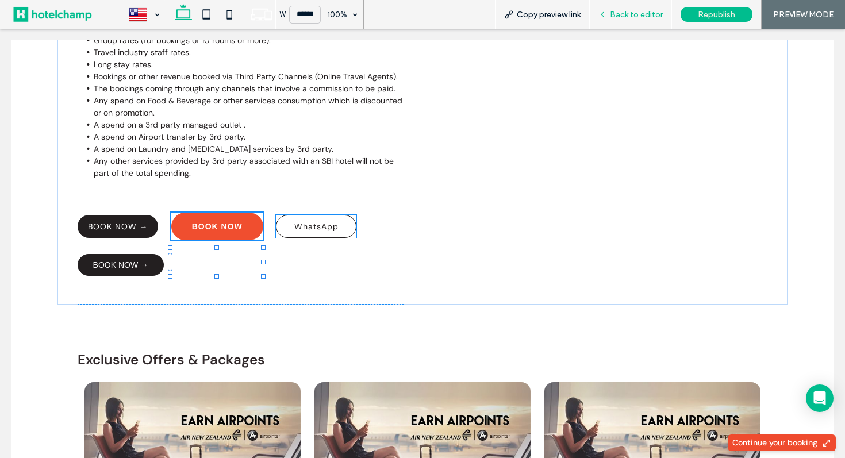
click at [603, 17] on icon at bounding box center [602, 14] width 8 height 8
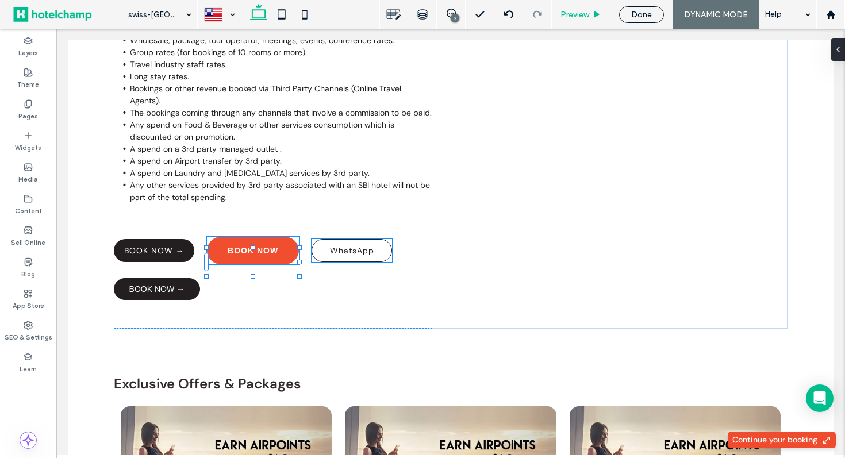
scroll to position [220, 0]
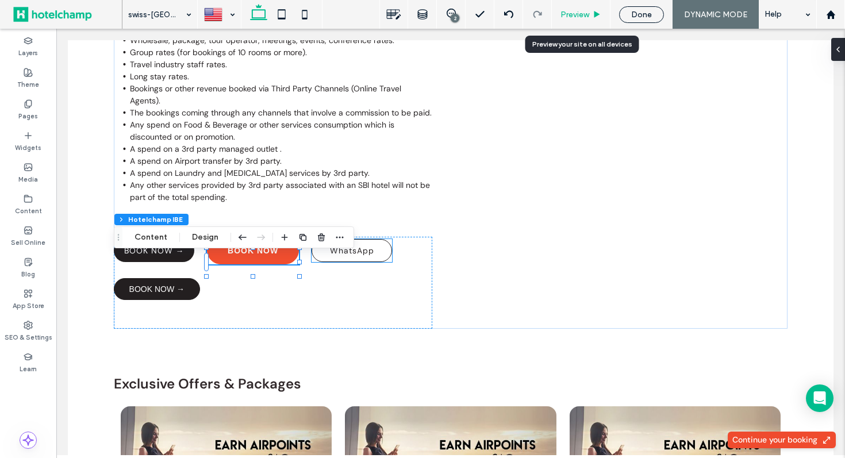
click at [575, 11] on span "Preview" at bounding box center [574, 15] width 29 height 10
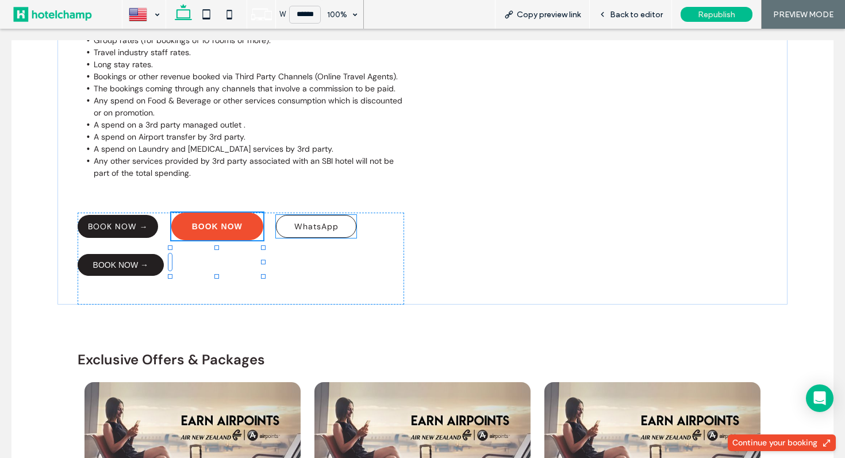
click at [614, 13] on div at bounding box center [422, 229] width 845 height 458
click at [357, 385] on div at bounding box center [422, 229] width 845 height 458
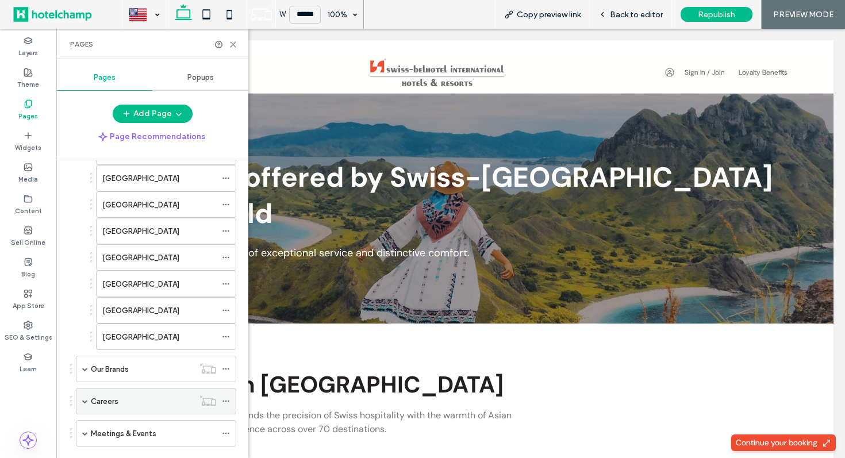
scroll to position [448, 0]
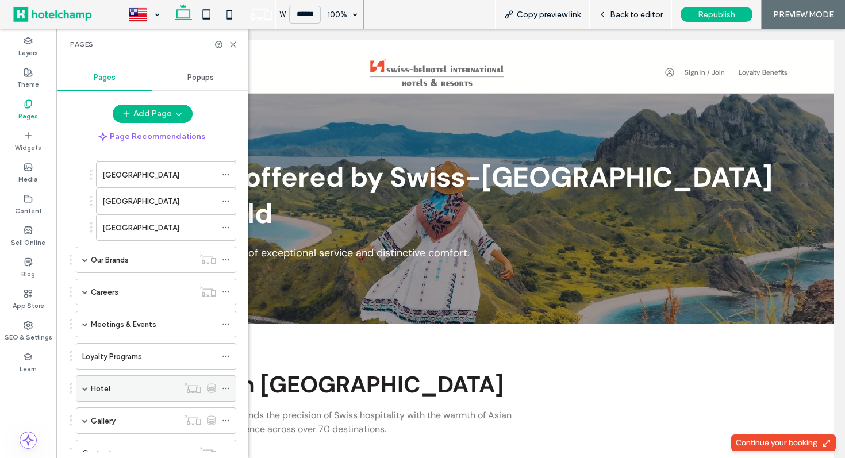
click at [91, 391] on label "Hotel" at bounding box center [101, 389] width 20 height 20
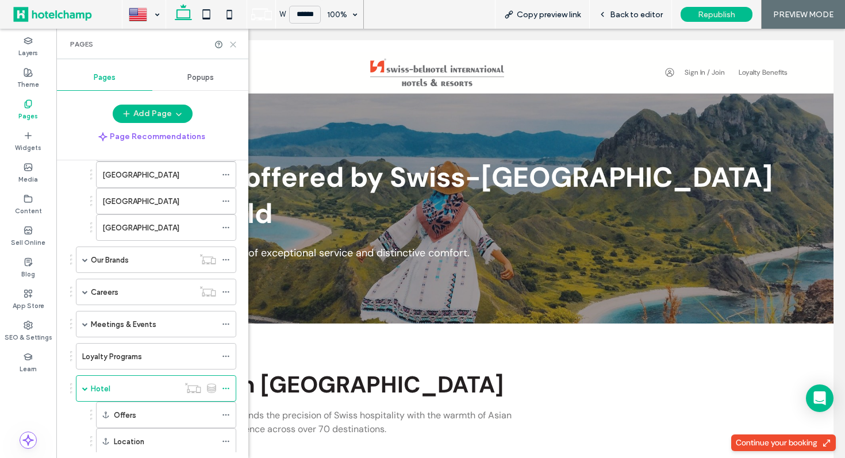
click at [232, 44] on icon at bounding box center [233, 44] width 9 height 9
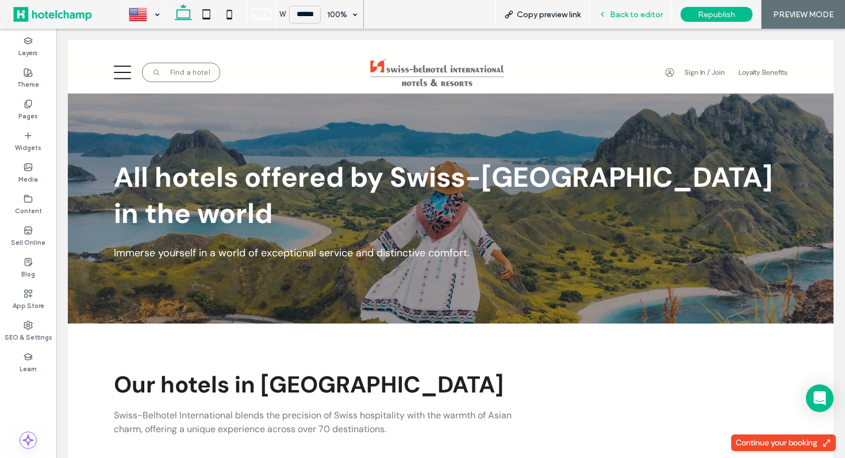
click at [604, 13] on icon at bounding box center [602, 14] width 8 height 8
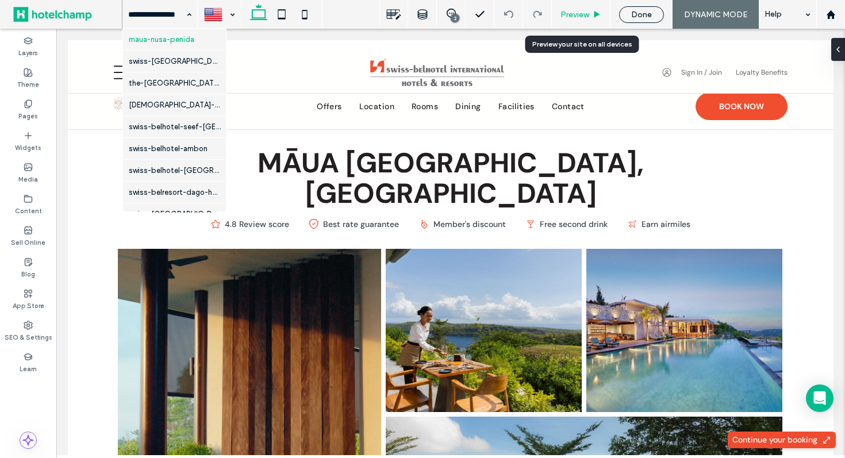
click at [570, 14] on span "Preview" at bounding box center [574, 15] width 29 height 10
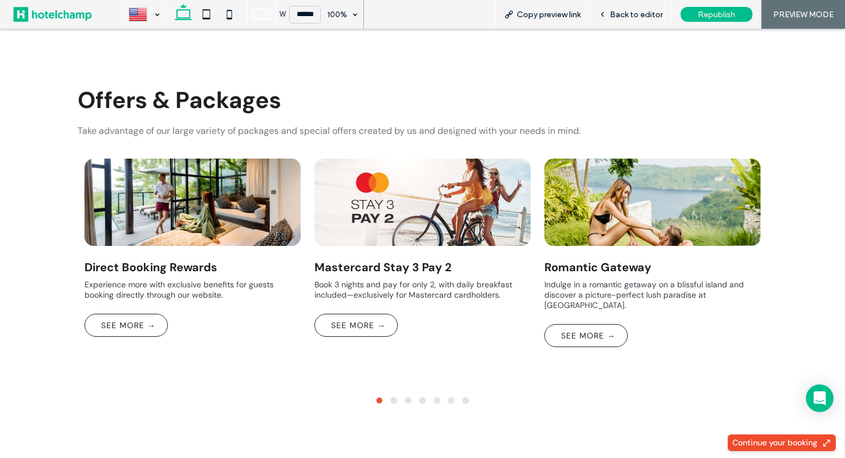
scroll to position [564, 0]
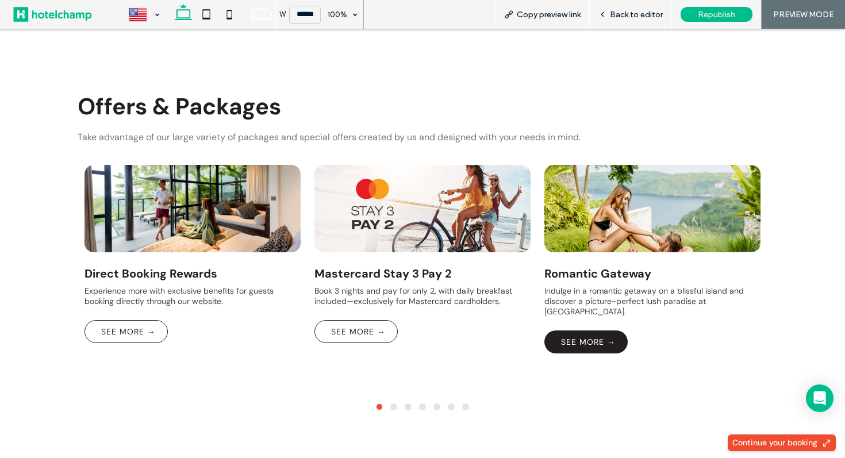
click at [582, 331] on span "SEE MORE →" at bounding box center [585, 342] width 59 height 22
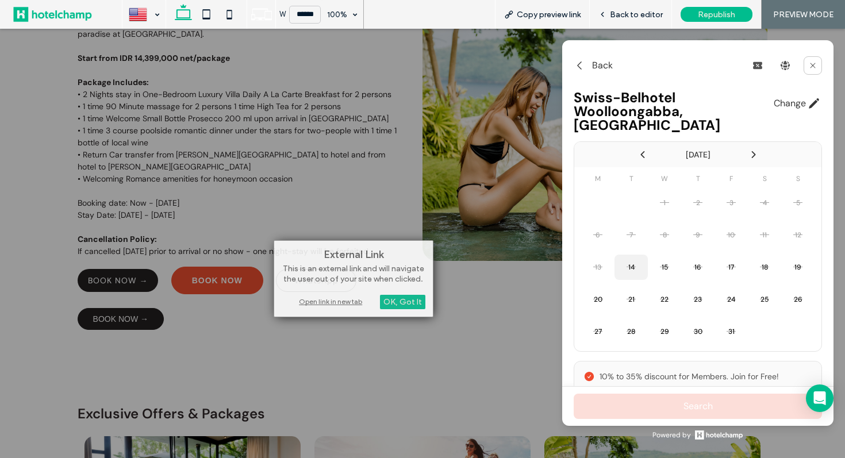
click at [324, 332] on div at bounding box center [422, 243] width 845 height 429
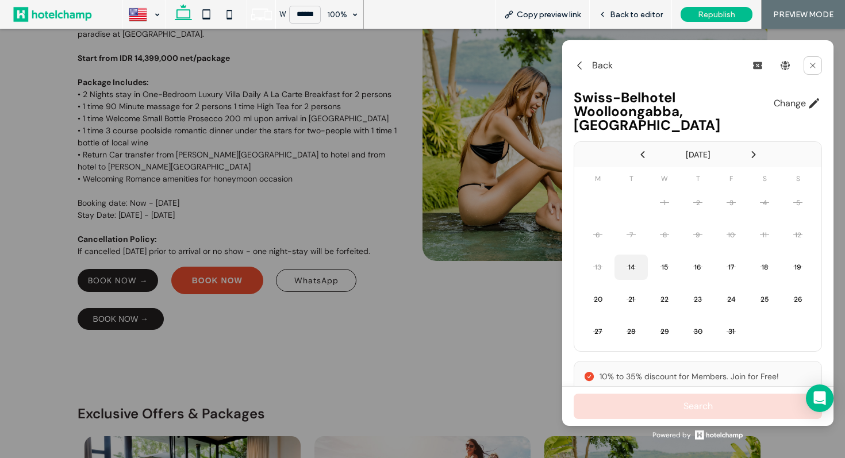
click at [215, 279] on div at bounding box center [422, 243] width 845 height 429
click at [813, 63] on icon at bounding box center [812, 65] width 9 height 9
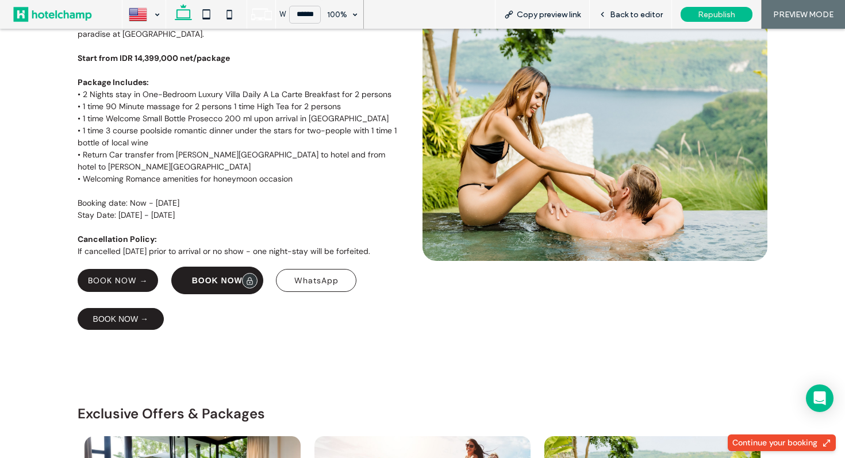
click at [208, 279] on span "BOOK NOW" at bounding box center [217, 280] width 51 height 9
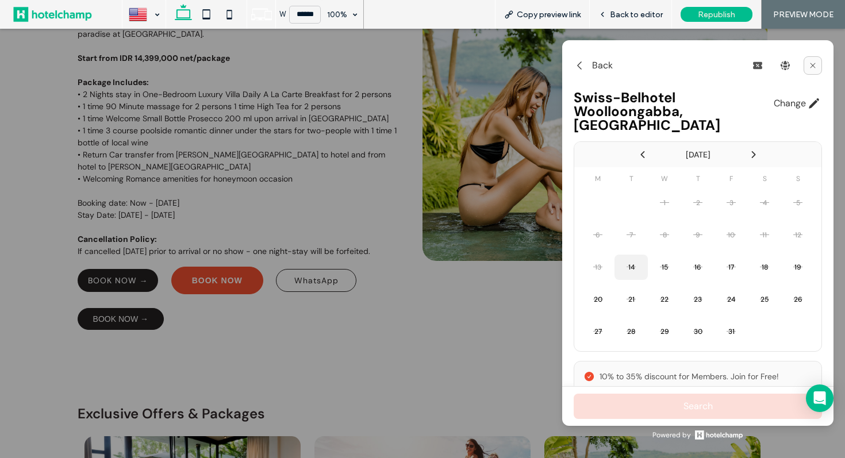
click at [817, 62] on button at bounding box center [812, 65] width 18 height 18
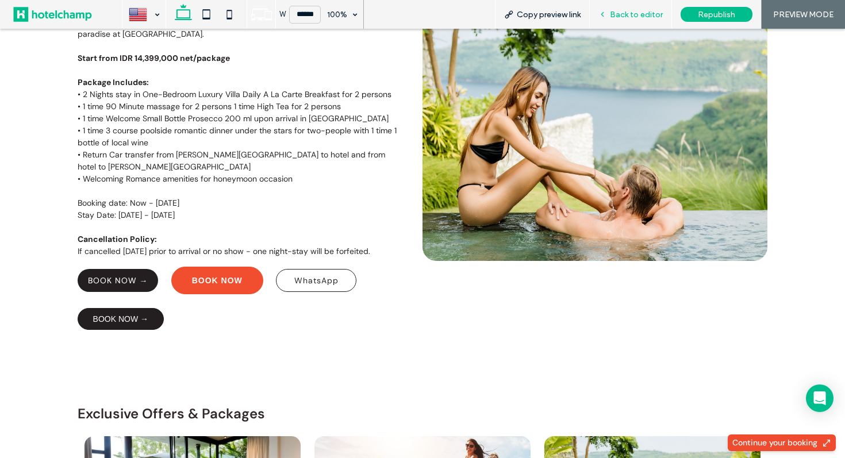
click at [631, 16] on span "Back to editor" at bounding box center [636, 15] width 53 height 10
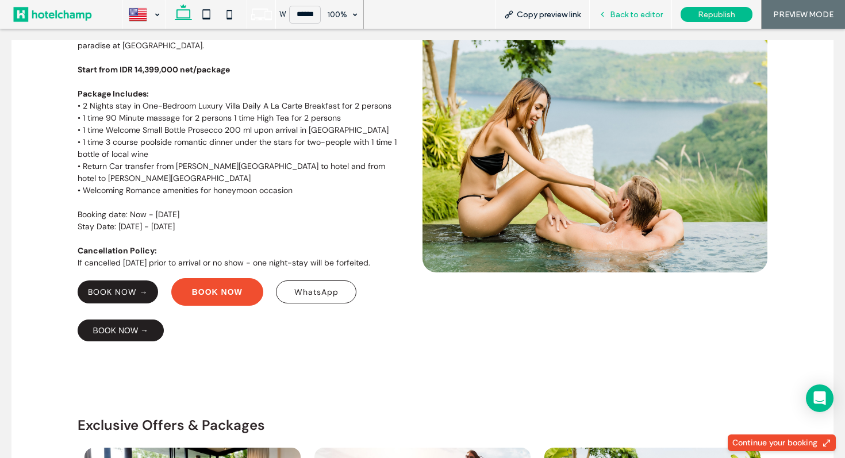
scroll to position [386, 0]
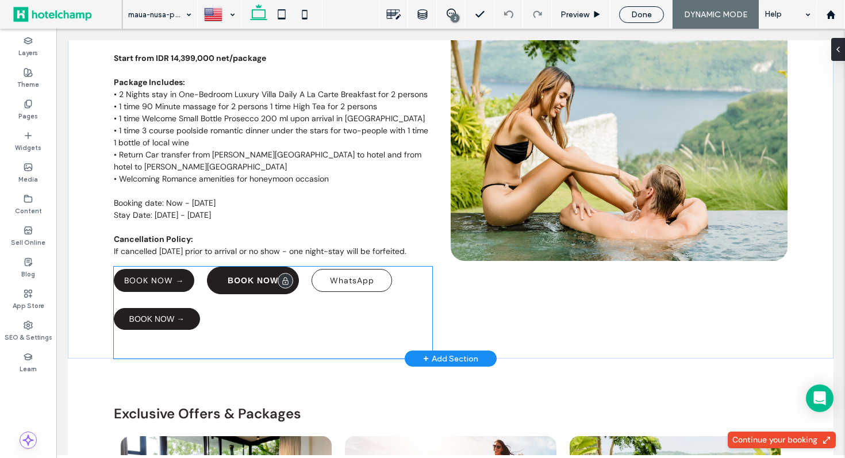
click at [243, 283] on span "BOOK NOW" at bounding box center [253, 280] width 51 height 9
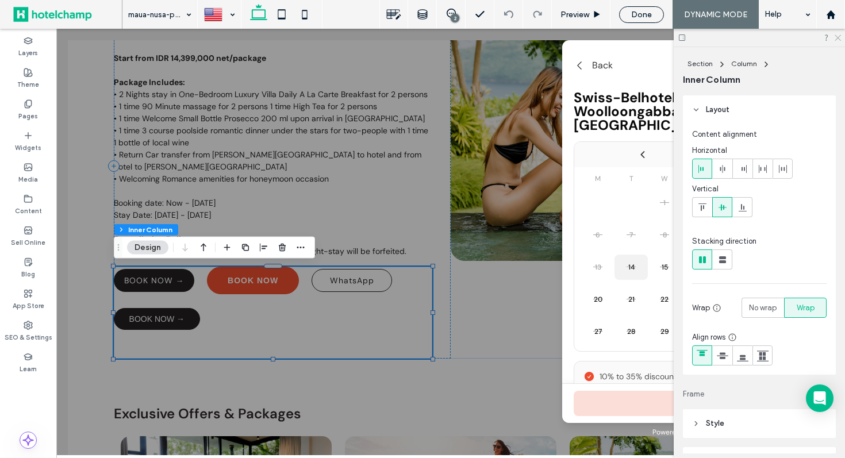
click at [839, 40] on icon at bounding box center [836, 36] width 7 height 7
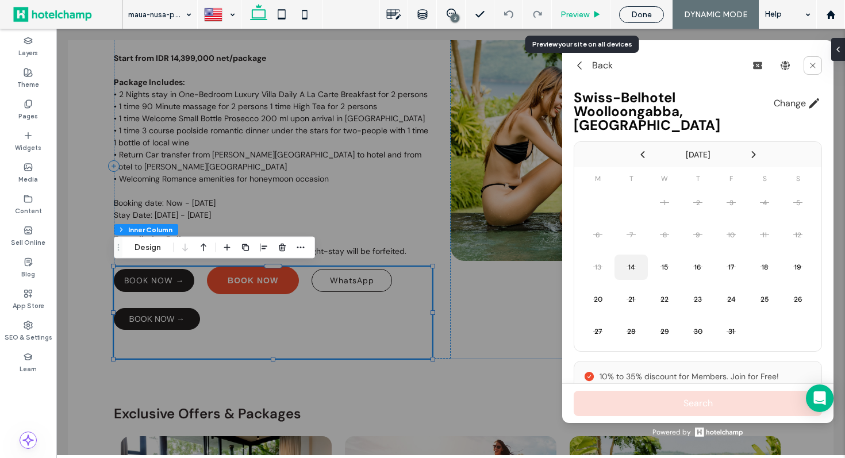
click at [566, 13] on span "Preview" at bounding box center [574, 15] width 29 height 10
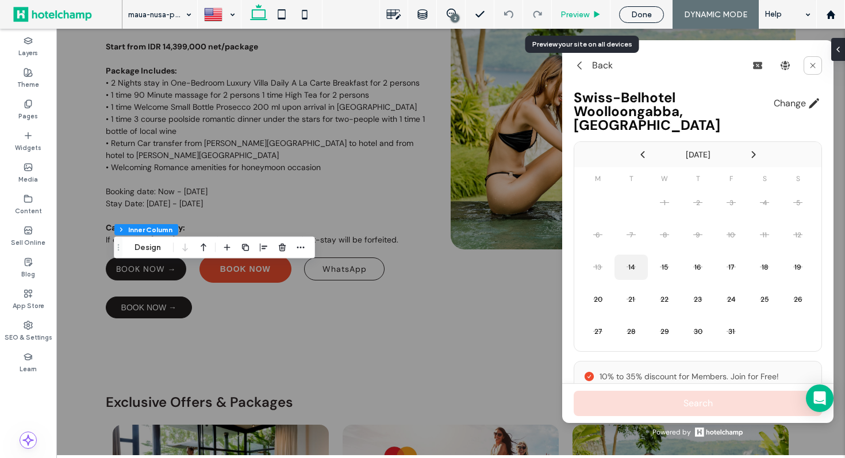
scroll to position [374, 0]
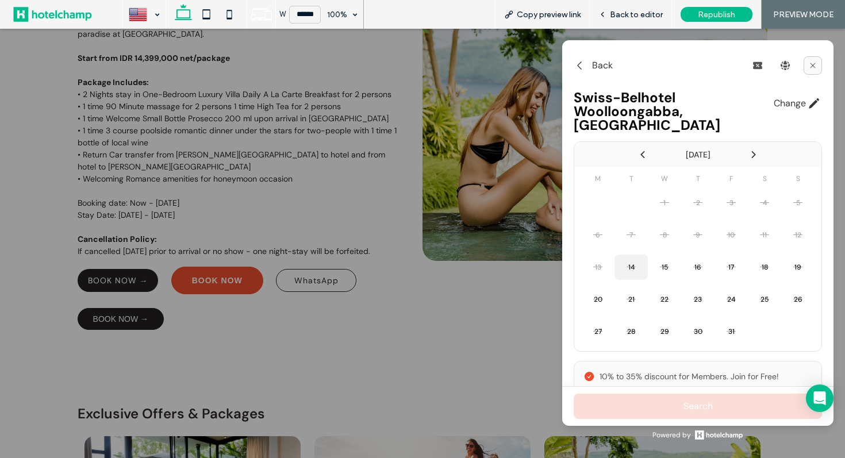
click at [818, 72] on button at bounding box center [812, 65] width 18 height 18
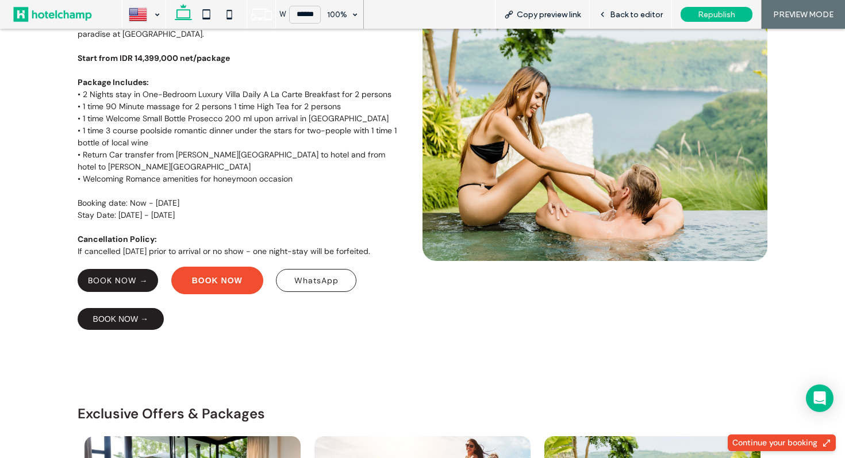
click at [125, 317] on span "BOOK NOW →" at bounding box center [120, 319] width 55 height 21
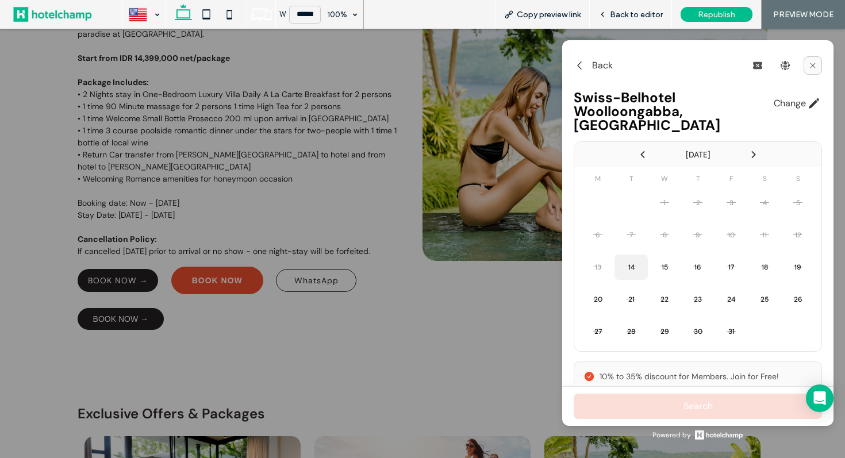
click at [806, 65] on button at bounding box center [812, 65] width 18 height 18
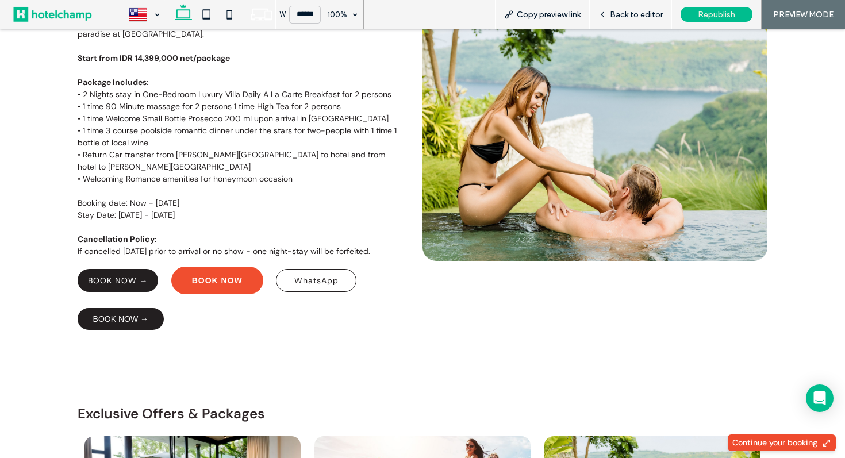
click at [132, 314] on span "BOOK NOW →" at bounding box center [120, 319] width 55 height 21
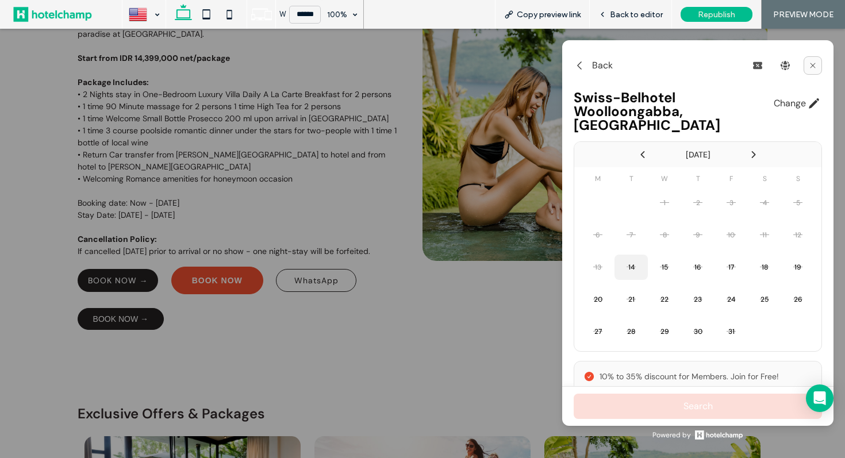
click at [816, 67] on icon at bounding box center [812, 65] width 9 height 9
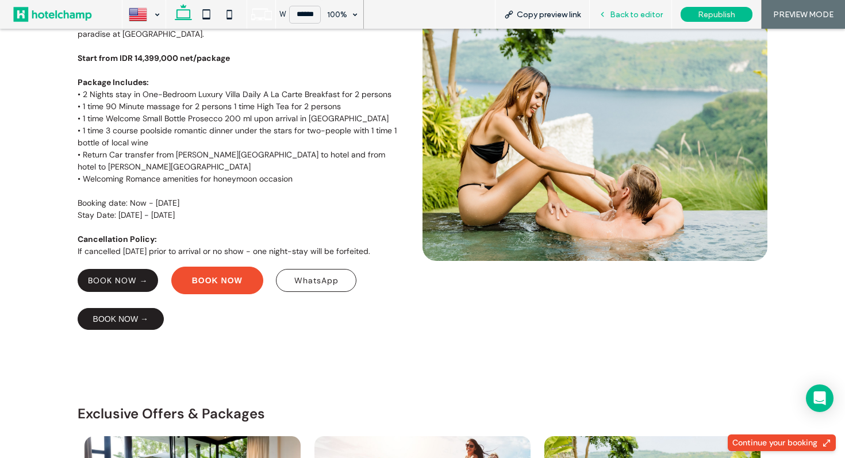
click at [615, 11] on span "Back to editor" at bounding box center [636, 15] width 53 height 10
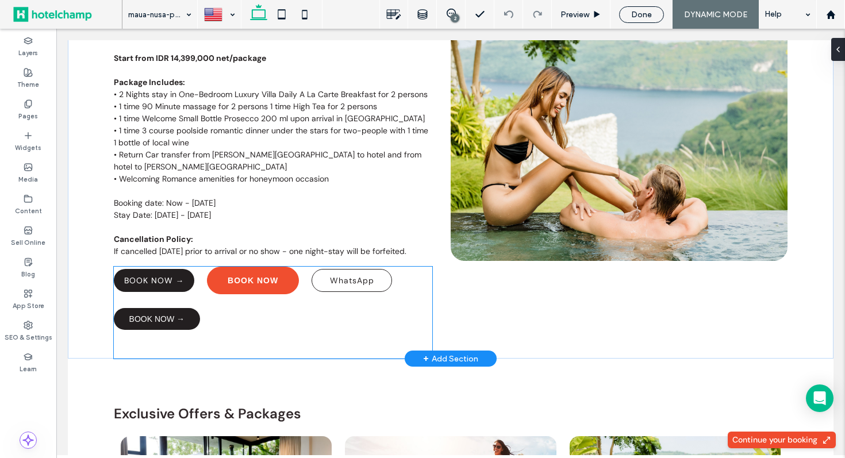
click at [171, 318] on span "BOOK NOW →" at bounding box center [156, 319] width 55 height 21
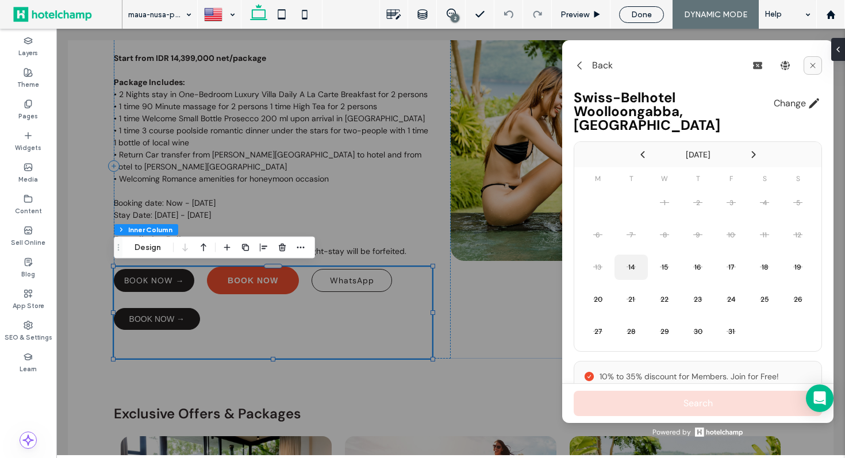
click at [810, 65] on icon at bounding box center [812, 65] width 9 height 9
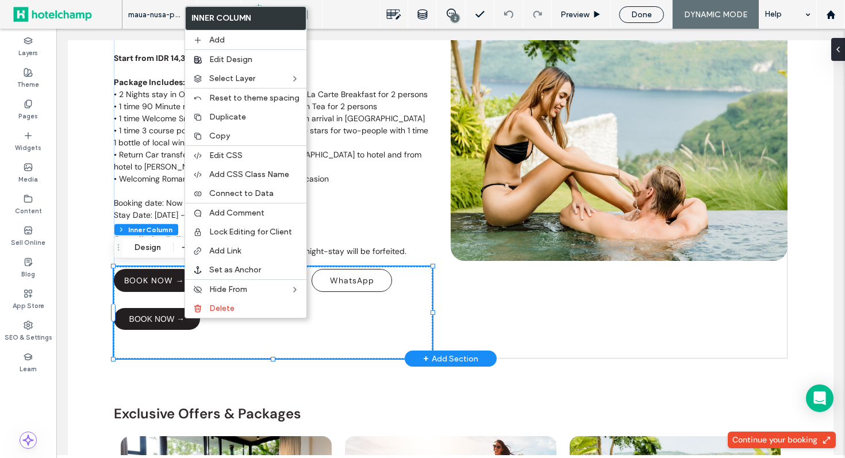
click at [165, 315] on span "BOOK NOW →" at bounding box center [156, 319] width 55 height 21
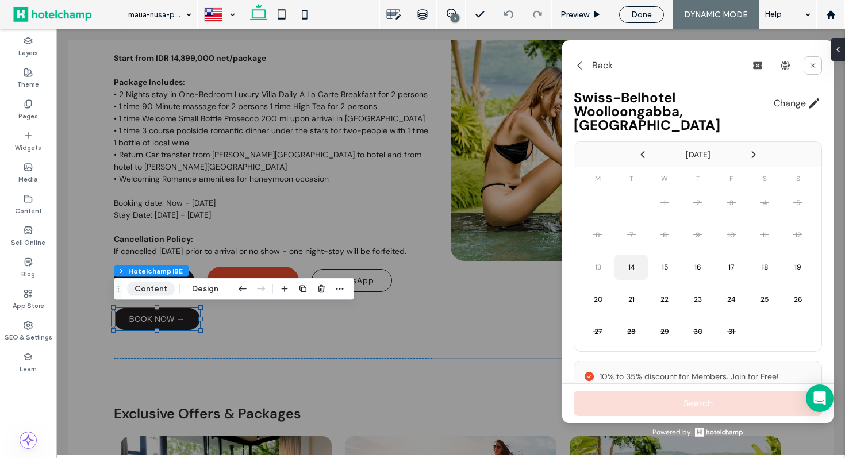
click at [160, 287] on button "Content" at bounding box center [151, 289] width 48 height 14
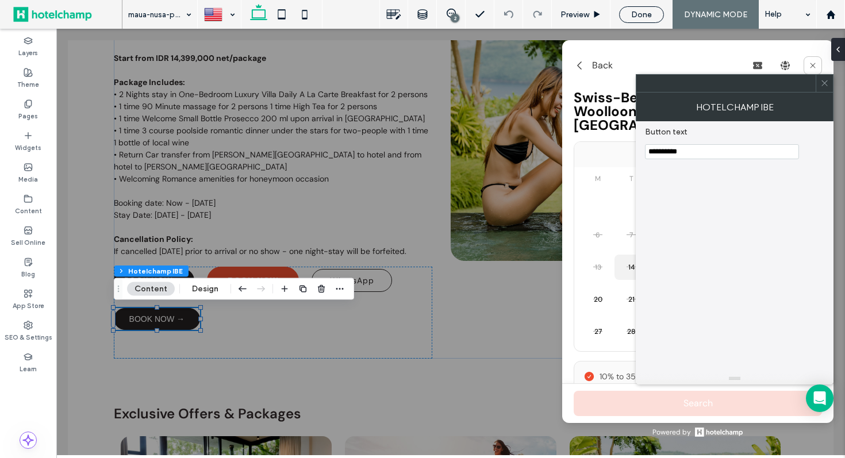
click at [823, 90] on span at bounding box center [824, 83] width 9 height 17
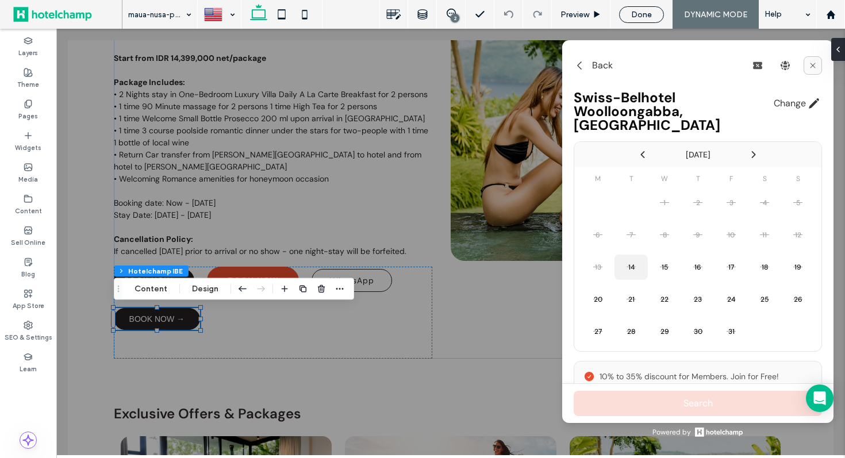
click at [812, 66] on icon at bounding box center [812, 65] width 9 height 9
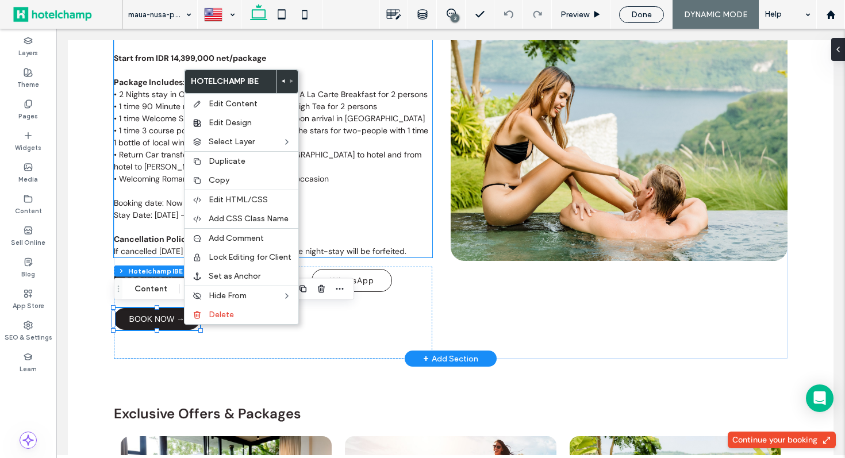
click at [367, 205] on p "Booking date: Now - 31 March 2026" at bounding box center [273, 203] width 318 height 12
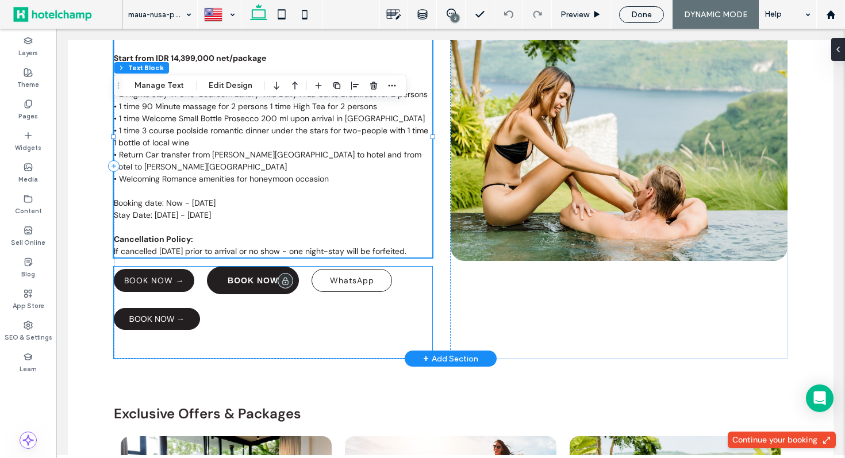
click at [249, 280] on span "BOOK NOW" at bounding box center [253, 280] width 51 height 9
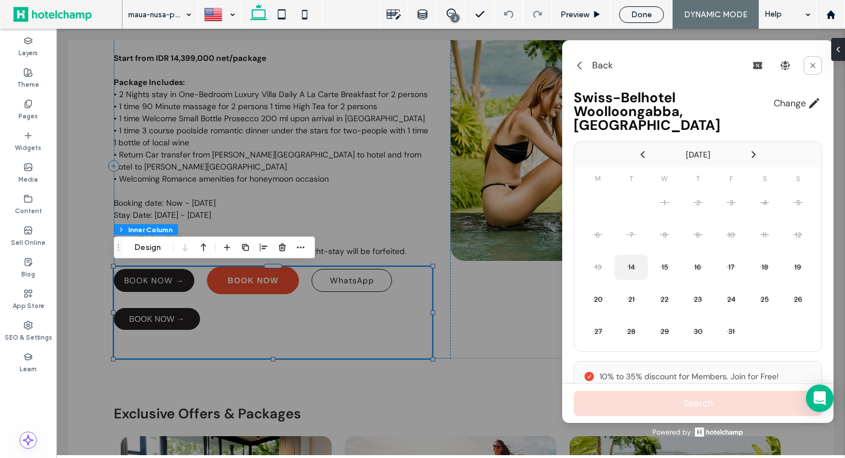
click at [279, 294] on div at bounding box center [450, 242] width 788 height 426
click at [817, 64] on icon at bounding box center [812, 65] width 9 height 9
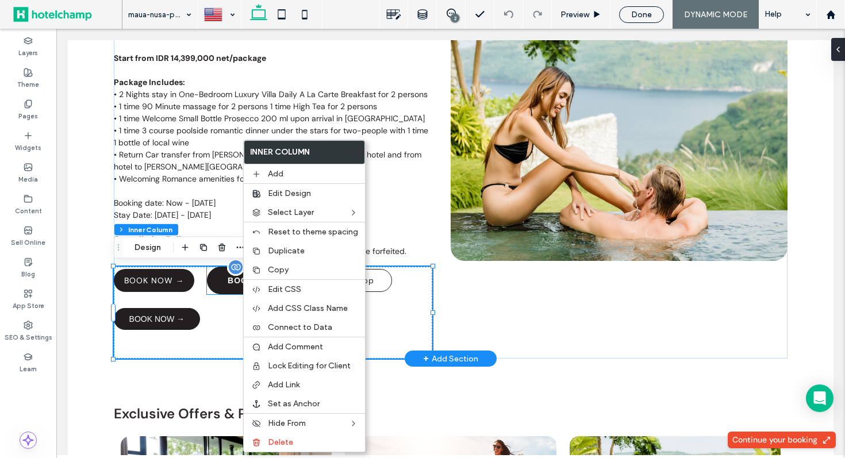
click at [224, 278] on link "BOOK NOW" at bounding box center [253, 281] width 92 height 28
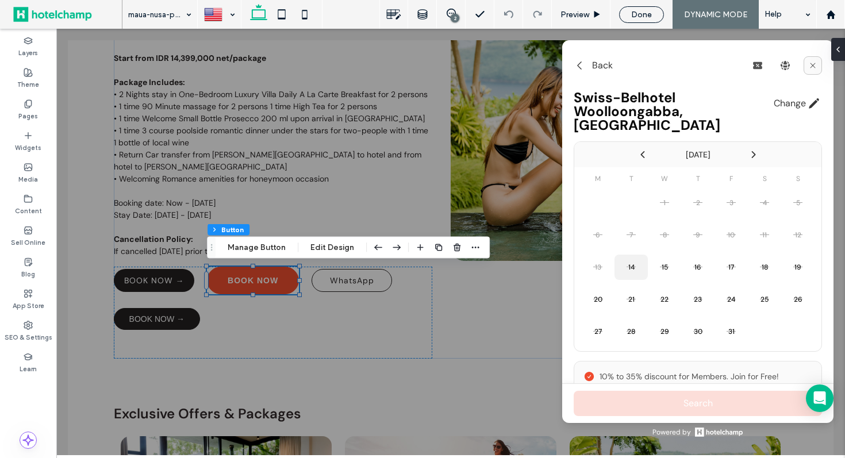
click at [810, 68] on icon at bounding box center [812, 65] width 9 height 9
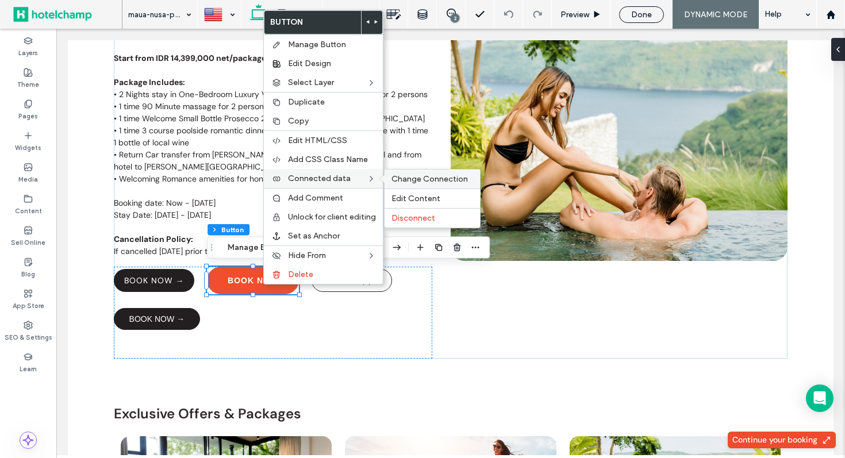
click at [406, 176] on span "Change Connection" at bounding box center [429, 179] width 76 height 10
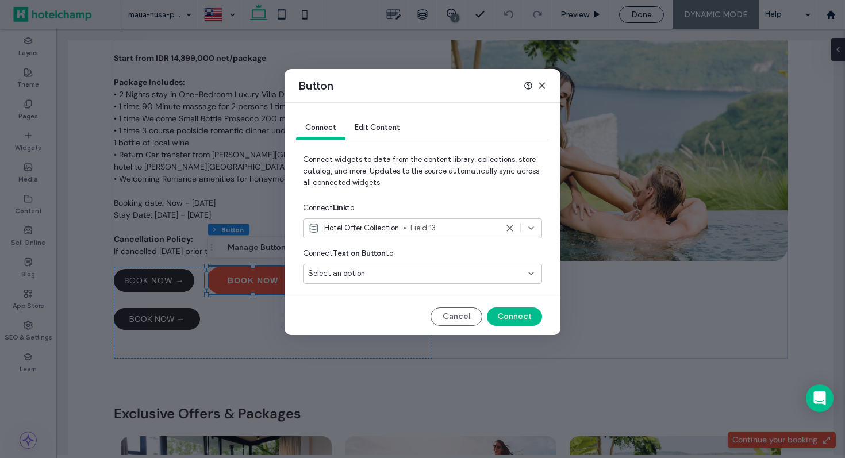
click at [413, 225] on span "Field 13" at bounding box center [453, 227] width 87 height 11
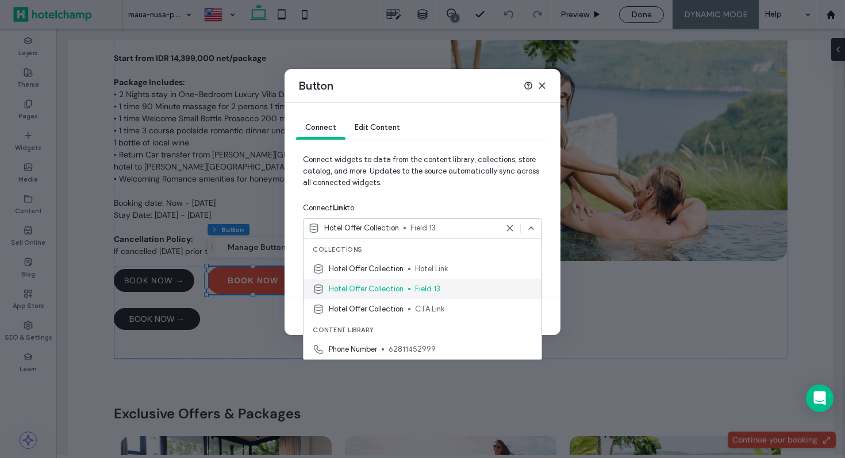
click at [429, 287] on span "Field 13" at bounding box center [473, 288] width 117 height 11
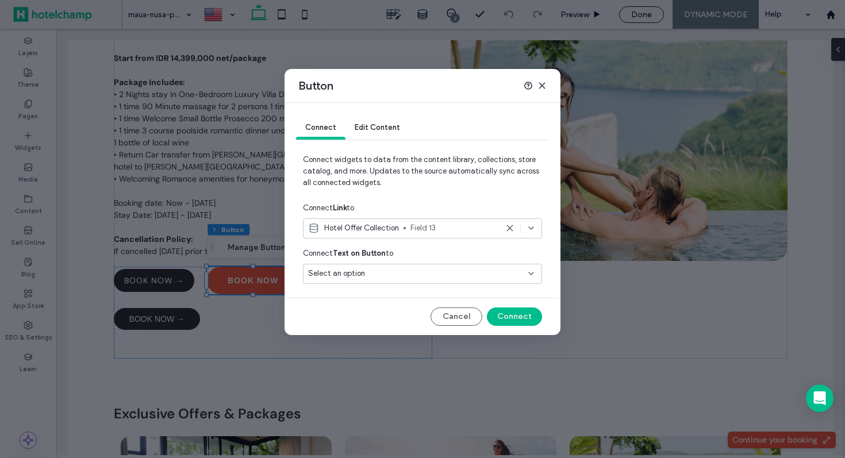
click at [463, 270] on div "Select an option" at bounding box center [415, 273] width 215 height 11
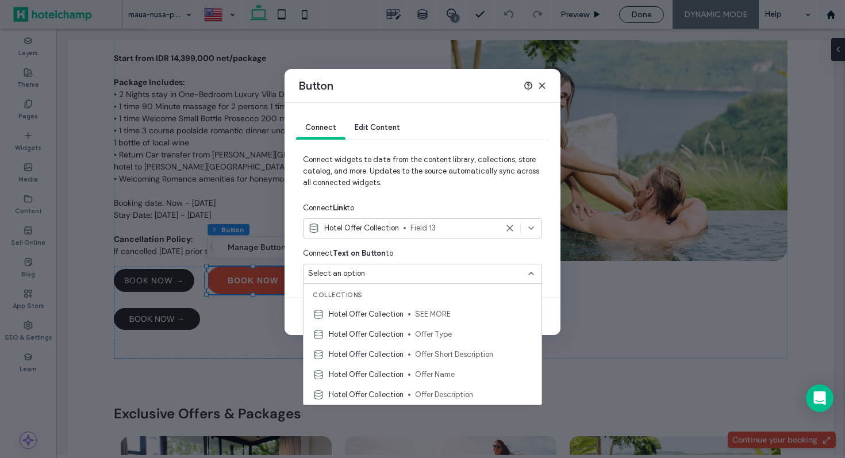
click at [444, 174] on span "Connect widgets to data from the content library, collections, store catalog, a…" at bounding box center [422, 176] width 239 height 44
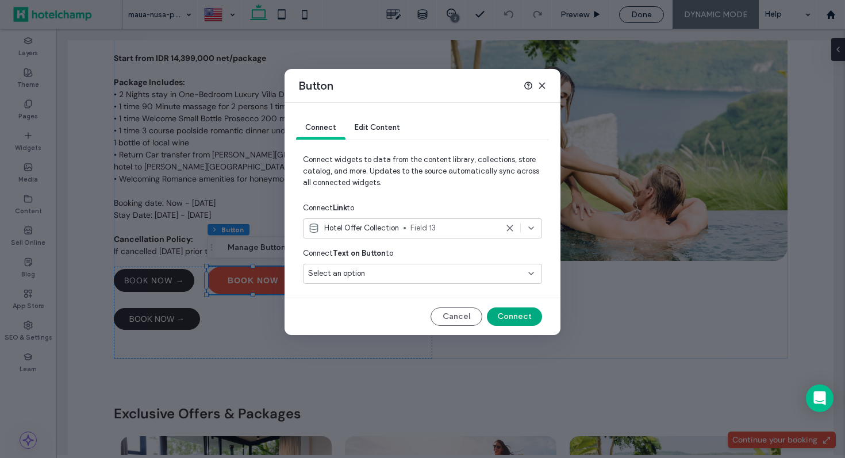
click at [521, 311] on button "Connect" at bounding box center [514, 316] width 55 height 18
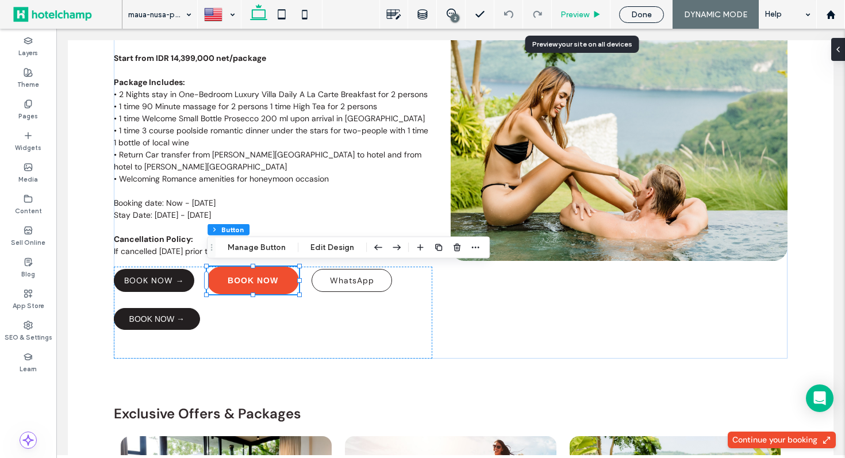
click at [569, 18] on span "Preview" at bounding box center [574, 15] width 29 height 10
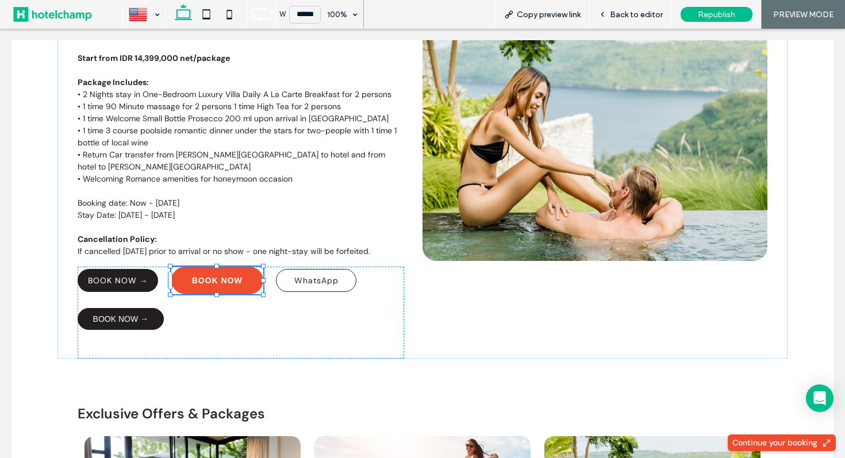
scroll to position [374, 0]
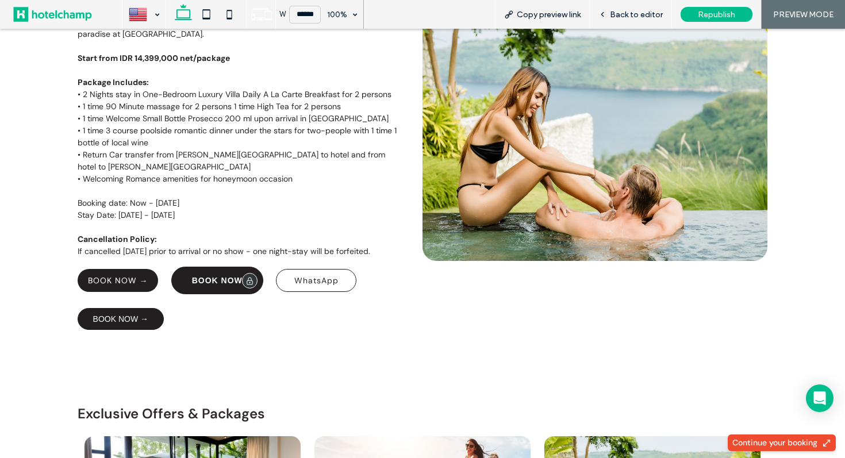
click at [207, 279] on span "BOOK NOW" at bounding box center [217, 280] width 51 height 9
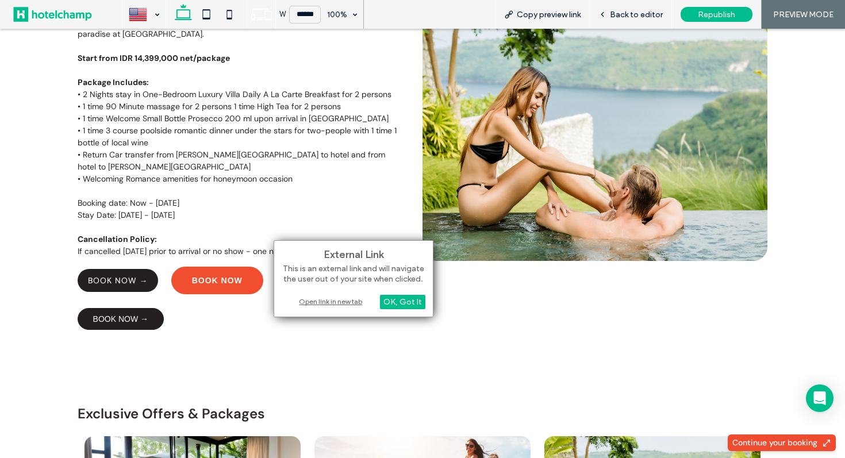
click at [353, 303] on div "Open link in new tab" at bounding box center [354, 301] width 144 height 12
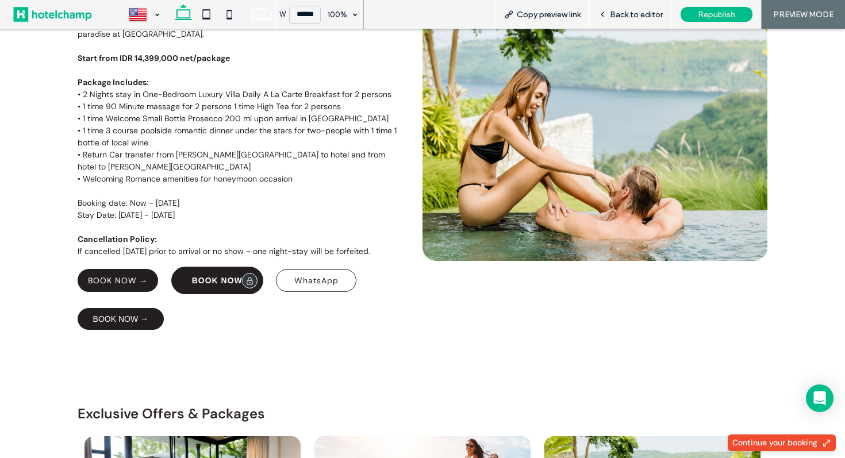
click at [207, 276] on span "BOOK NOW" at bounding box center [217, 280] width 51 height 9
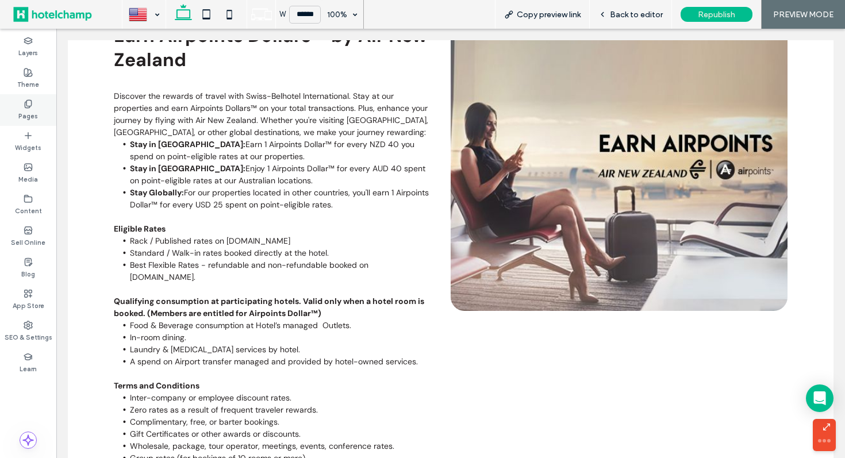
click at [26, 111] on label "Pages" at bounding box center [28, 115] width 20 height 13
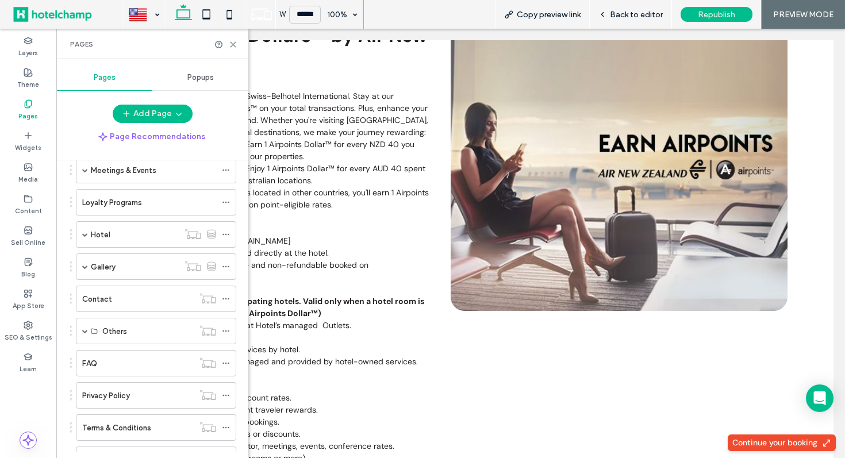
scroll to position [442, 0]
click at [101, 237] on label "Hotel" at bounding box center [101, 236] width 20 height 20
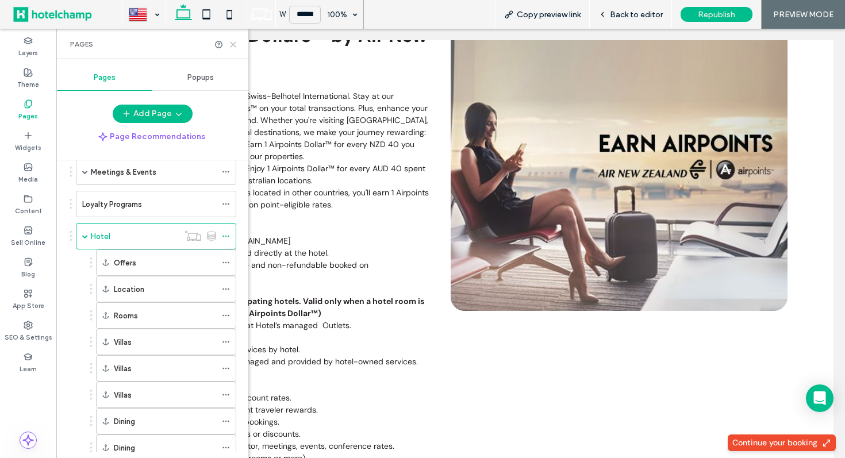
click at [233, 41] on icon at bounding box center [233, 44] width 9 height 9
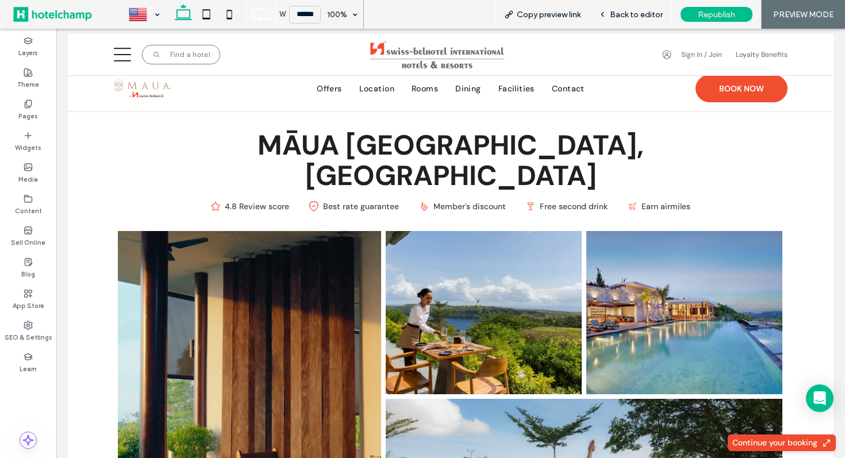
scroll to position [34, 0]
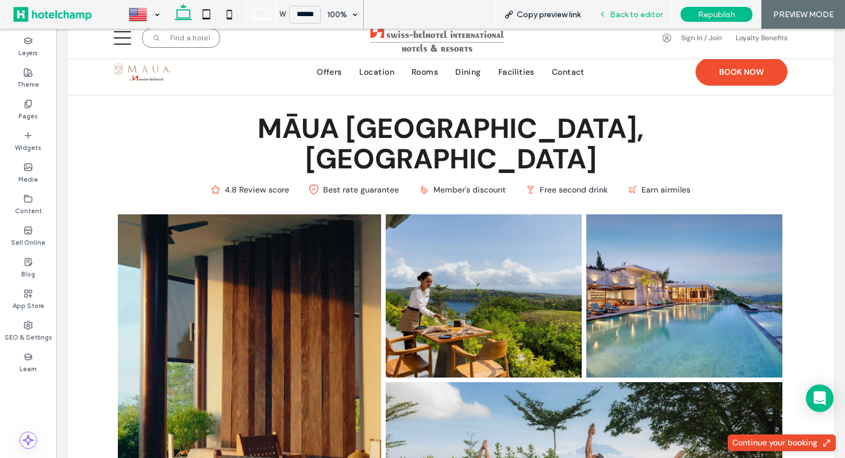
click at [609, 14] on div "Back to editor" at bounding box center [631, 15] width 82 height 10
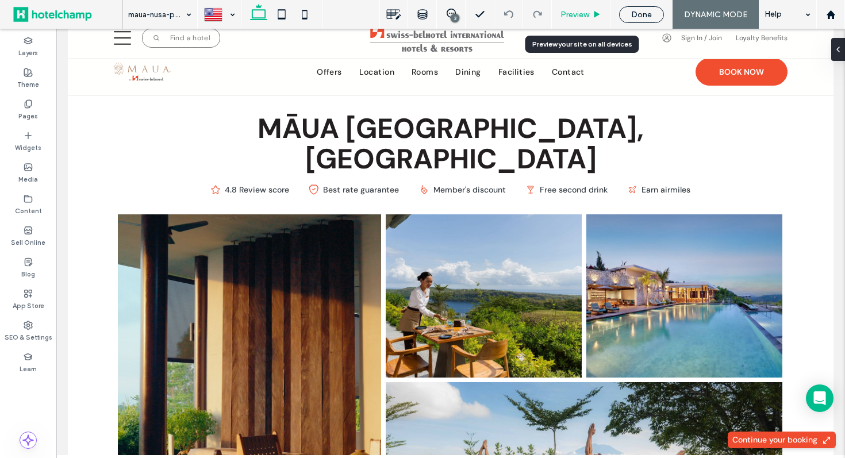
drag, startPoint x: 580, startPoint y: 14, endPoint x: 514, endPoint y: 41, distance: 71.9
click at [580, 14] on span "Preview" at bounding box center [574, 15] width 29 height 10
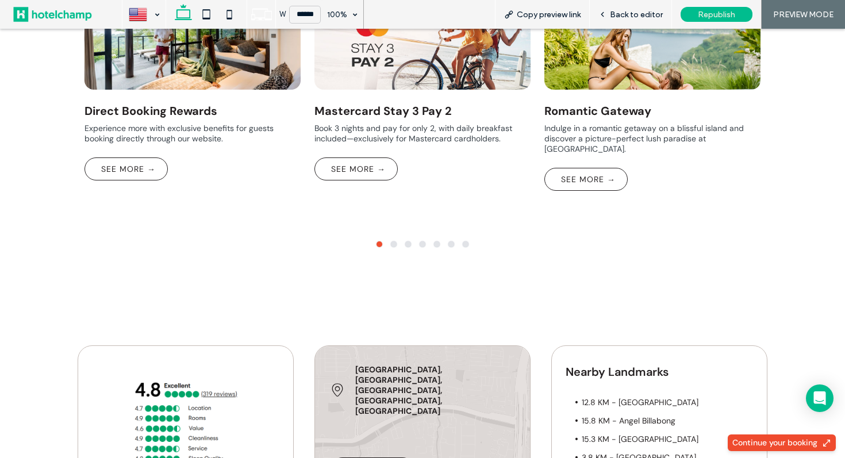
scroll to position [725, 0]
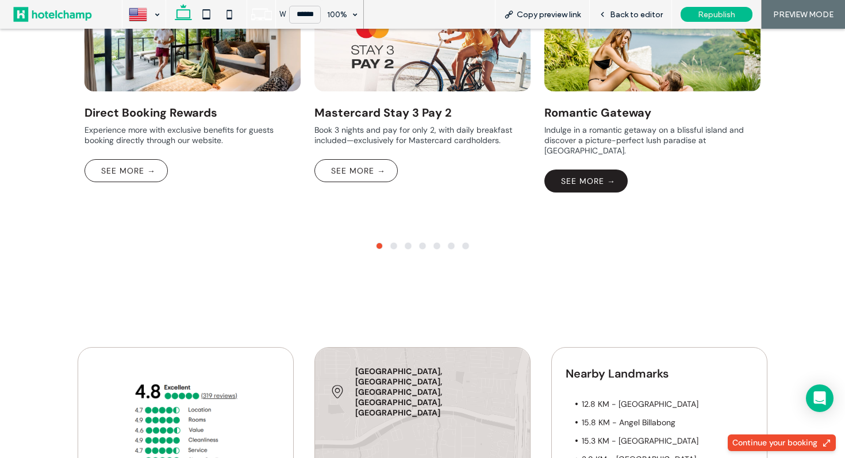
click at [575, 170] on span "SEE MORE →" at bounding box center [585, 181] width 59 height 22
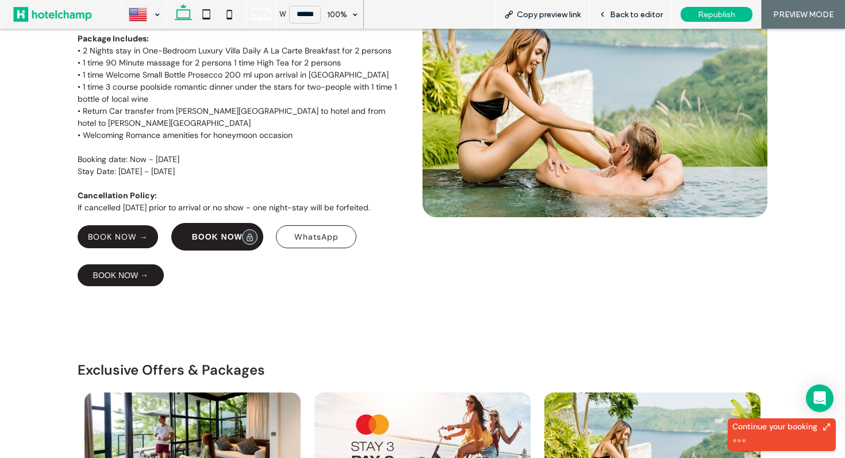
click at [215, 233] on span "BOOK NOW" at bounding box center [217, 236] width 51 height 9
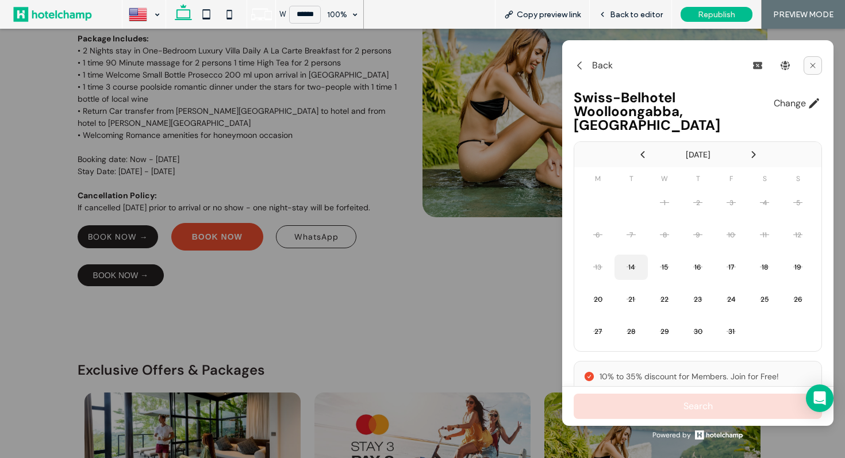
click at [815, 63] on icon at bounding box center [812, 65] width 5 height 5
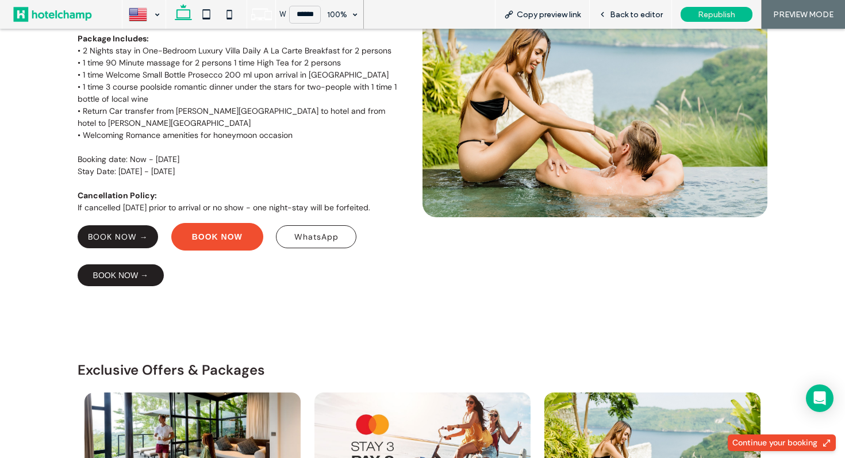
click at [126, 271] on span "BOOK NOW →" at bounding box center [120, 275] width 55 height 21
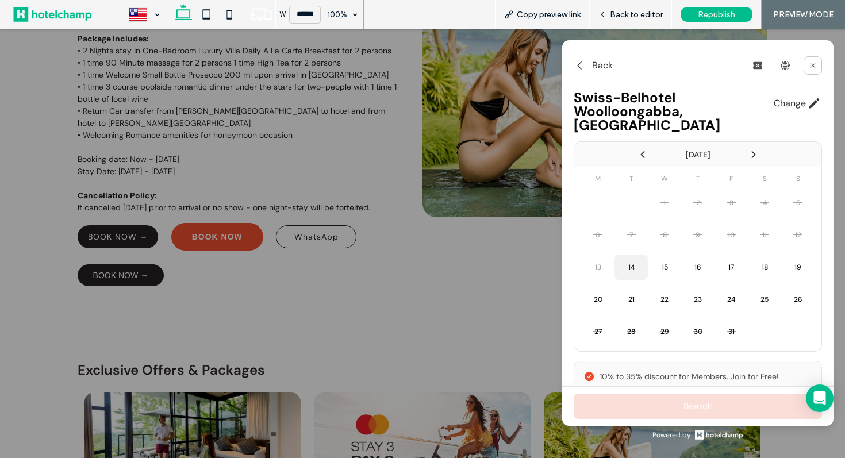
click at [246, 230] on div at bounding box center [422, 243] width 845 height 429
click at [807, 70] on button at bounding box center [812, 65] width 18 height 18
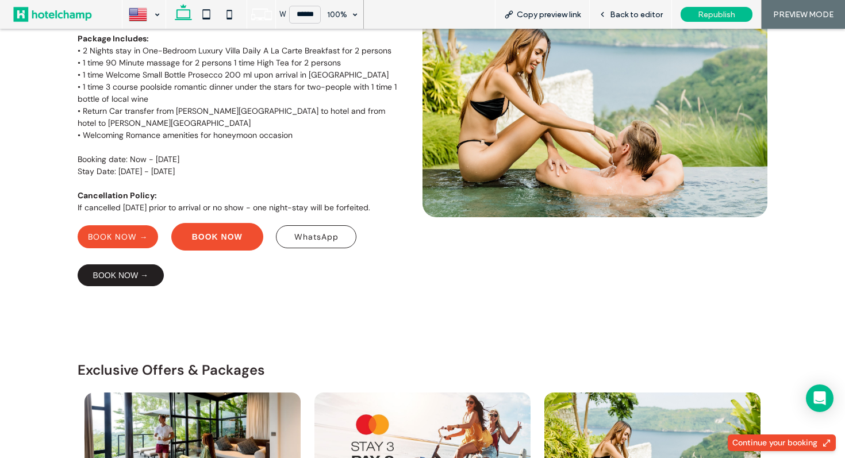
click at [129, 240] on span "BOOK NOW →" at bounding box center [118, 237] width 60 height 10
click at [124, 278] on span "BOOK NOW →" at bounding box center [120, 275] width 55 height 21
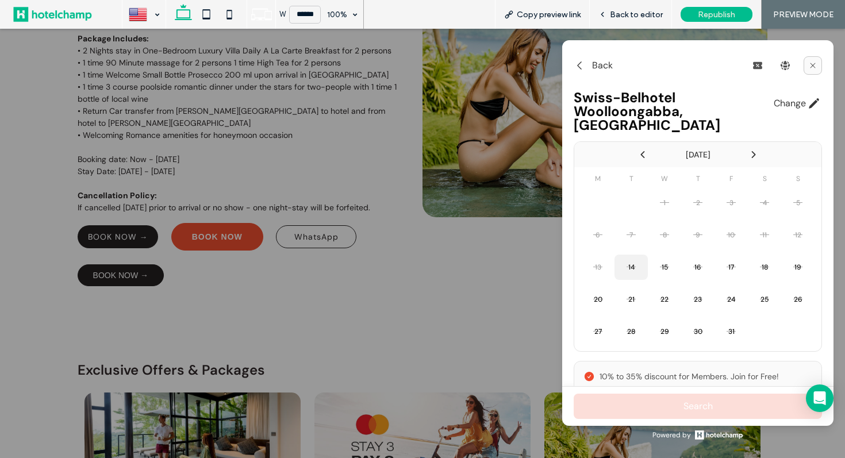
click at [814, 71] on button at bounding box center [812, 65] width 18 height 18
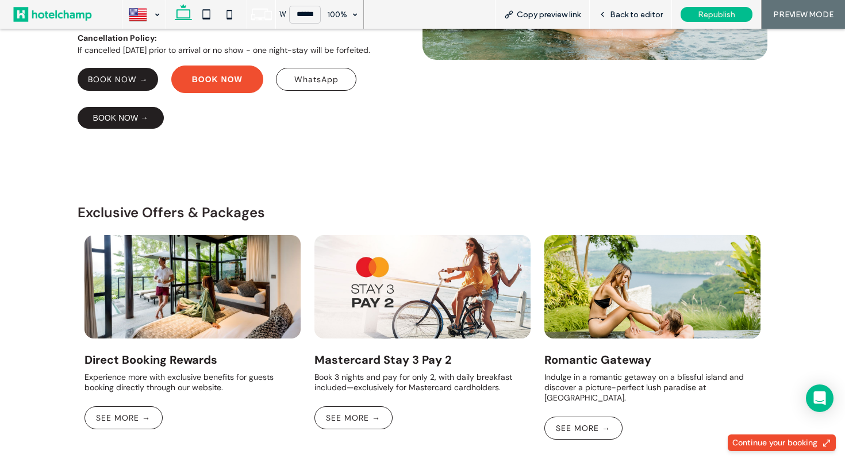
scroll to position [466, 0]
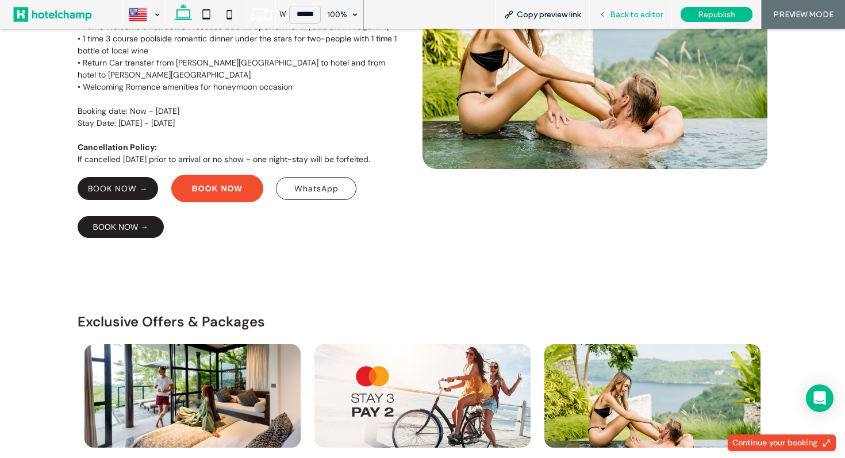
click at [604, 14] on icon at bounding box center [602, 14] width 8 height 8
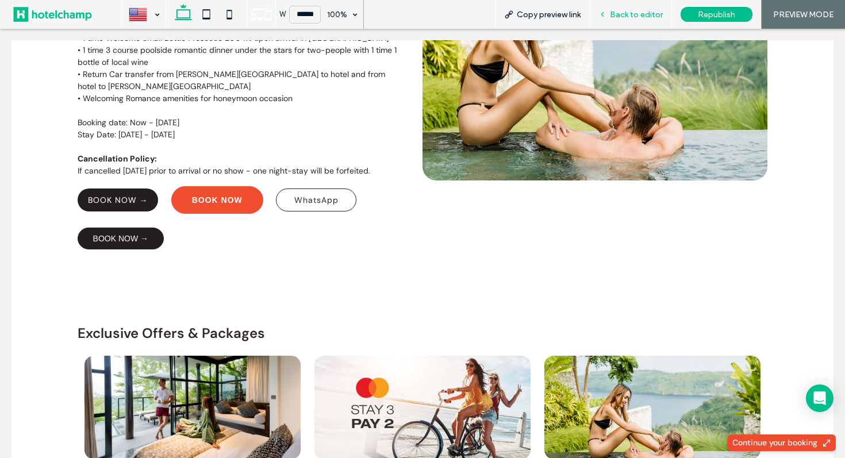
scroll to position [478, 0]
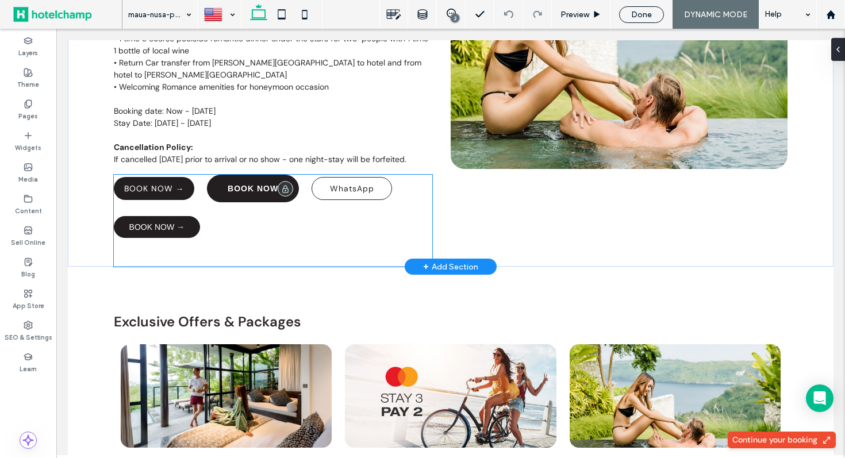
click at [256, 194] on link "BOOK NOW" at bounding box center [253, 189] width 92 height 28
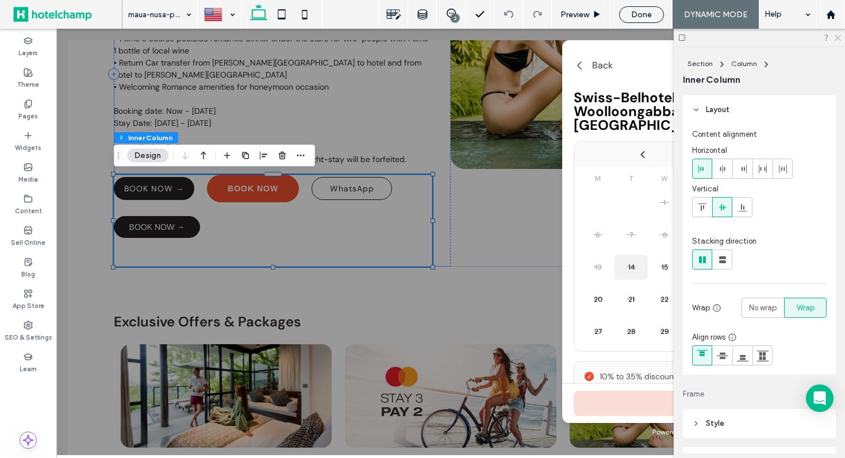
click at [839, 37] on icon at bounding box center [836, 36] width 7 height 7
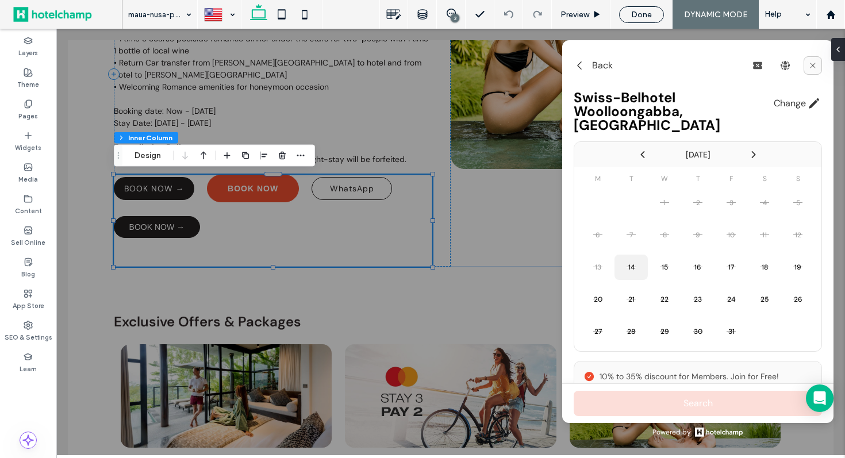
click at [812, 65] on icon at bounding box center [812, 65] width 5 height 5
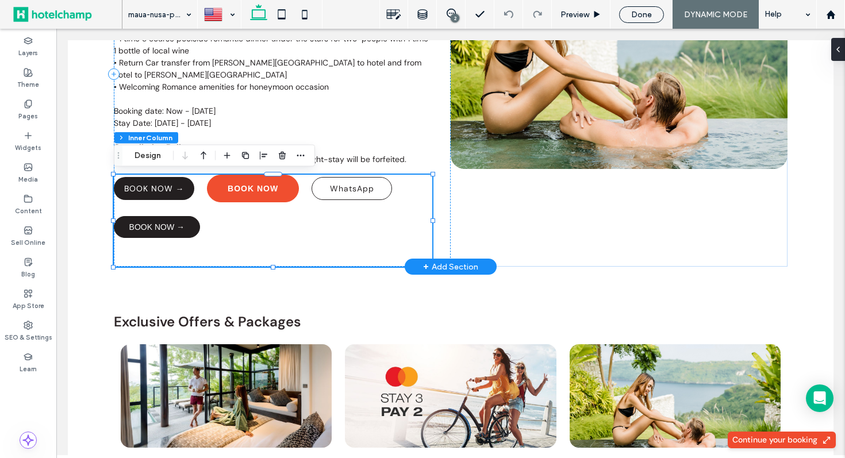
click at [229, 222] on div "BOOK NOW → BOOK NOW WhatsApp BOOK NOW →" at bounding box center [273, 221] width 318 height 92
click at [205, 191] on div "BOOK NOW → BOOK NOW WhatsApp BOOK NOW →" at bounding box center [273, 221] width 318 height 92
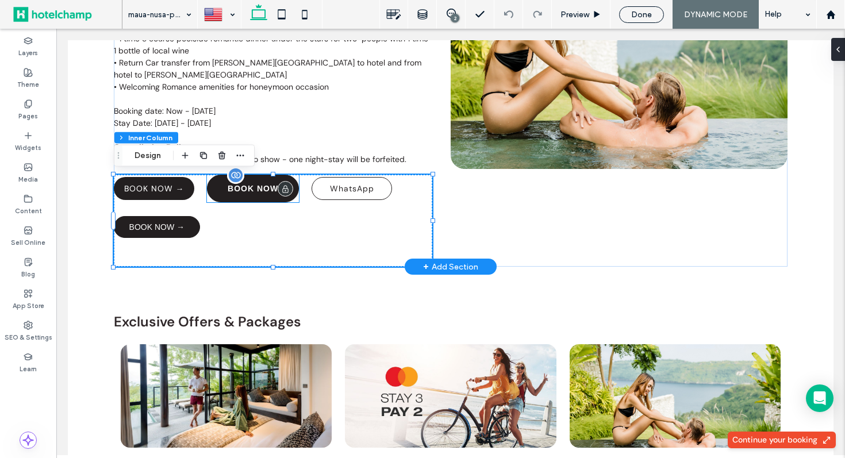
click at [211, 194] on link "BOOK NOW" at bounding box center [253, 189] width 92 height 28
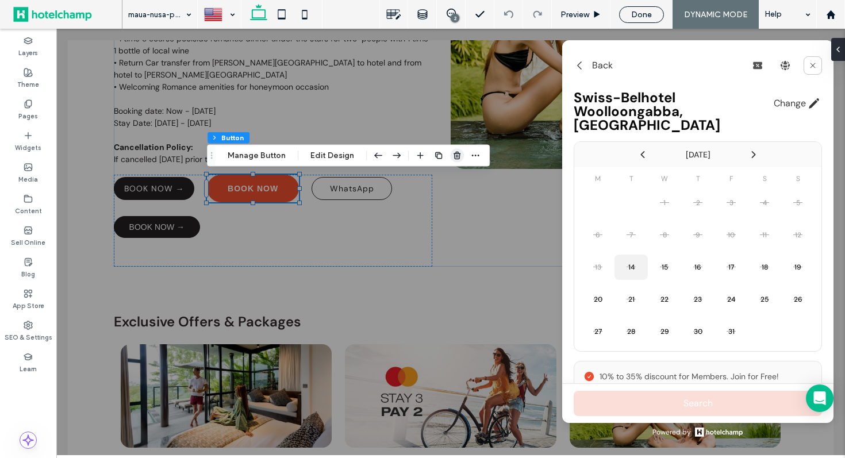
click at [455, 152] on use "button" at bounding box center [456, 155] width 7 height 7
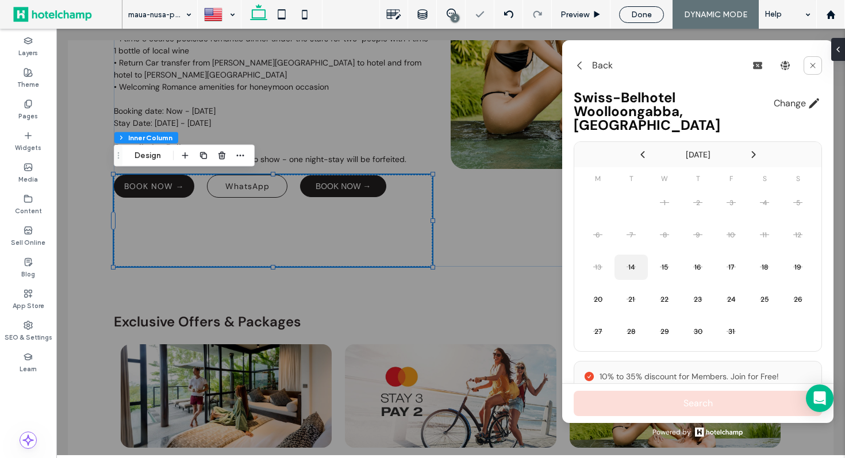
click at [344, 184] on div at bounding box center [450, 242] width 788 height 426
click at [815, 60] on button at bounding box center [812, 65] width 18 height 18
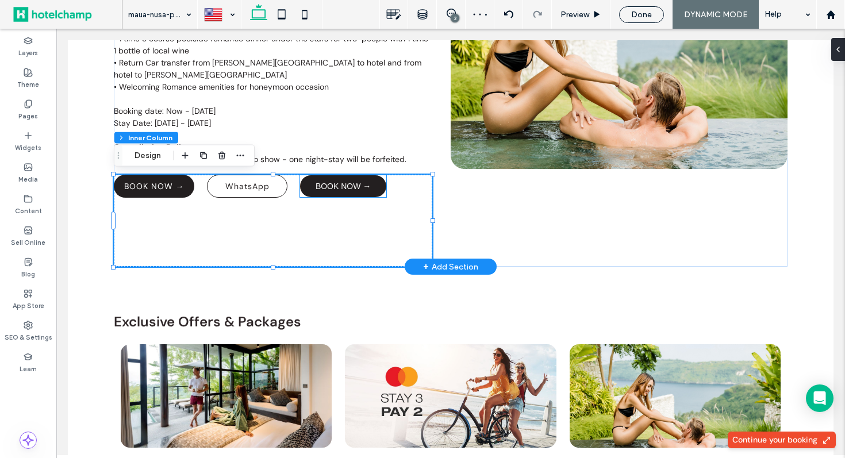
click at [345, 191] on span "BOOK NOW →" at bounding box center [342, 186] width 55 height 21
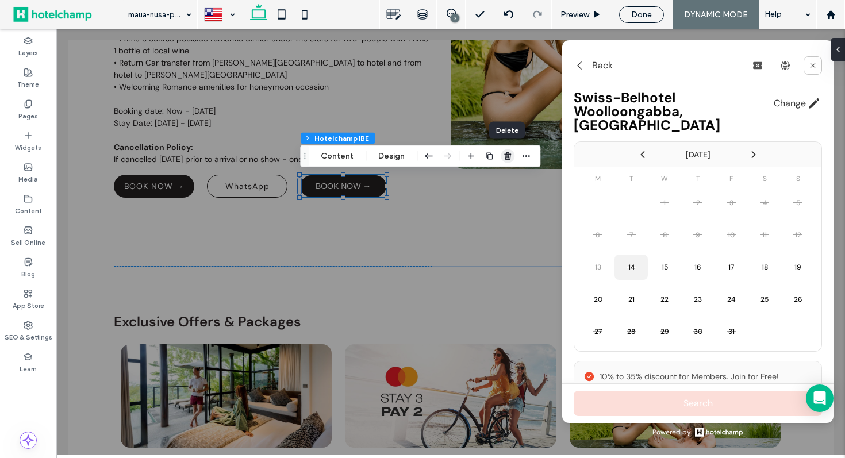
click at [508, 155] on icon "button" at bounding box center [507, 156] width 9 height 9
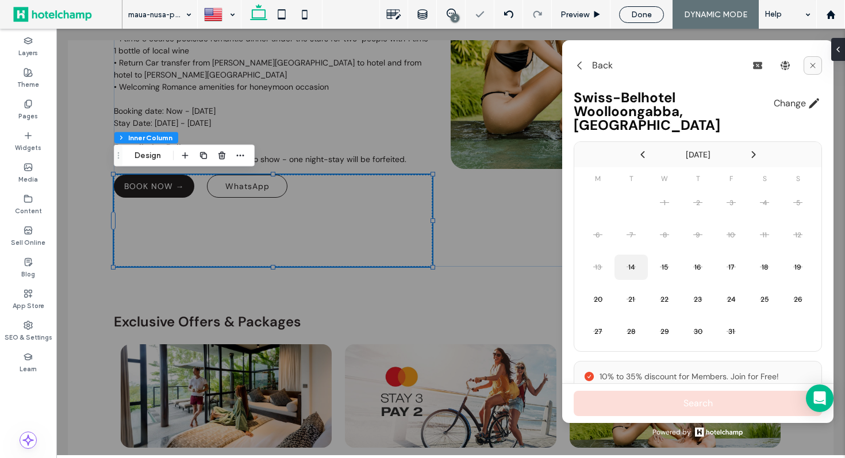
click at [817, 63] on icon at bounding box center [812, 65] width 9 height 9
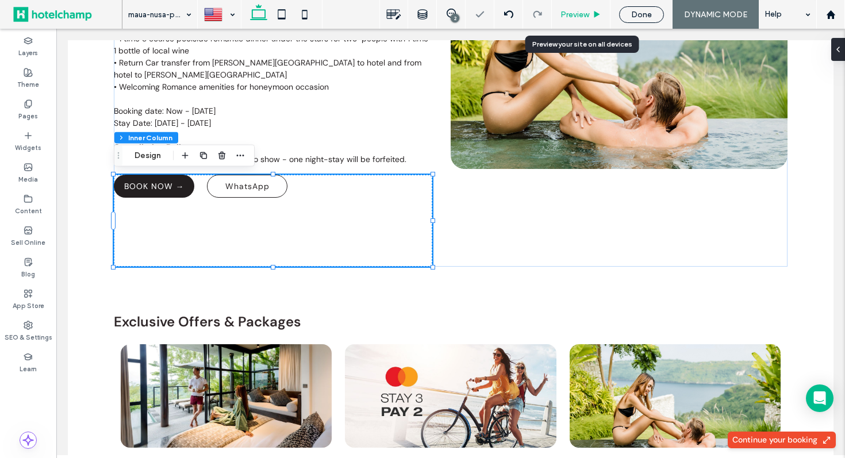
click at [571, 18] on span "Preview" at bounding box center [574, 15] width 29 height 10
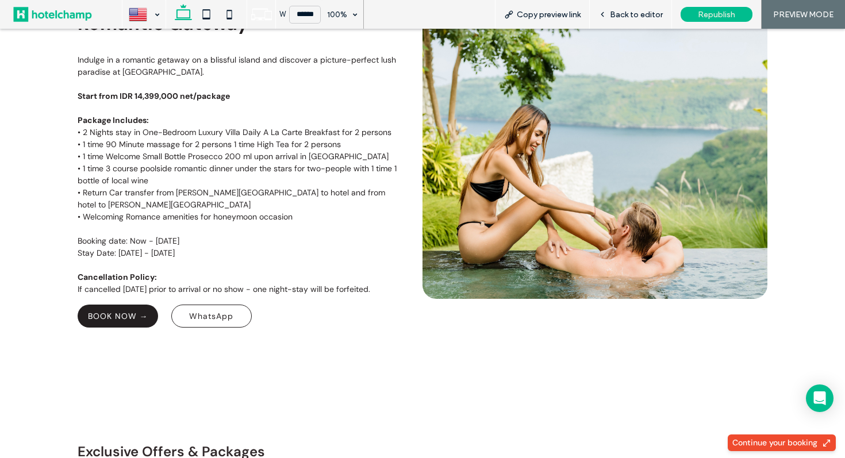
scroll to position [279, 0]
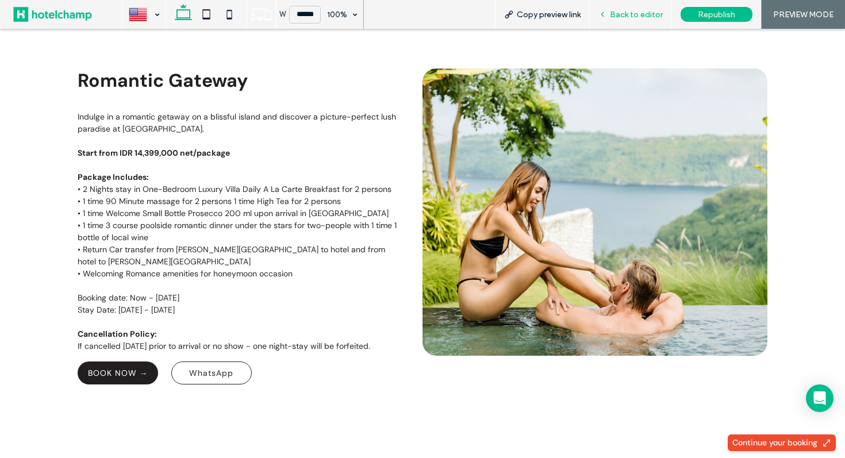
click at [602, 17] on icon at bounding box center [602, 14] width 8 height 8
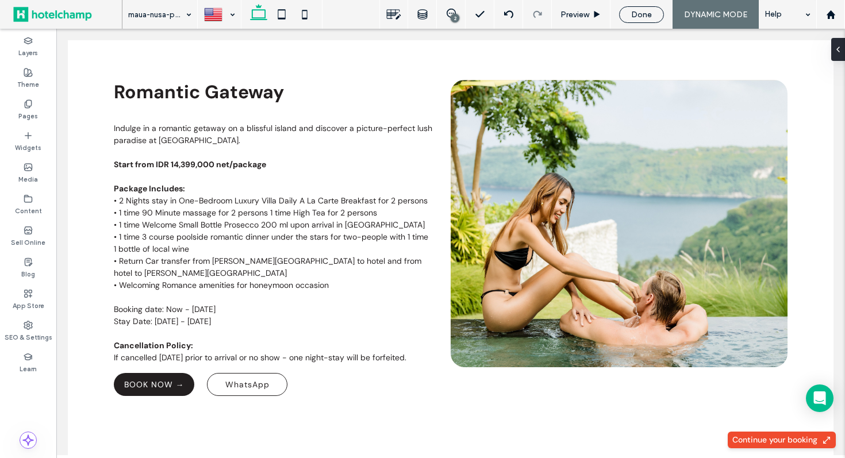
scroll to position [291, 0]
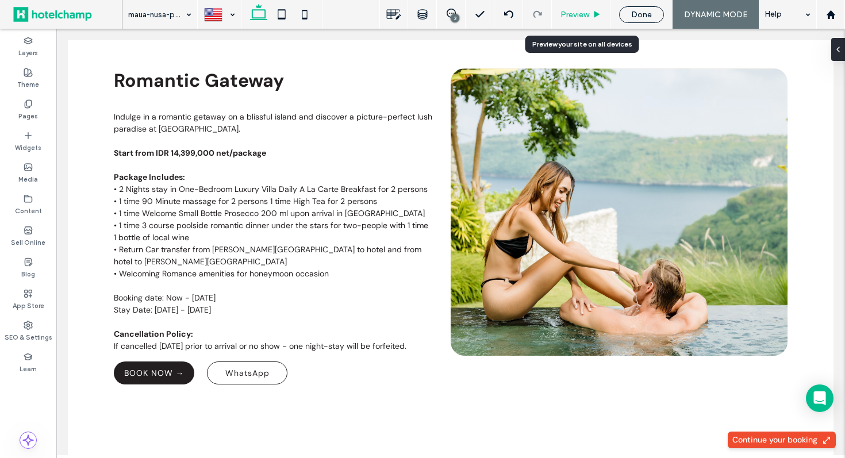
click at [575, 10] on span "Preview" at bounding box center [574, 15] width 29 height 10
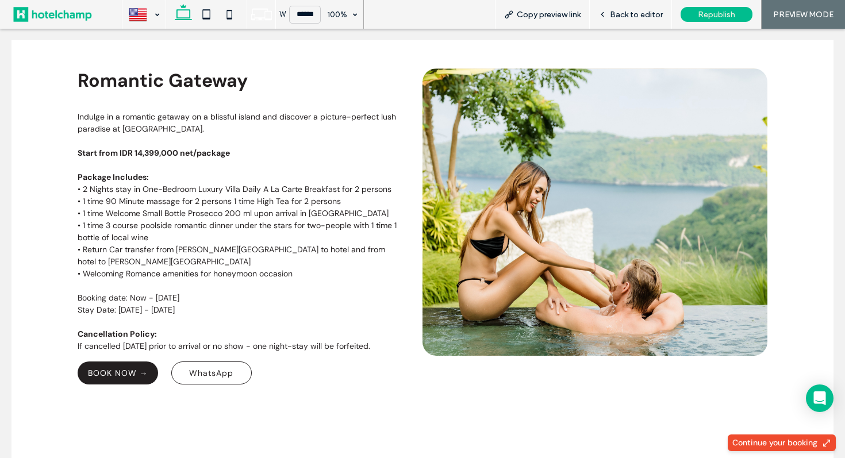
scroll to position [279, 0]
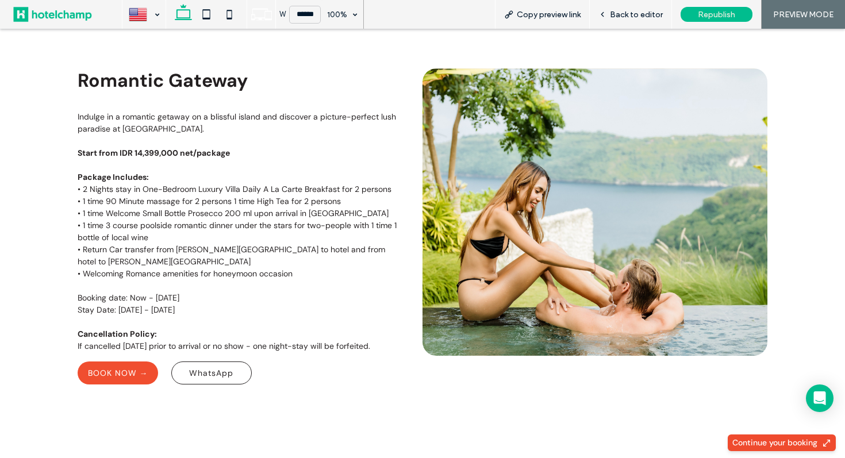
click at [108, 378] on span "BOOK NOW →" at bounding box center [118, 373] width 60 height 10
click at [274, 187] on p "• 2 Nights stay in One-Bedroom Luxury Villa Daily A La Carte Breakfast for 2 pe…" at bounding box center [241, 189] width 326 height 12
click at [606, 13] on icon at bounding box center [602, 14] width 8 height 8
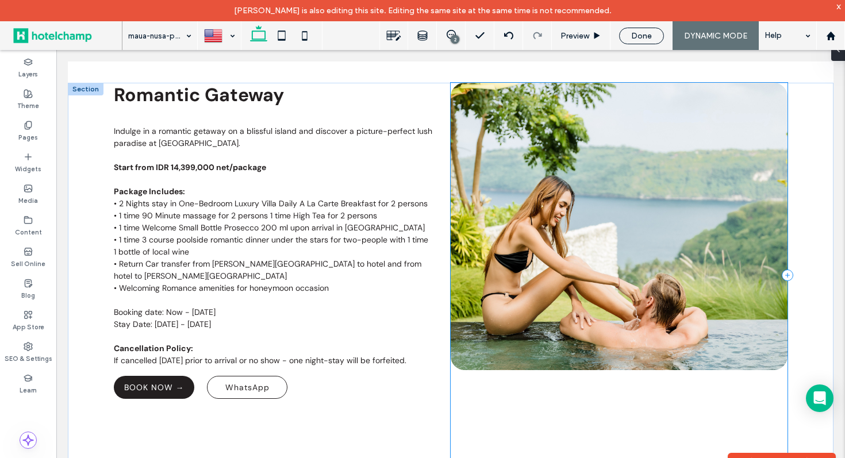
scroll to position [293, 0]
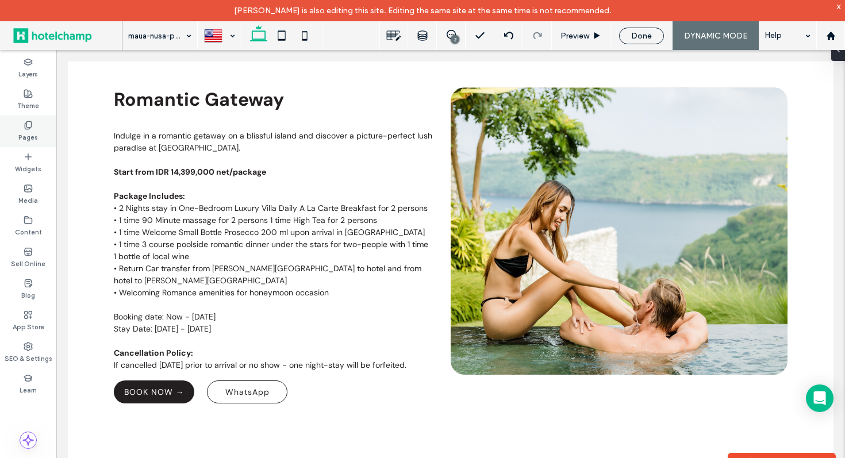
click at [32, 127] on icon at bounding box center [28, 125] width 9 height 9
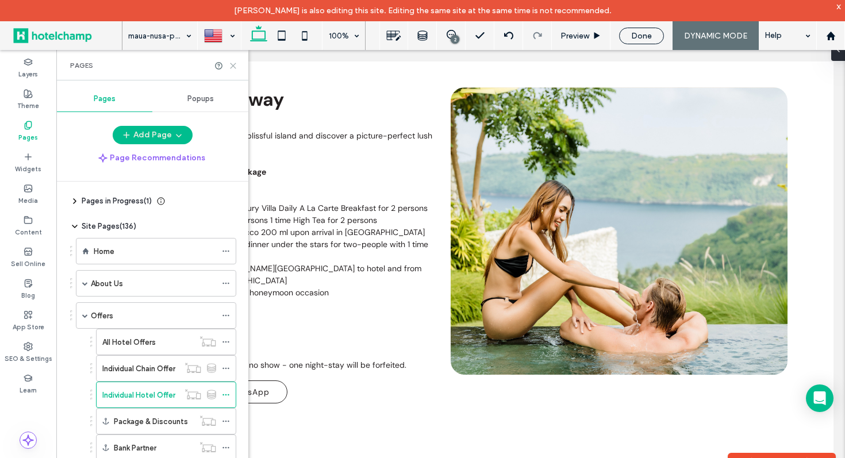
click at [234, 66] on icon at bounding box center [233, 65] width 9 height 9
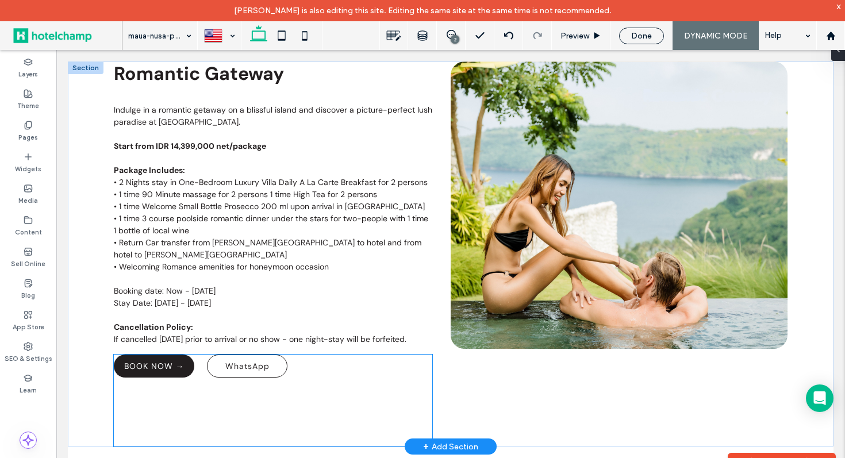
scroll to position [316, 0]
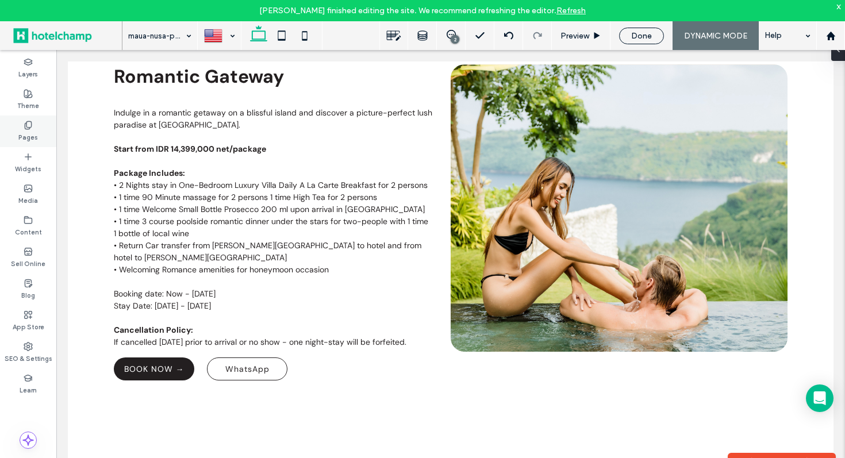
click at [36, 130] on label "Pages" at bounding box center [28, 136] width 20 height 13
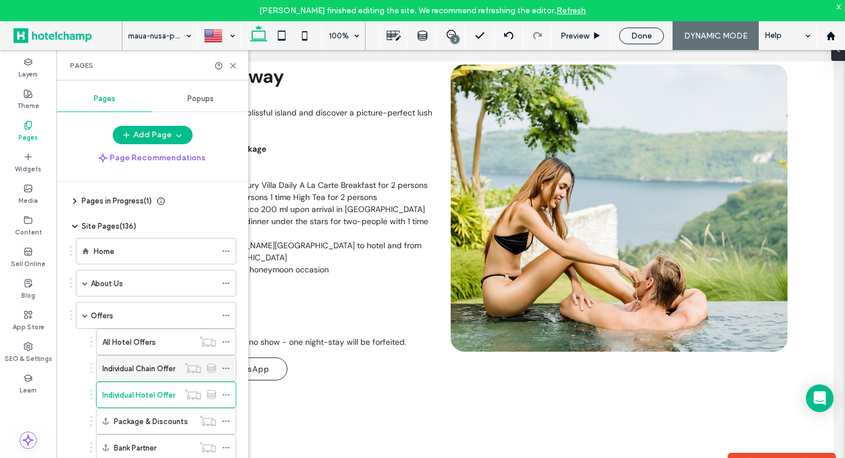
scroll to position [61, 0]
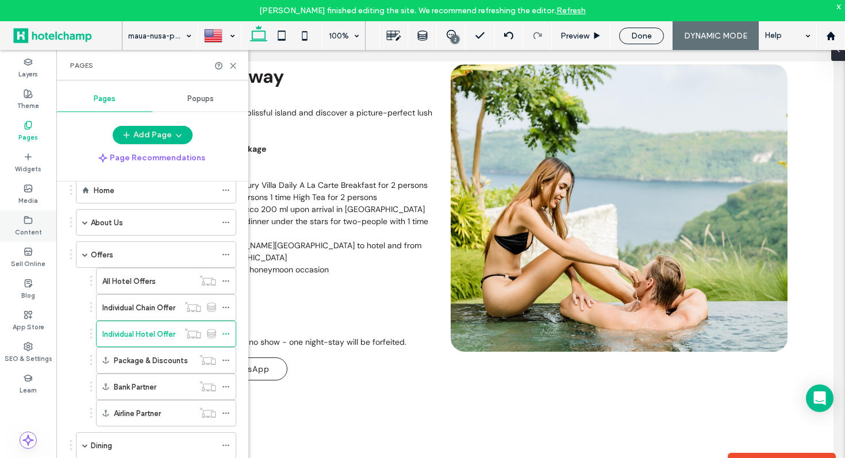
click at [33, 229] on label "Content" at bounding box center [28, 231] width 27 height 13
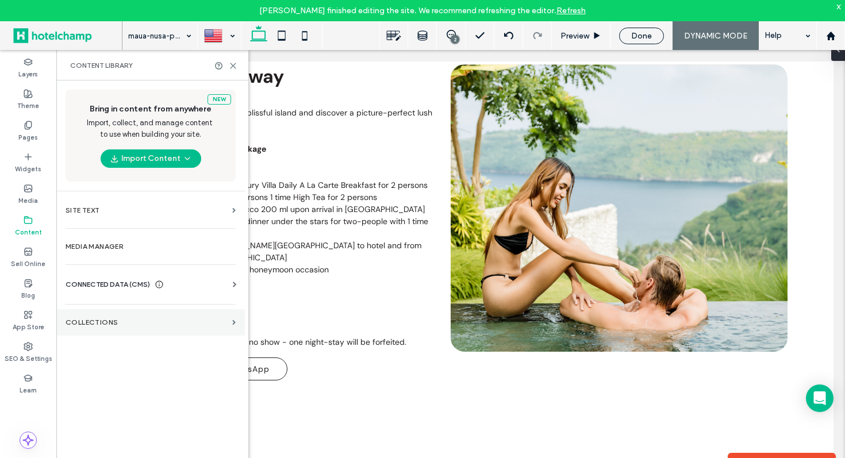
click at [171, 322] on label "Collections" at bounding box center [147, 322] width 162 height 8
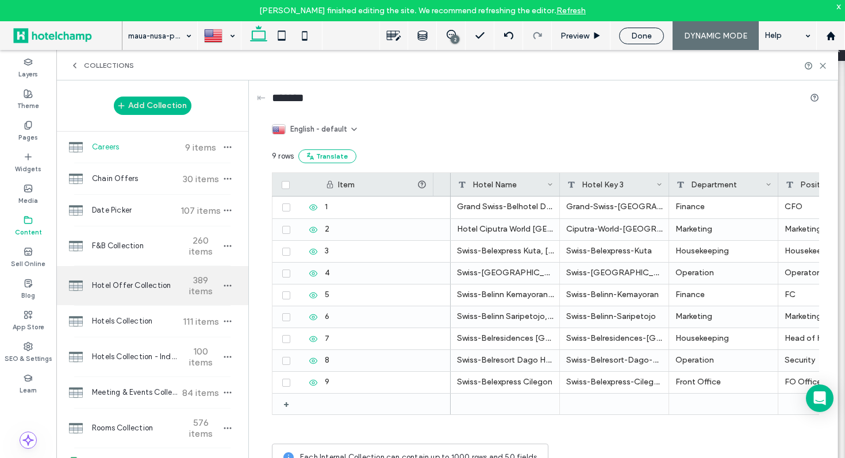
click at [153, 290] on span "Hotel Offer Collection" at bounding box center [135, 285] width 86 height 11
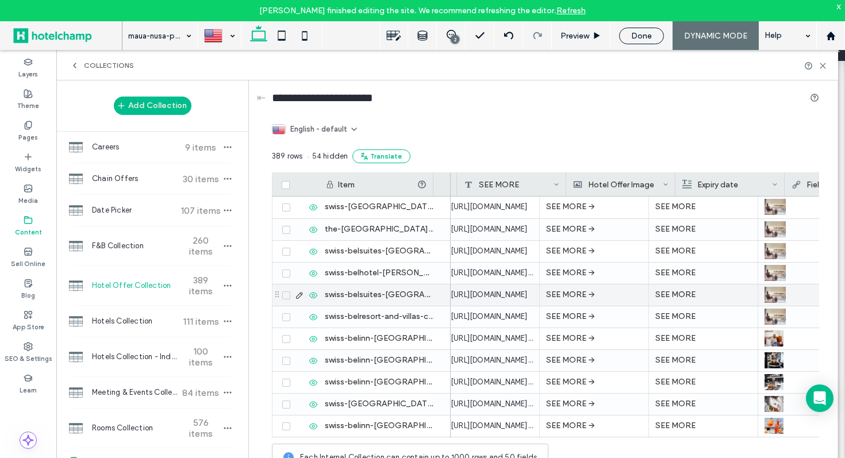
scroll to position [0, 1091]
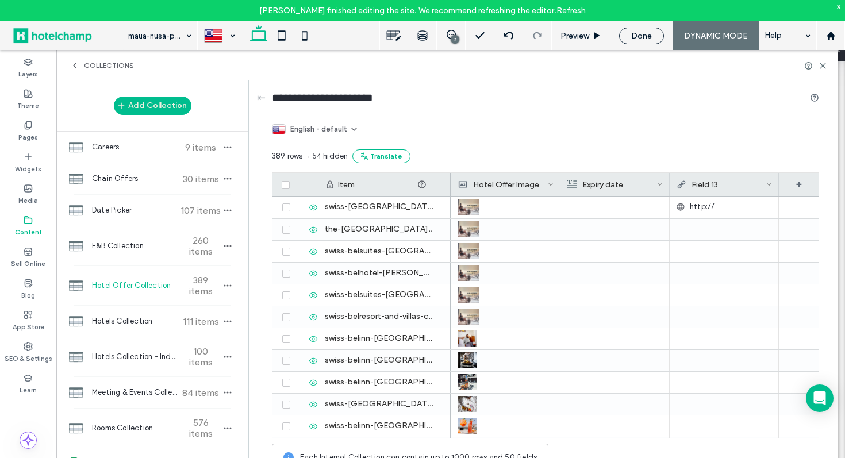
click at [718, 184] on div "Field 13" at bounding box center [721, 184] width 90 height 23
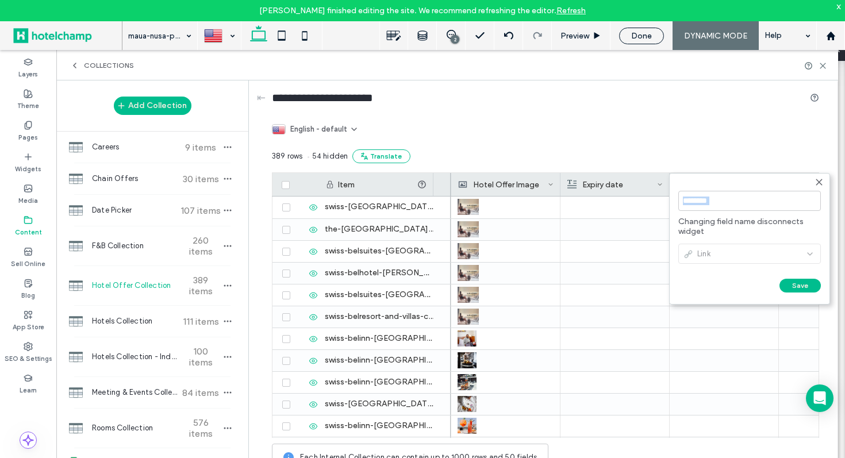
click at [718, 185] on div "********" at bounding box center [749, 201] width 143 height 32
click at [725, 203] on input "********" at bounding box center [749, 201] width 143 height 20
drag, startPoint x: 733, startPoint y: 200, endPoint x: 660, endPoint y: 200, distance: 73.0
click at [660, 200] on div "******** Changing field name disconnects widget Link Save ****** 389 rows 54 hi…" at bounding box center [545, 313] width 547 height 328
type input "*"
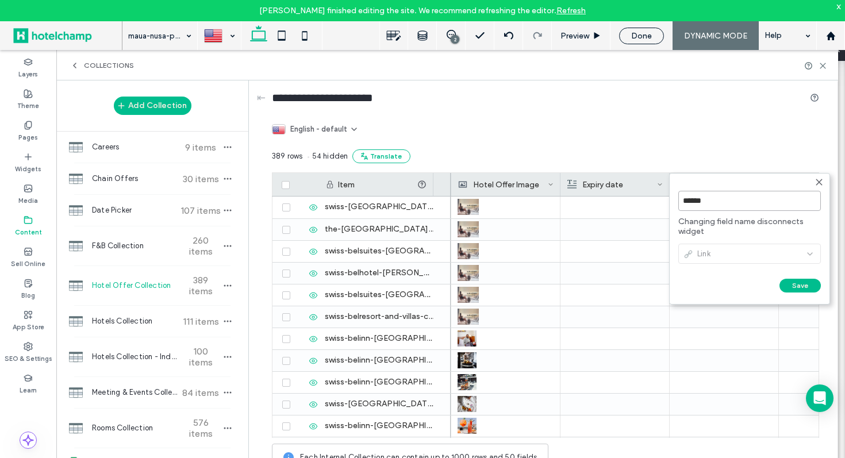
type input "*******"
click input "******" at bounding box center [690, 297] width 25 height 10
